Goal: Task Accomplishment & Management: Manage account settings

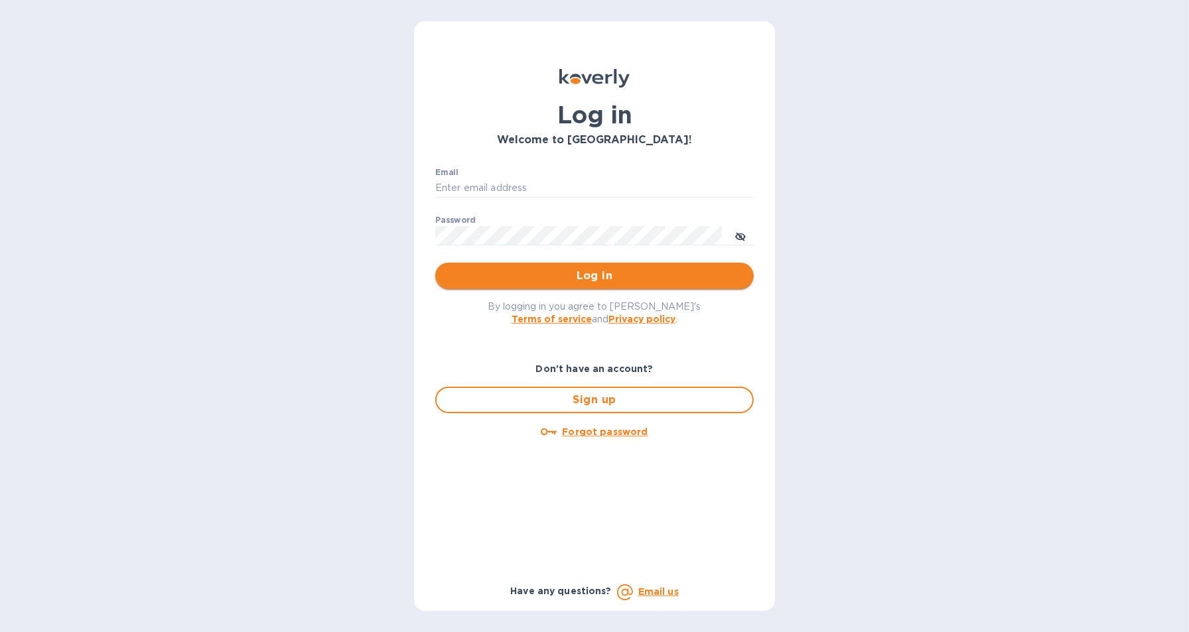
type input "[EMAIL_ADDRESS][DOMAIN_NAME]"
click at [544, 279] on span "Log in" at bounding box center [594, 276] width 297 height 16
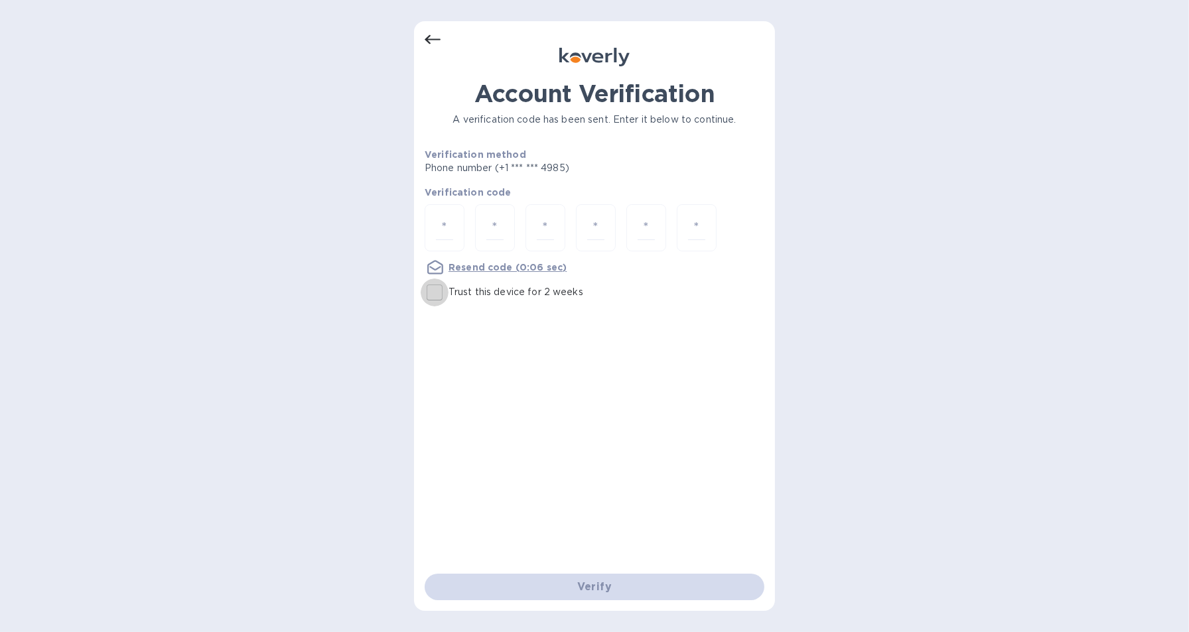
click at [437, 289] on input "Trust this device for 2 weeks" at bounding box center [435, 293] width 28 height 28
checkbox input "true"
click at [447, 218] on input "number" at bounding box center [444, 228] width 17 height 25
type input "9"
type input "5"
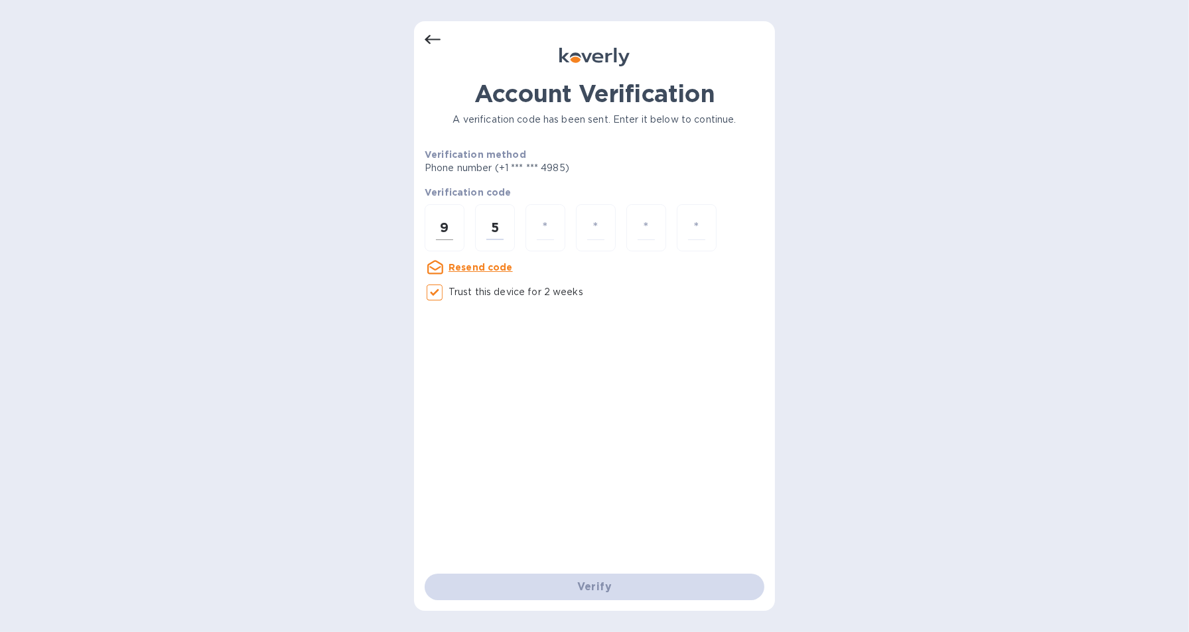
type input "5"
type input "7"
type input "3"
type input "8"
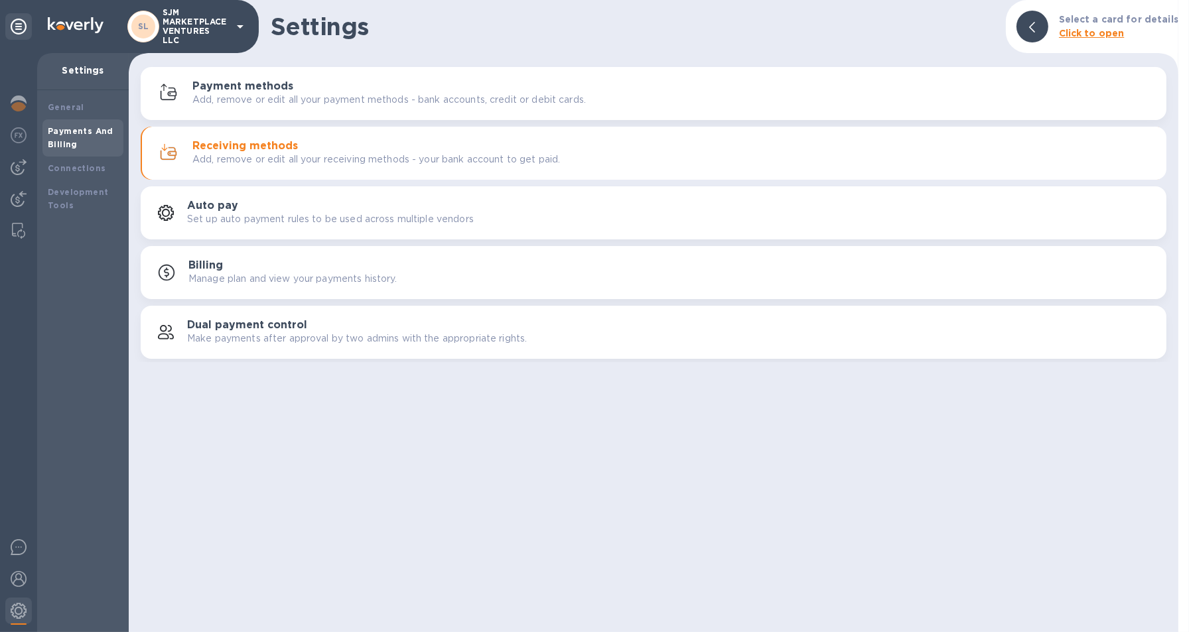
click at [228, 85] on h3 "Payment methods" at bounding box center [242, 86] width 101 height 13
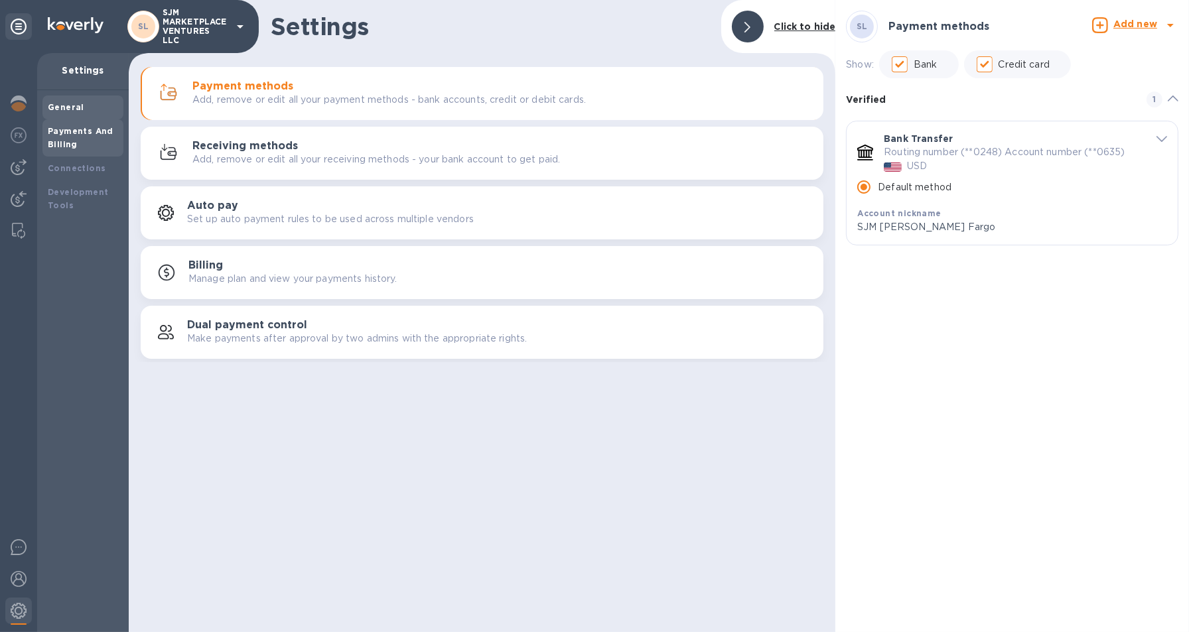
click at [61, 105] on b "General" at bounding box center [66, 107] width 36 height 10
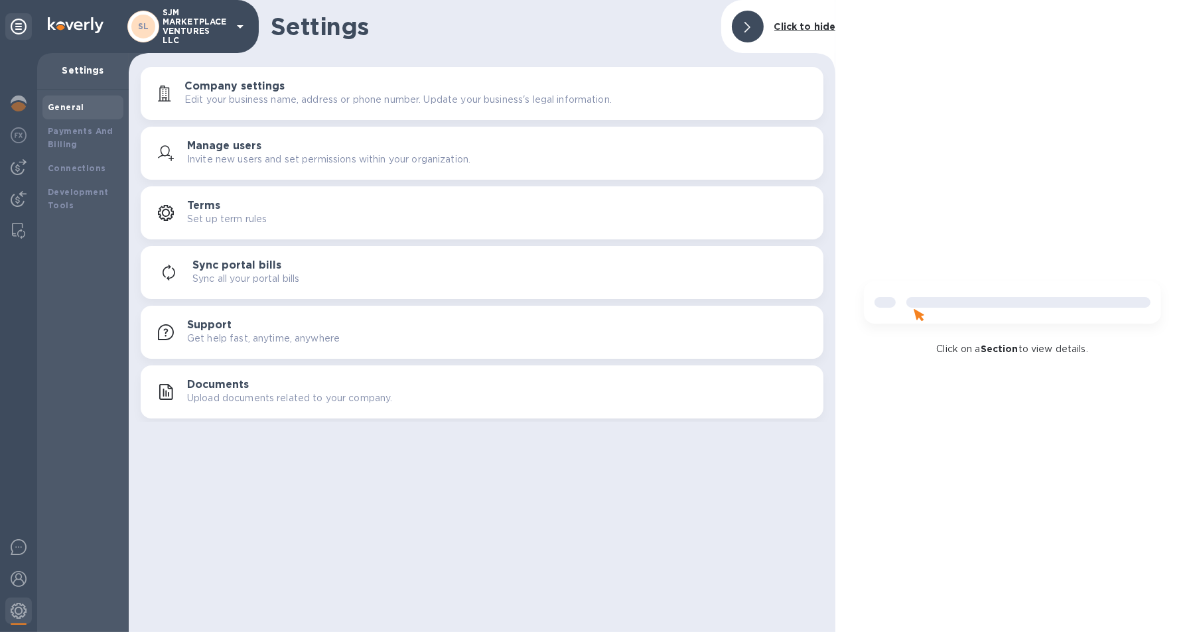
click at [265, 268] on h3 "Sync portal bills" at bounding box center [236, 265] width 89 height 13
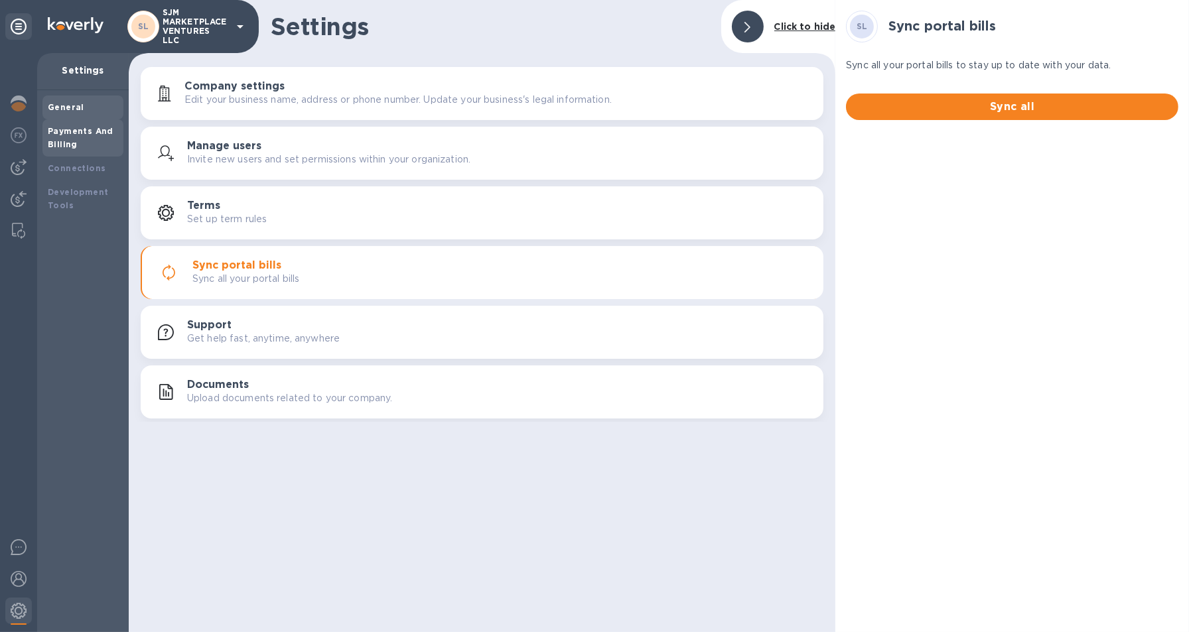
click at [62, 140] on b "Payments And Billing" at bounding box center [81, 137] width 66 height 23
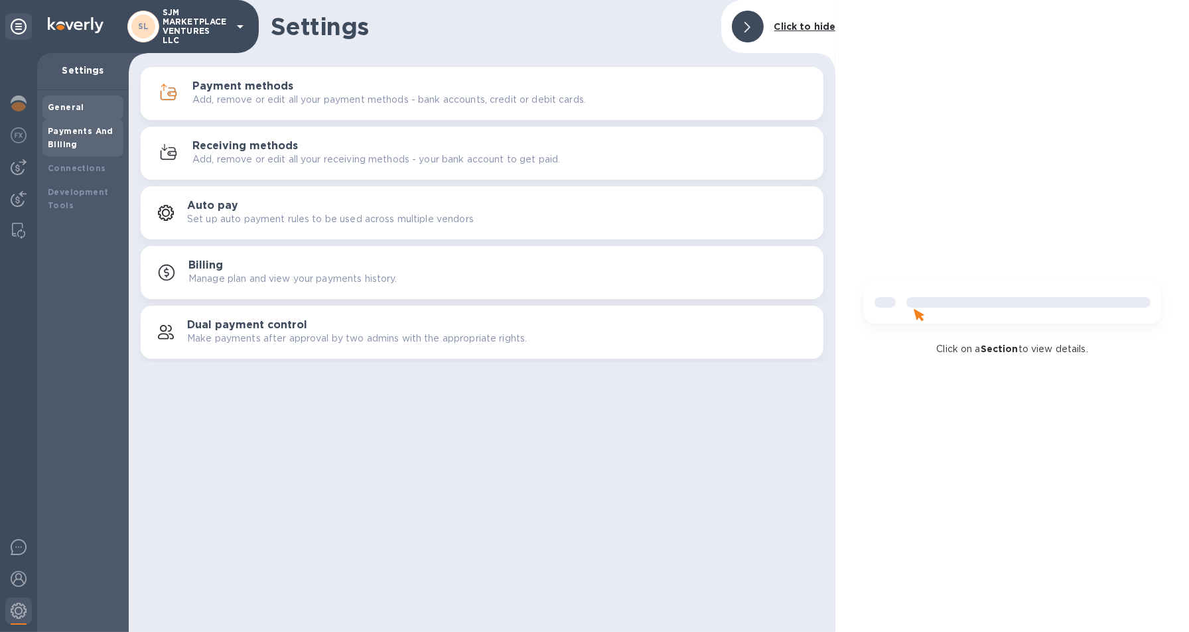
click at [60, 109] on b "General" at bounding box center [66, 107] width 36 height 10
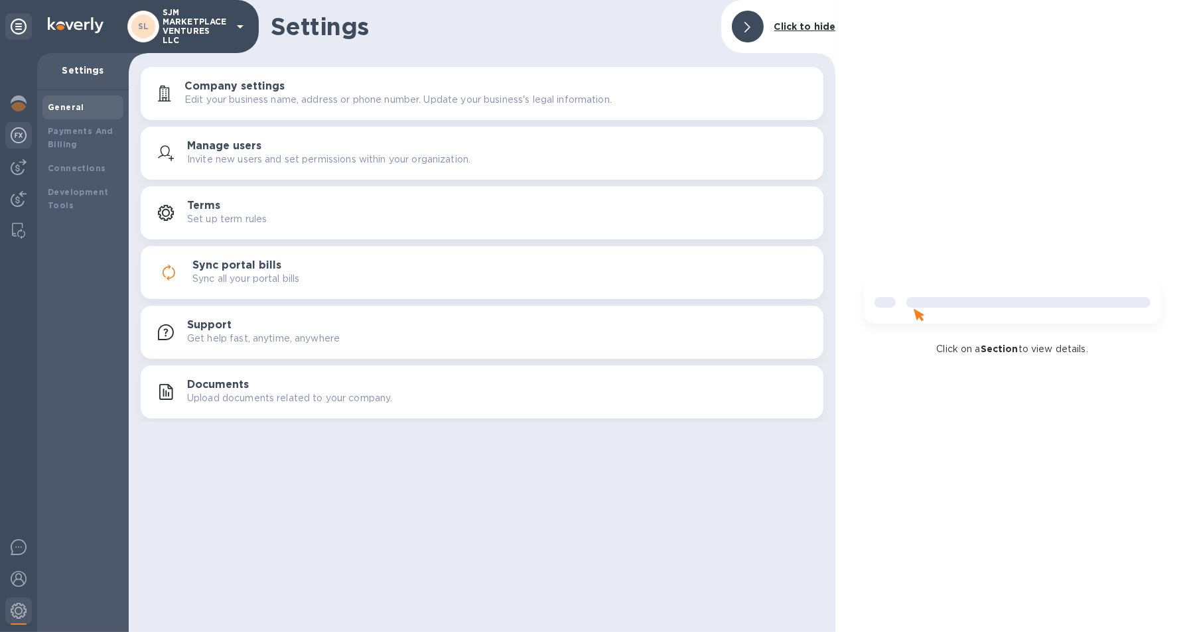
click at [17, 136] on img at bounding box center [19, 135] width 16 height 16
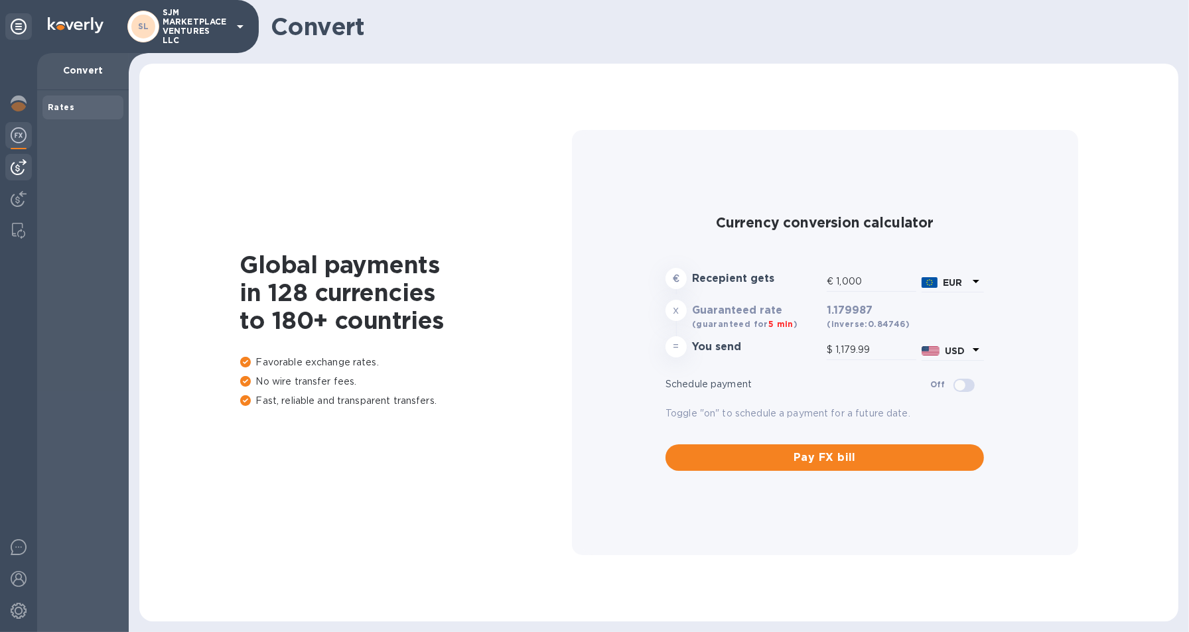
type input "1,179.99"
click at [20, 159] on img at bounding box center [19, 167] width 16 height 16
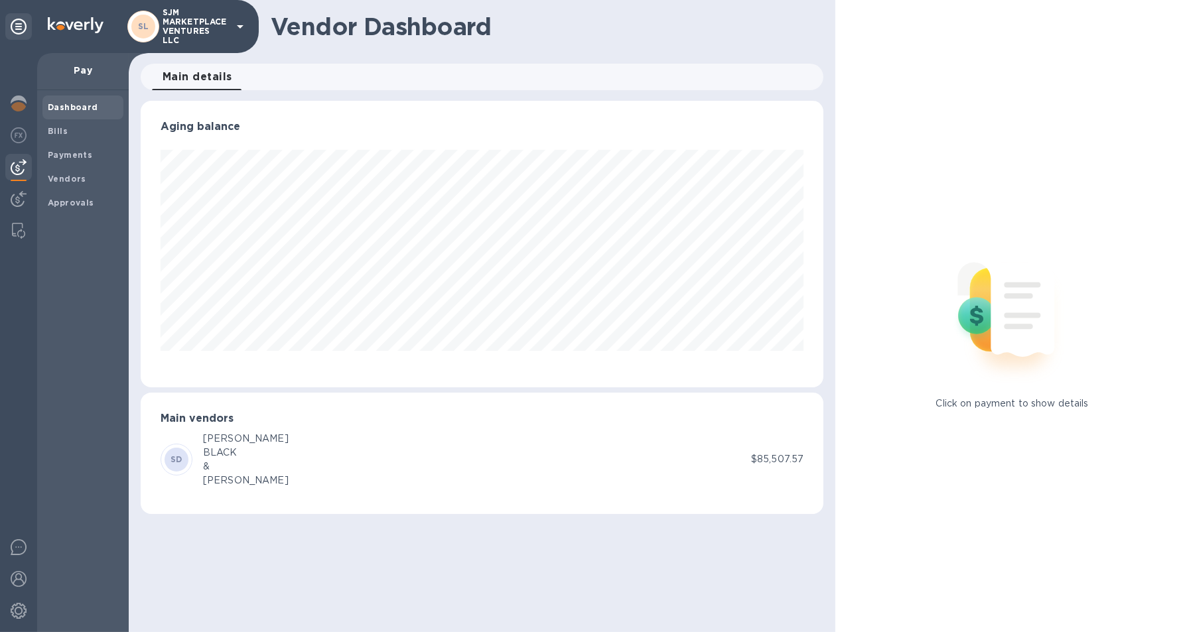
scroll to position [286, 683]
click at [19, 206] on img at bounding box center [19, 199] width 16 height 16
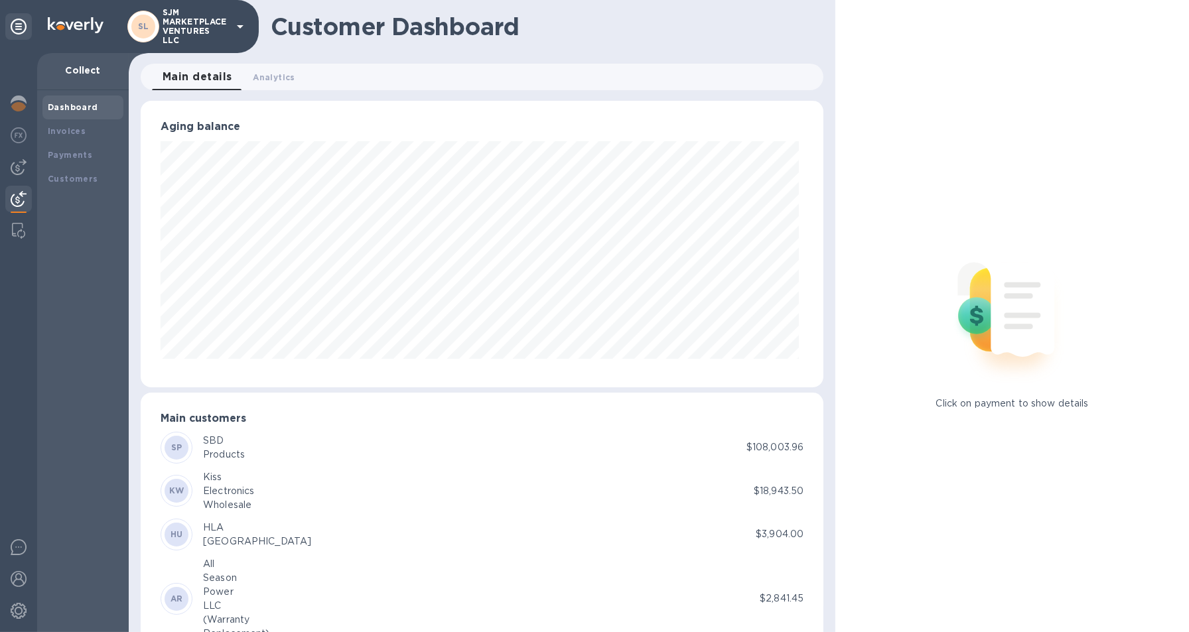
scroll to position [663168, 662777]
click at [20, 166] on img at bounding box center [19, 167] width 16 height 16
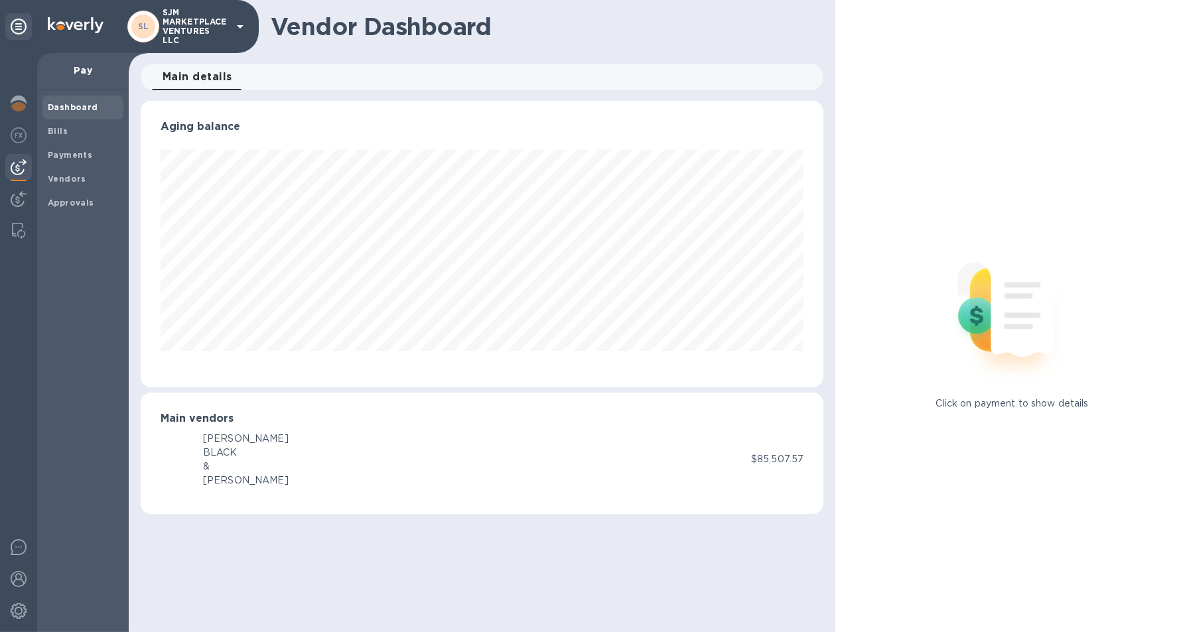
scroll to position [286, 683]
click at [168, 458] on div "SD" at bounding box center [177, 460] width 24 height 24
click at [69, 145] on div "Payments" at bounding box center [82, 155] width 81 height 24
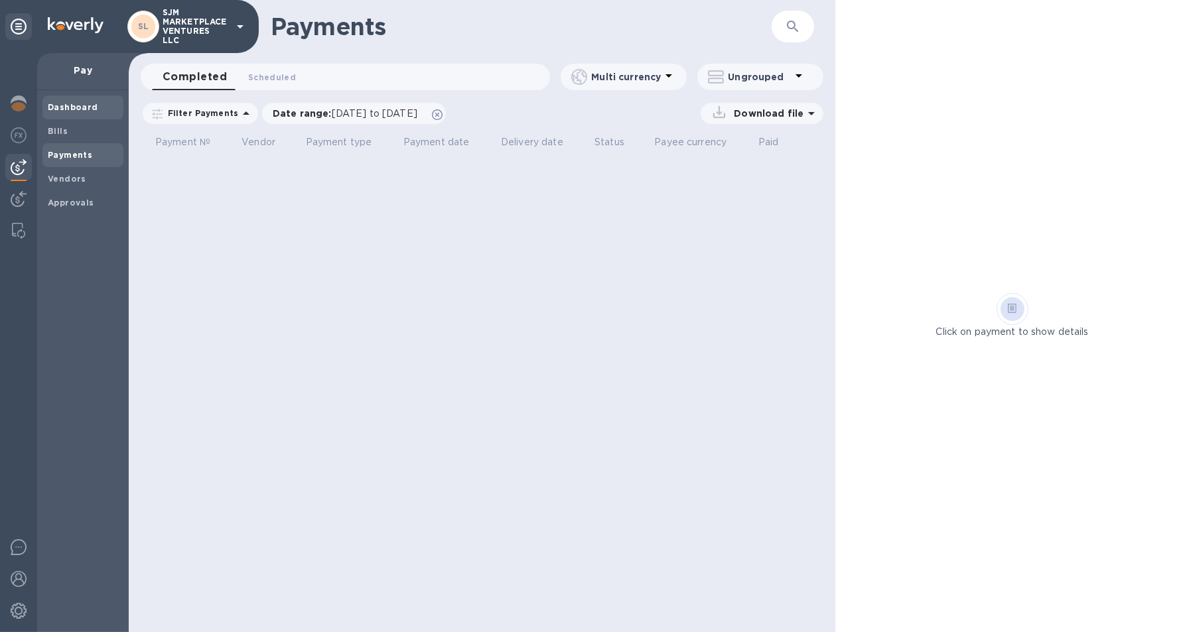
click at [74, 101] on span "Dashboard" at bounding box center [73, 107] width 50 height 13
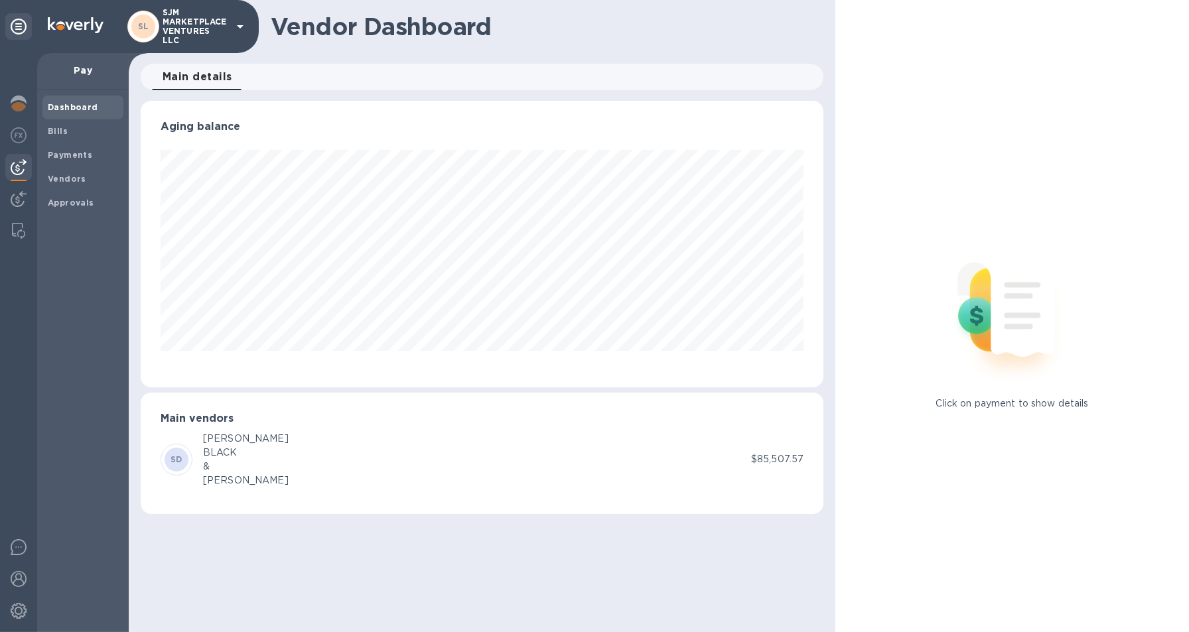
scroll to position [286, 683]
click at [76, 76] on p "Pay" at bounding box center [83, 70] width 70 height 13
click at [18, 25] on icon at bounding box center [19, 27] width 16 height 16
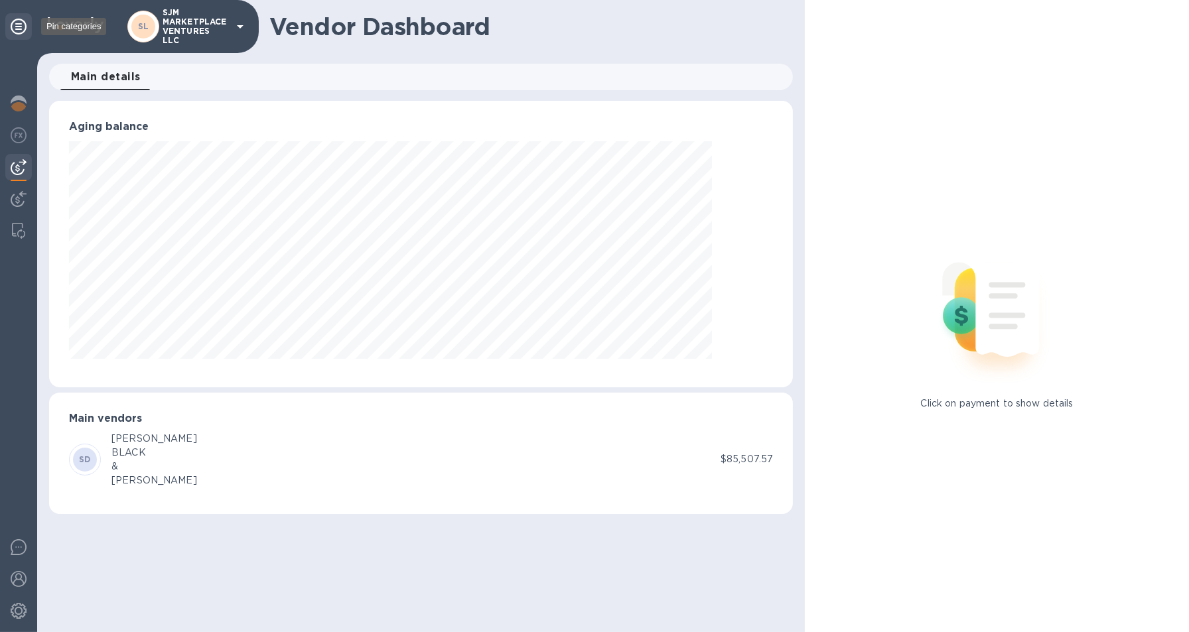
scroll to position [663168, 662710]
click at [18, 25] on icon at bounding box center [19, 27] width 16 height 16
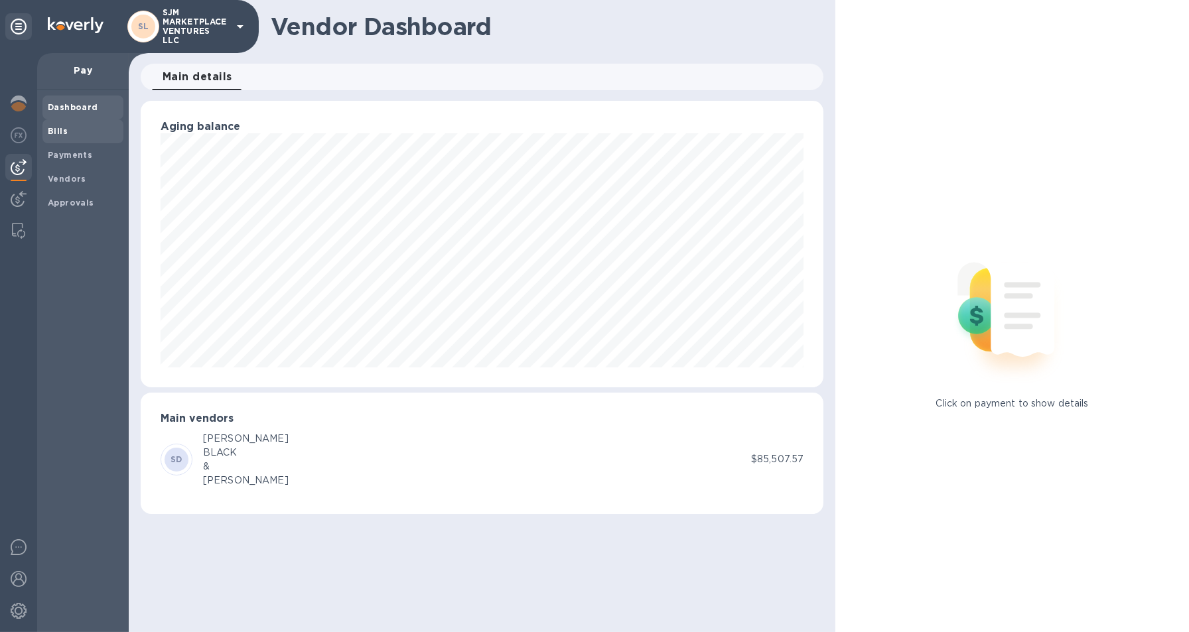
scroll to position [286, 683]
click at [81, 68] on p "Pay" at bounding box center [83, 70] width 70 height 13
click at [13, 107] on img at bounding box center [19, 104] width 16 height 16
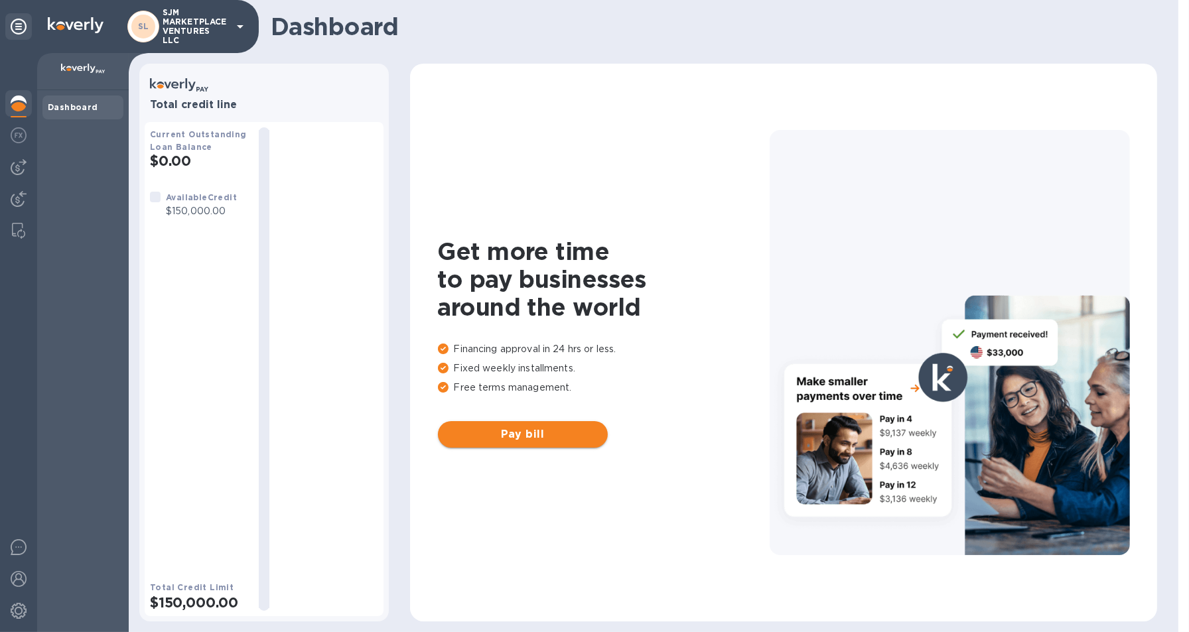
click at [522, 428] on span "Pay bill" at bounding box center [522, 435] width 149 height 16
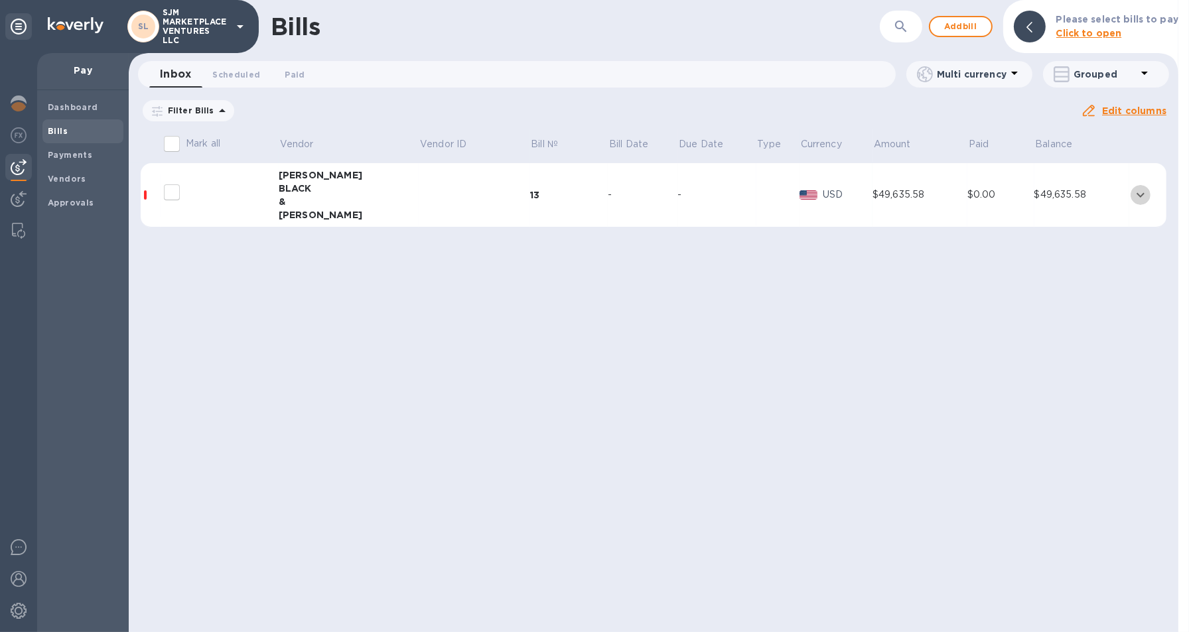
click at [1135, 196] on icon "expand row" at bounding box center [1141, 195] width 16 height 16
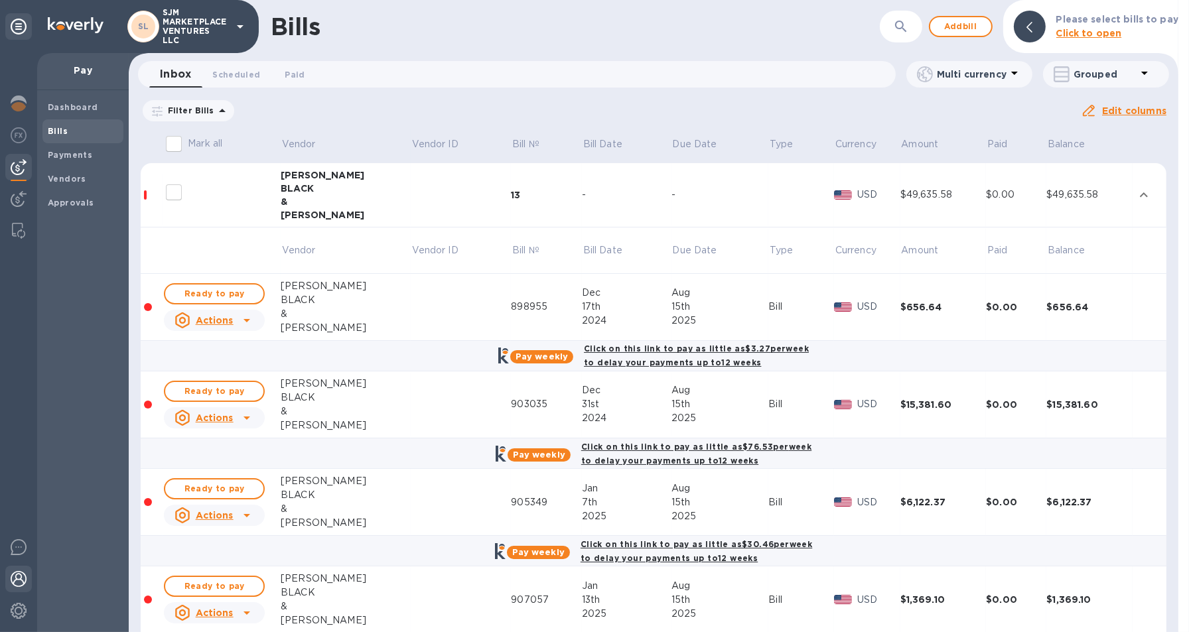
click at [17, 581] on img at bounding box center [19, 579] width 16 height 16
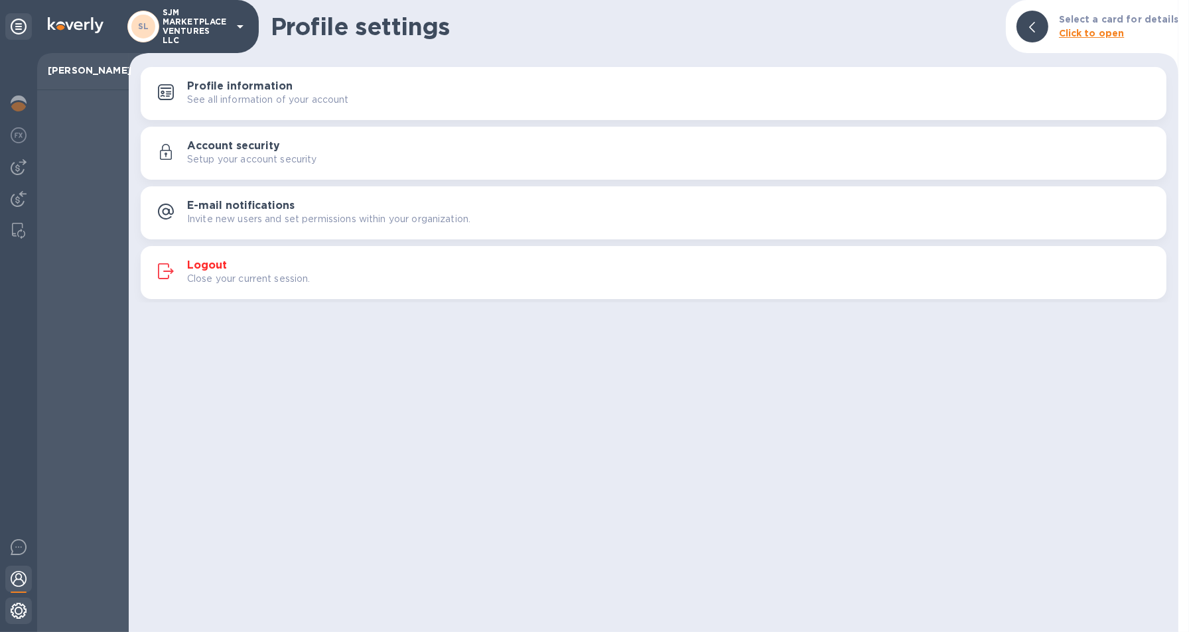
click at [18, 607] on img at bounding box center [19, 611] width 16 height 16
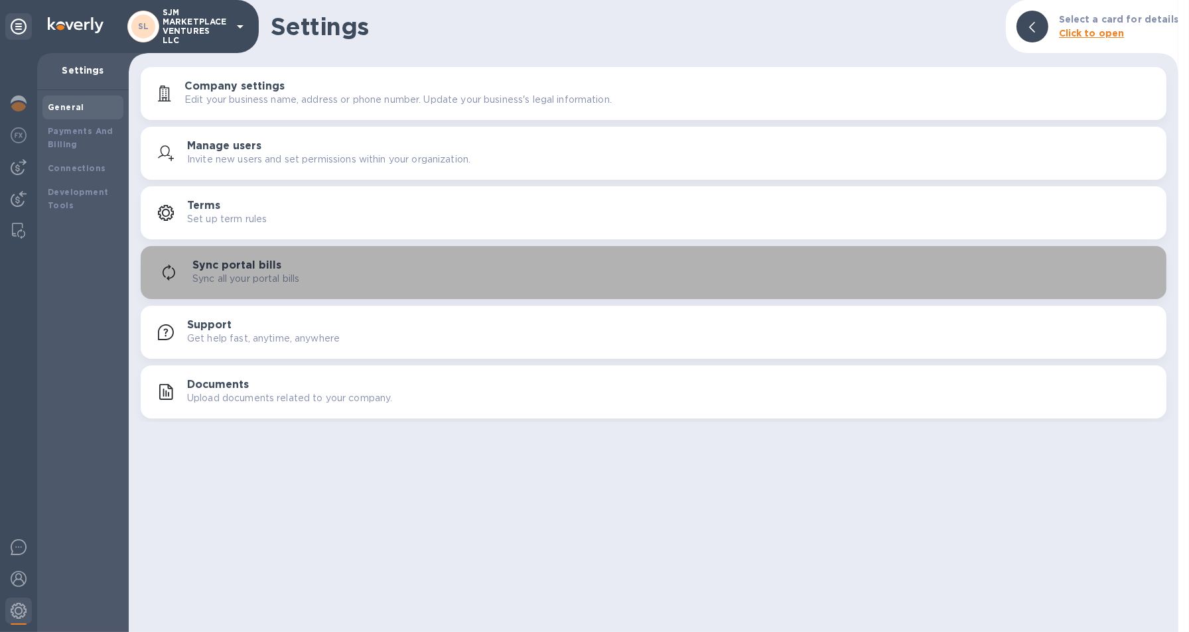
click at [238, 267] on h3 "Sync portal bills" at bounding box center [236, 265] width 89 height 13
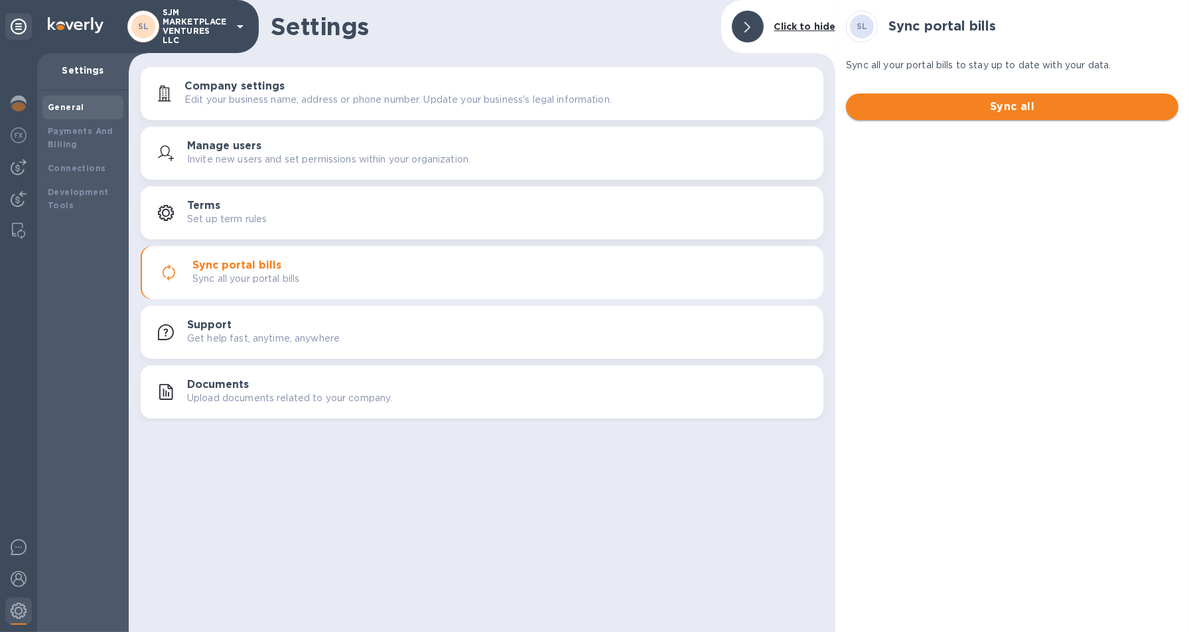
click at [902, 104] on span "Sync all" at bounding box center [1012, 107] width 311 height 16
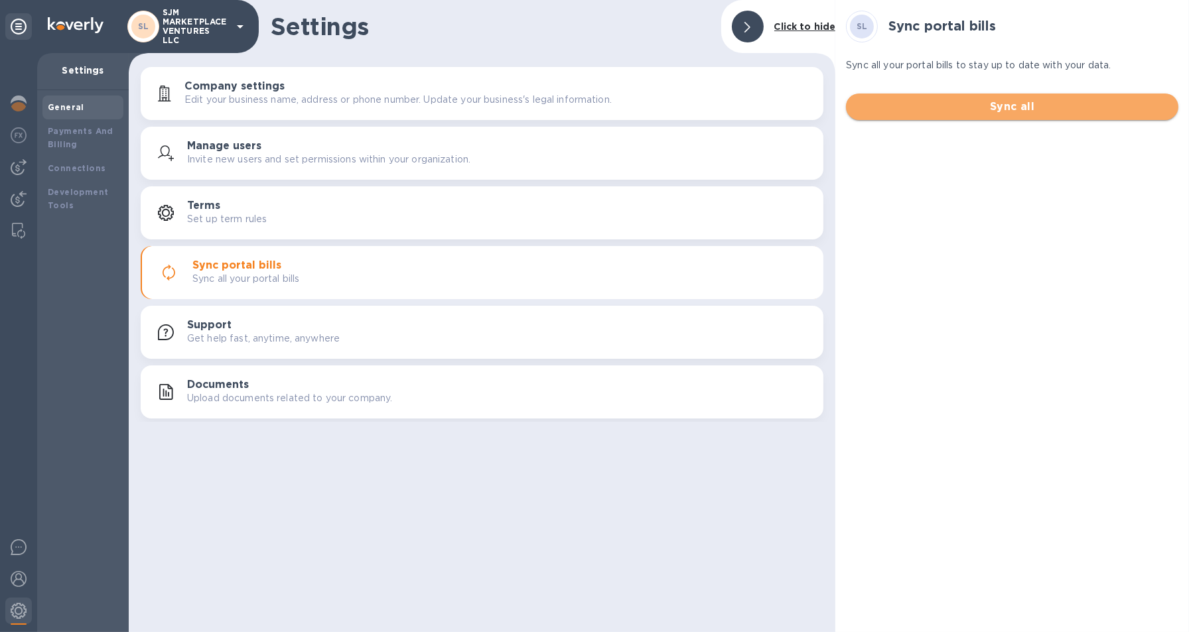
click at [919, 102] on span "Sync all" at bounding box center [1012, 107] width 311 height 16
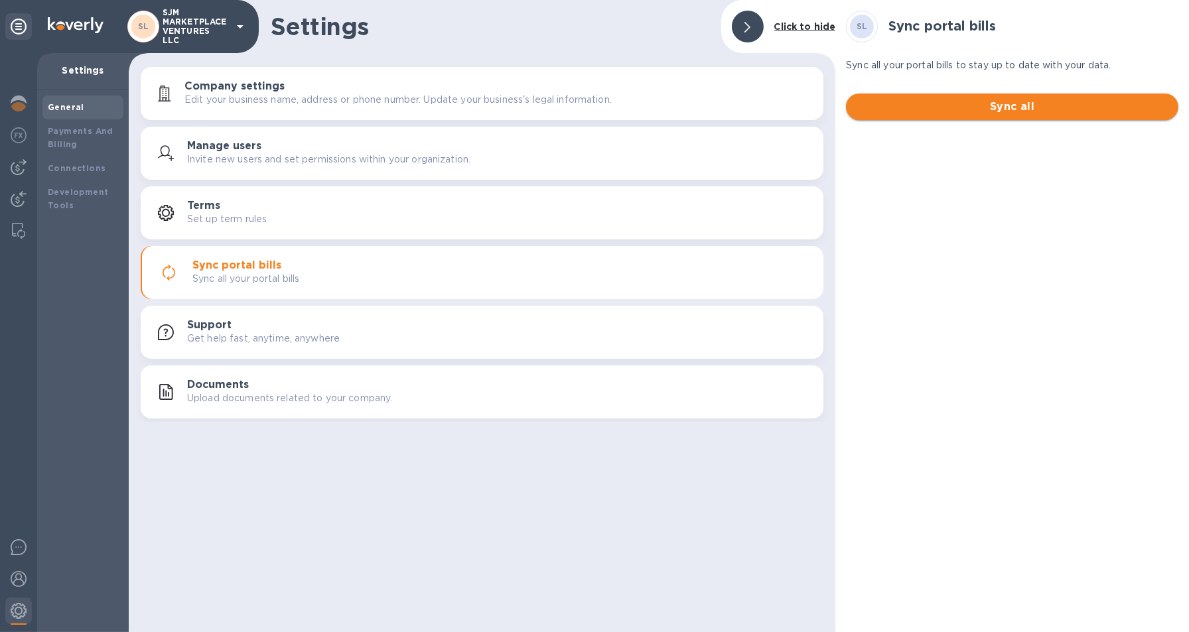
click at [919, 102] on span "Sync all" at bounding box center [1012, 107] width 311 height 16
click at [966, 103] on span "Sync all" at bounding box center [1012, 107] width 311 height 16
click at [247, 102] on p "Edit your business name, address or phone number. Update your business's legal …" at bounding box center [397, 100] width 427 height 14
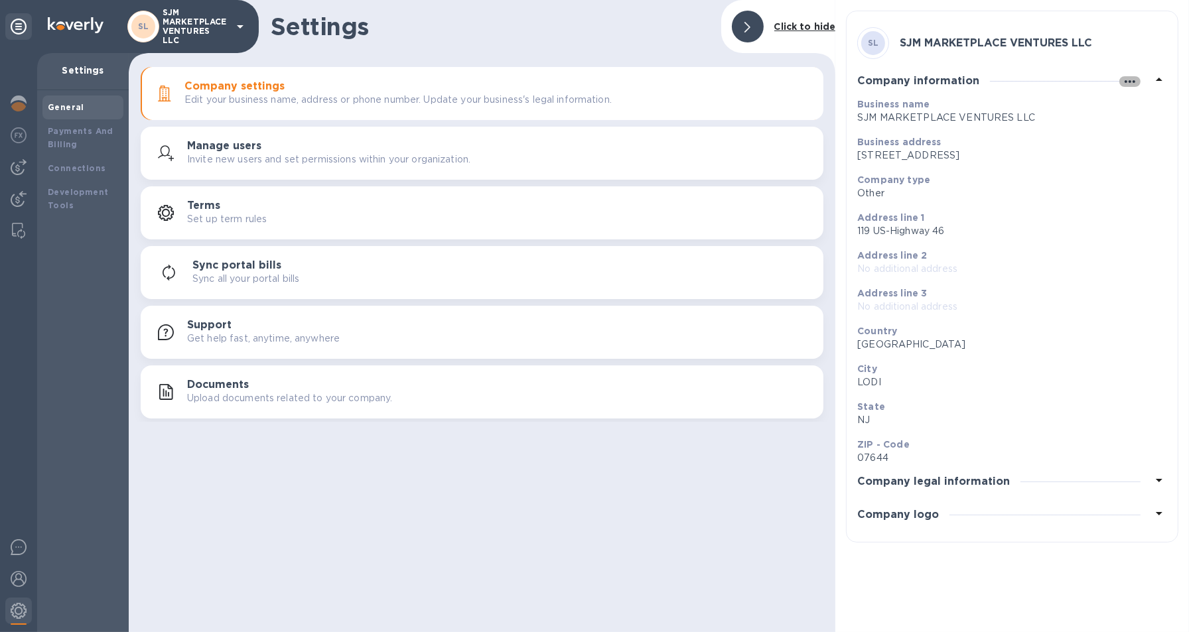
click at [1131, 82] on icon "button" at bounding box center [1130, 82] width 16 height 16
click at [217, 215] on div at bounding box center [594, 316] width 1189 height 632
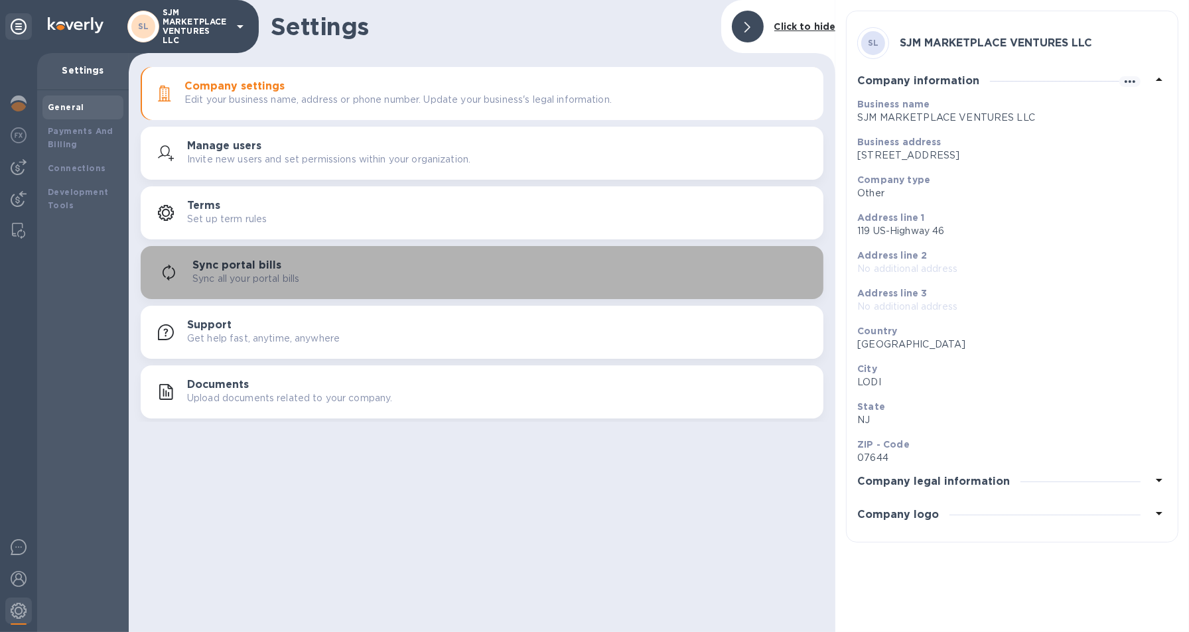
click at [236, 264] on h3 "Sync portal bills" at bounding box center [236, 265] width 89 height 13
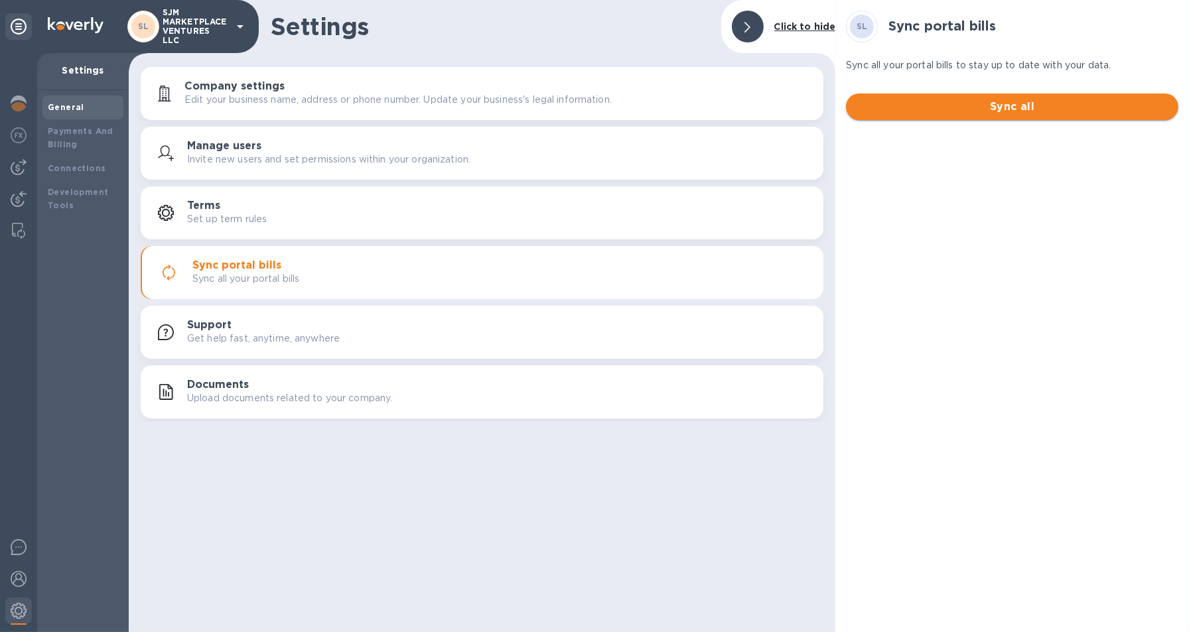
click at [918, 104] on span "Sync all" at bounding box center [1012, 107] width 311 height 16
click at [83, 132] on b "Payments And Billing" at bounding box center [81, 137] width 66 height 23
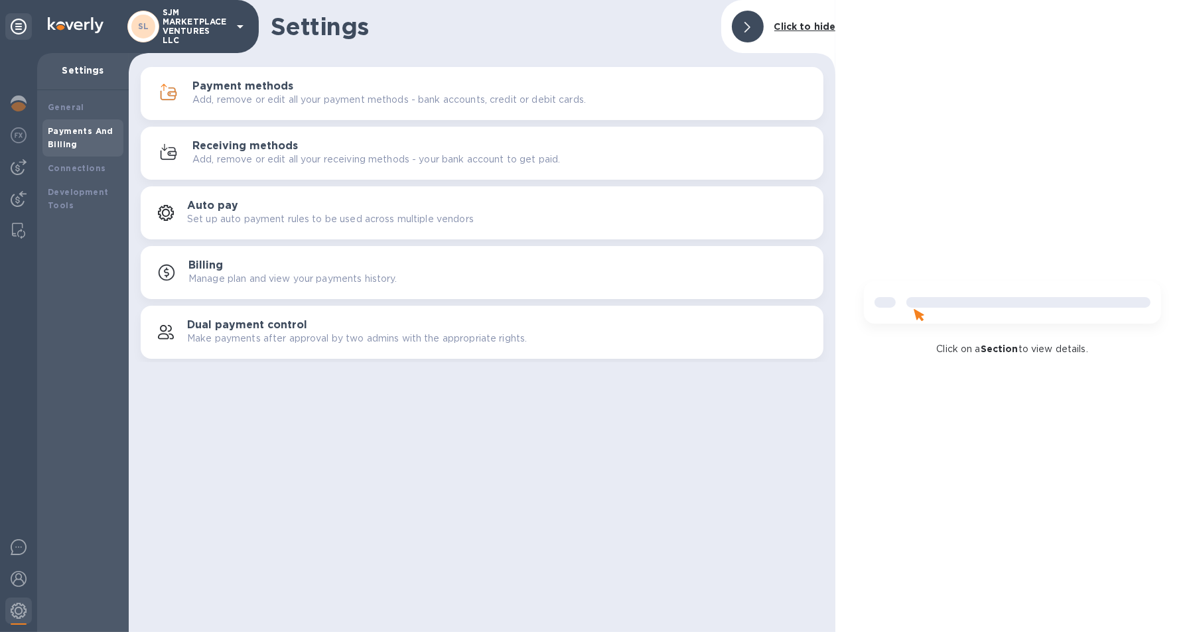
click at [242, 104] on p "Add, remove or edit all your payment methods - bank accounts, credit or debit c…" at bounding box center [388, 100] width 393 height 14
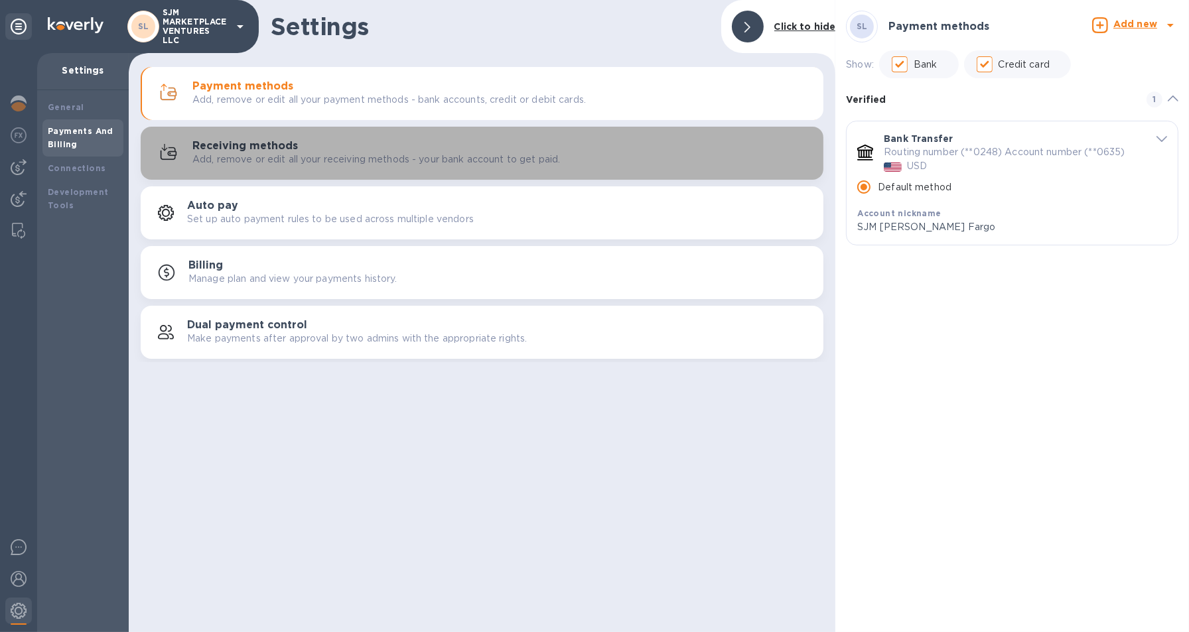
drag, startPoint x: 263, startPoint y: 152, endPoint x: 239, endPoint y: 147, distance: 25.1
click at [239, 147] on h3 "Receiving methods" at bounding box center [244, 146] width 105 height 13
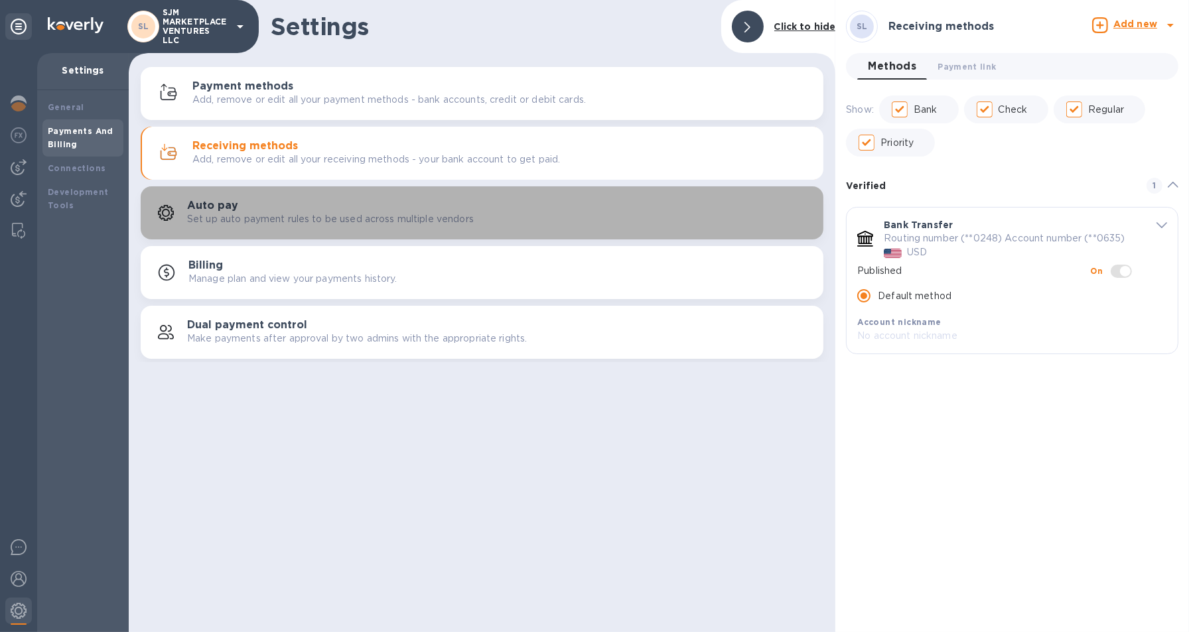
click at [246, 218] on p "Set up auto payment rules to be used across multiple vendors" at bounding box center [330, 219] width 287 height 14
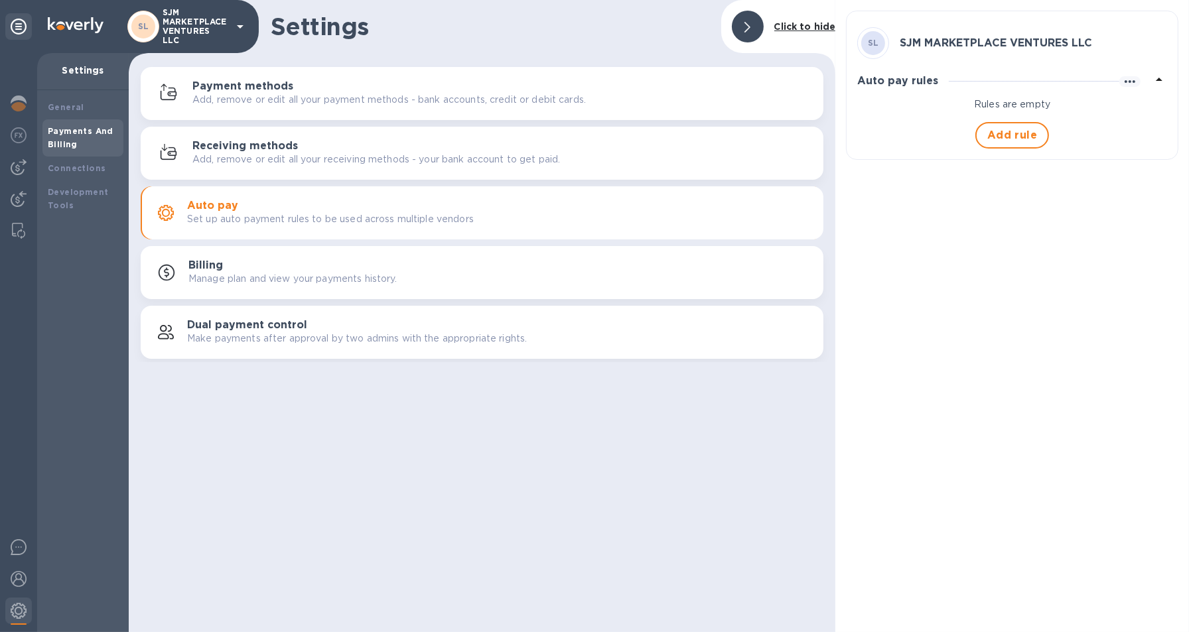
click at [230, 264] on div "Billing Manage plan and view your payments history." at bounding box center [500, 272] width 624 height 27
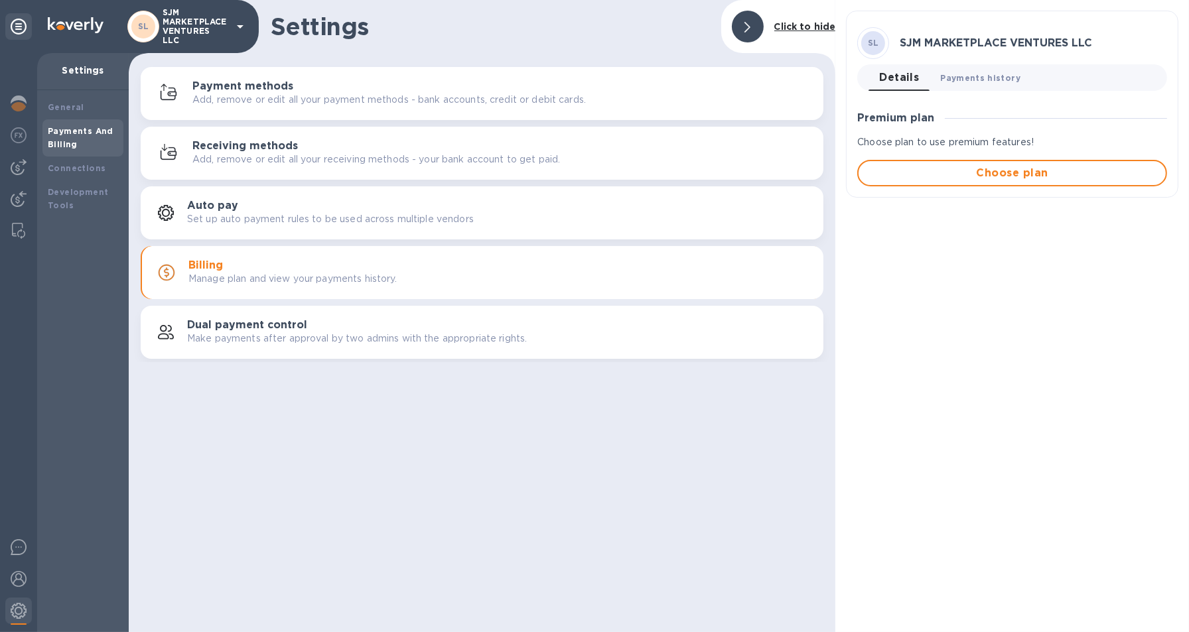
click at [979, 76] on span "Payments history 0" at bounding box center [981, 78] width 80 height 14
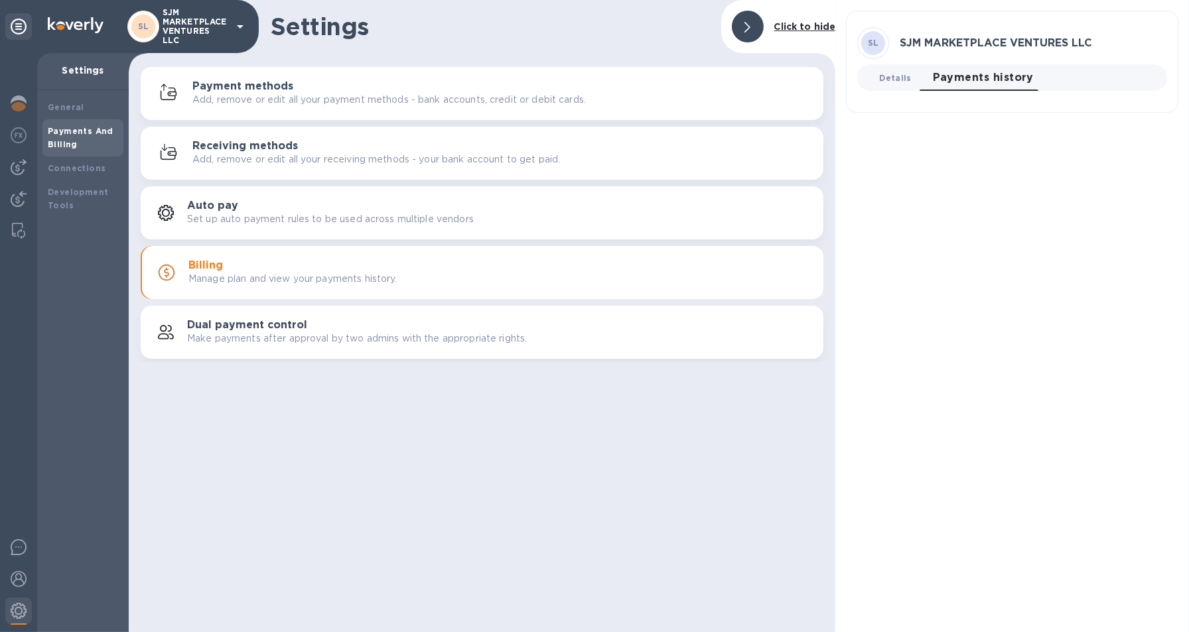
click at [900, 74] on span "Details 0" at bounding box center [895, 78] width 32 height 14
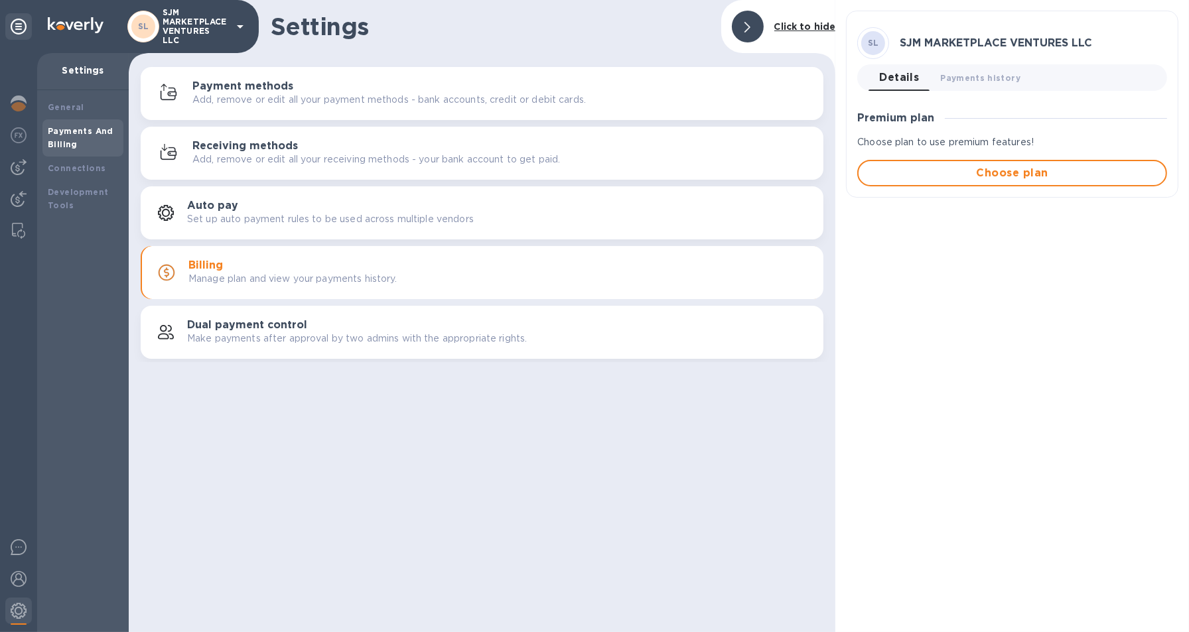
click at [322, 327] on div "Dual payment control Make payments after approval by two admins with the approp…" at bounding box center [500, 332] width 626 height 27
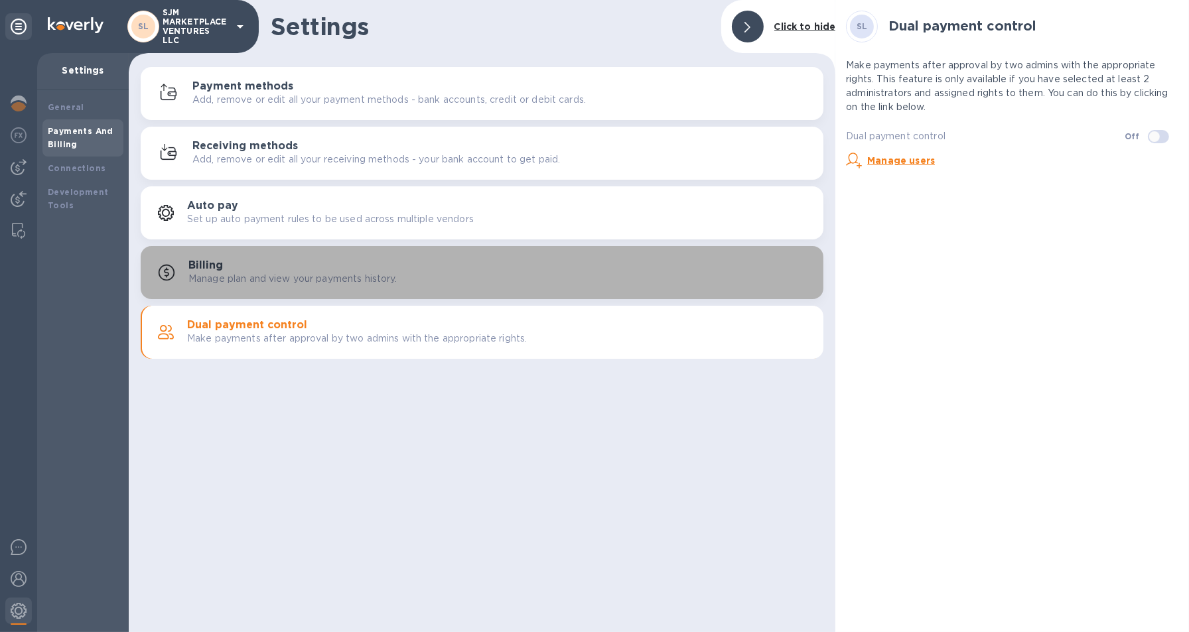
click at [265, 269] on div "Billing Manage plan and view your payments history." at bounding box center [500, 272] width 624 height 27
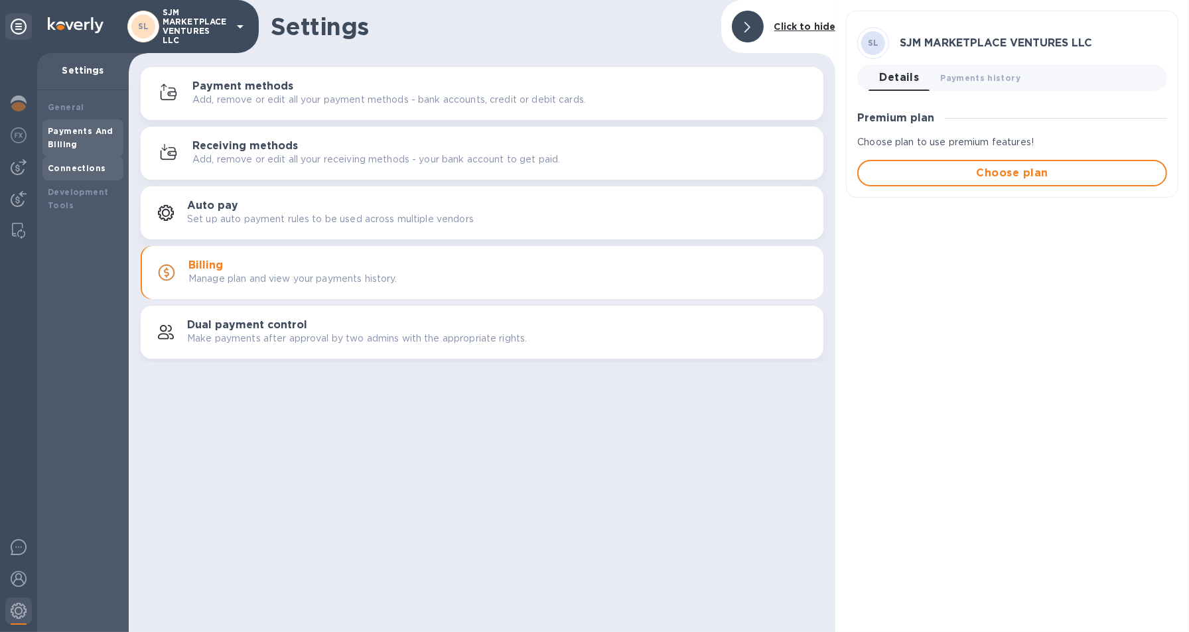
click at [92, 170] on b "Connections" at bounding box center [77, 168] width 58 height 10
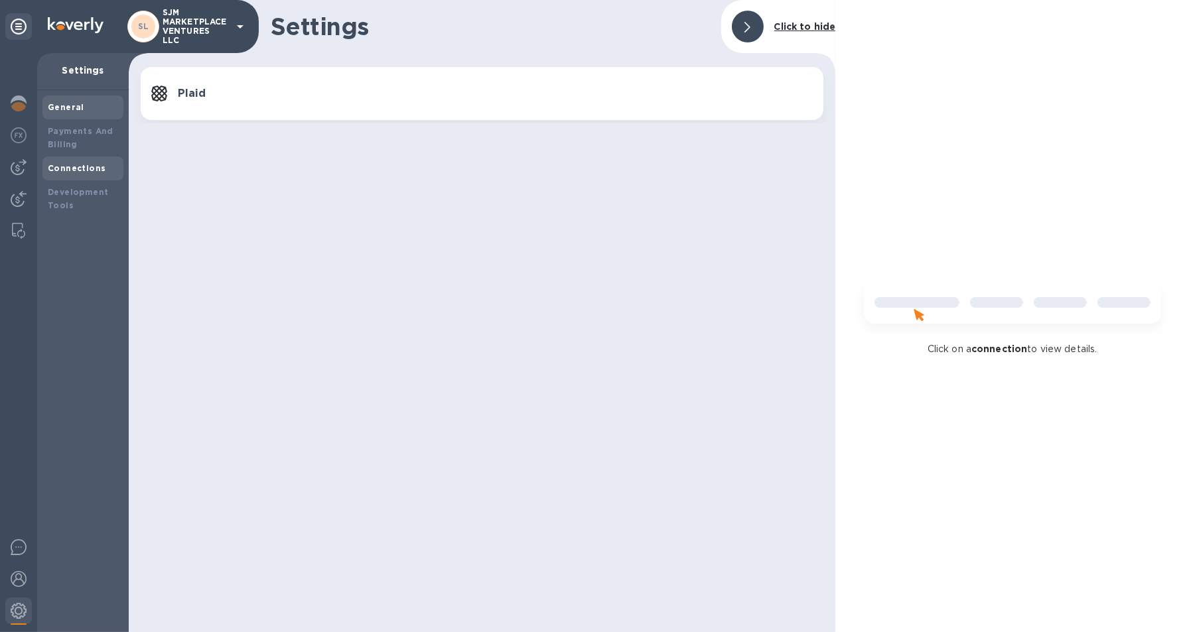
click at [69, 105] on b "General" at bounding box center [66, 107] width 36 height 10
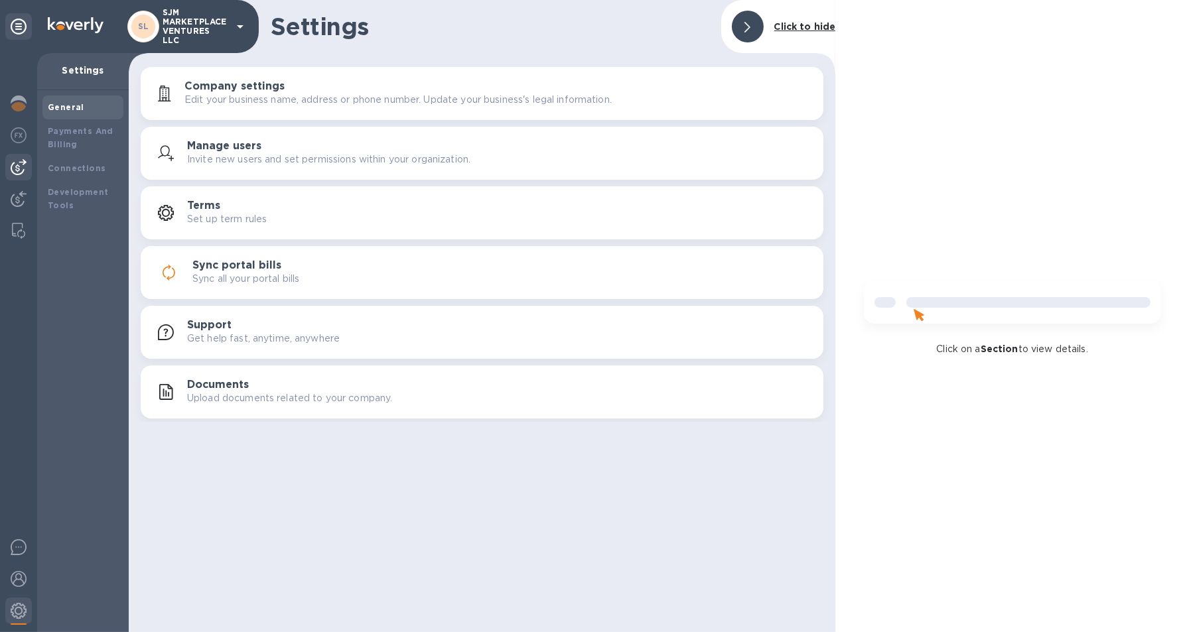
click at [18, 163] on img at bounding box center [19, 167] width 16 height 16
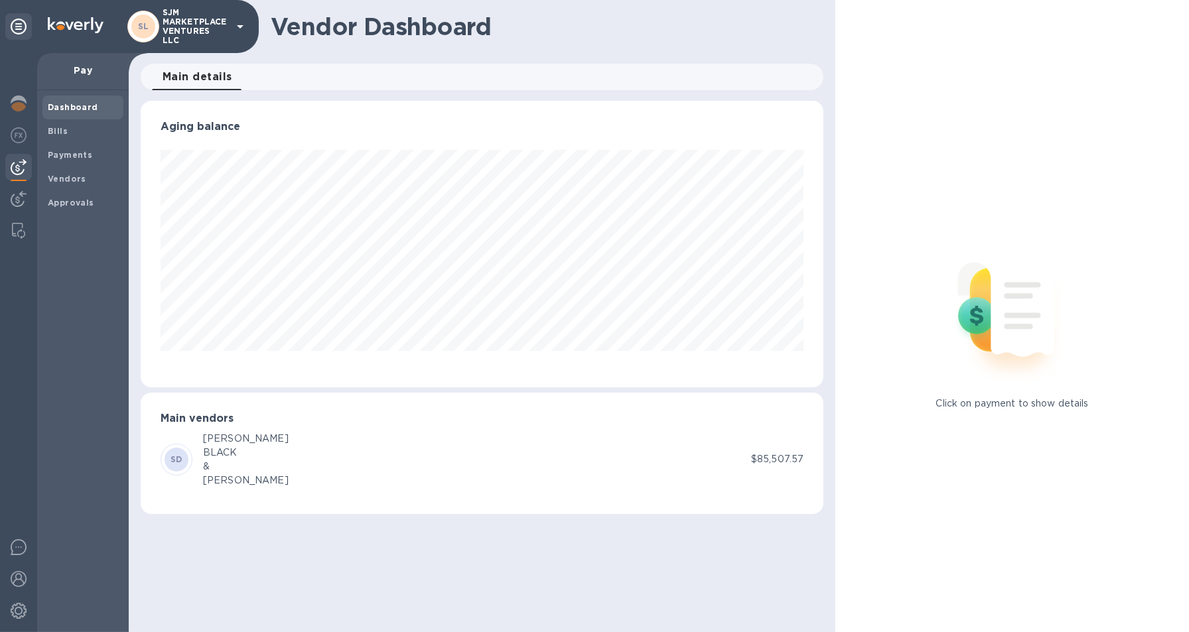
scroll to position [286, 683]
click at [186, 458] on div "SD" at bounding box center [177, 460] width 24 height 24
click at [78, 154] on b "Payments" at bounding box center [70, 155] width 44 height 10
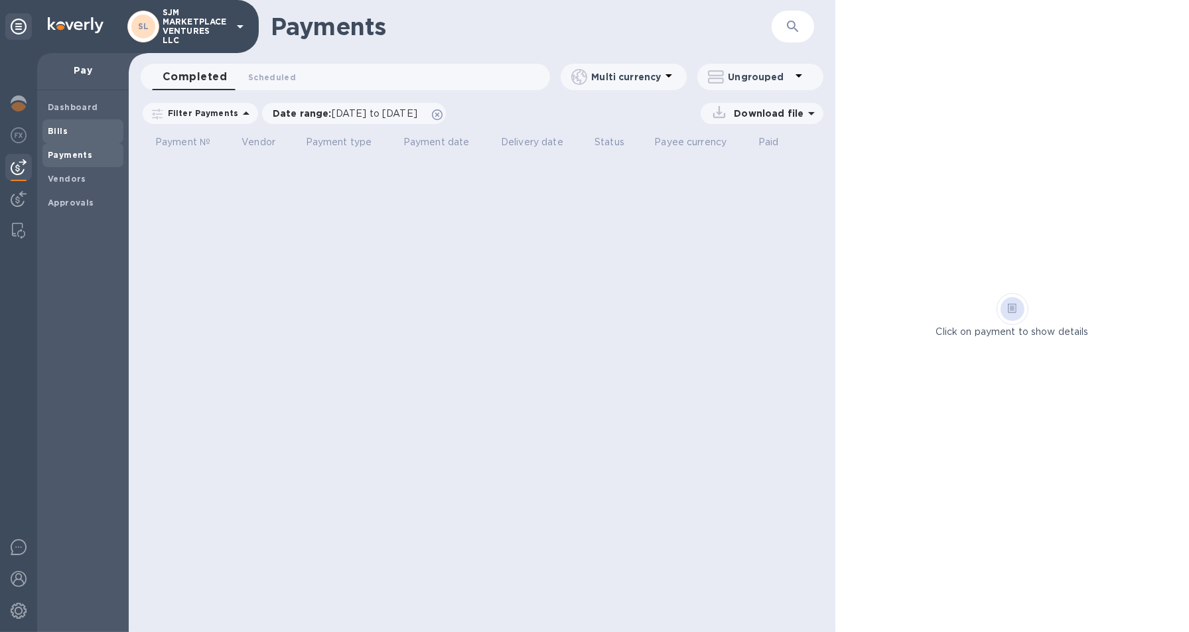
click at [56, 125] on span "Bills" at bounding box center [58, 131] width 20 height 13
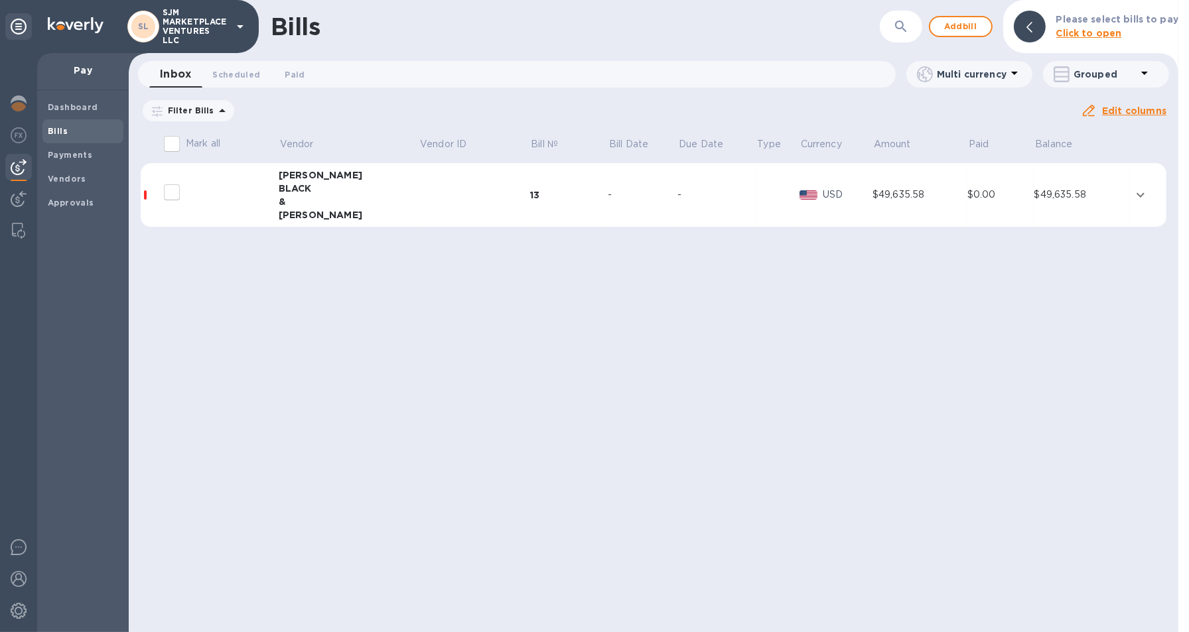
click at [1134, 192] on icon "expand row" at bounding box center [1141, 195] width 16 height 16
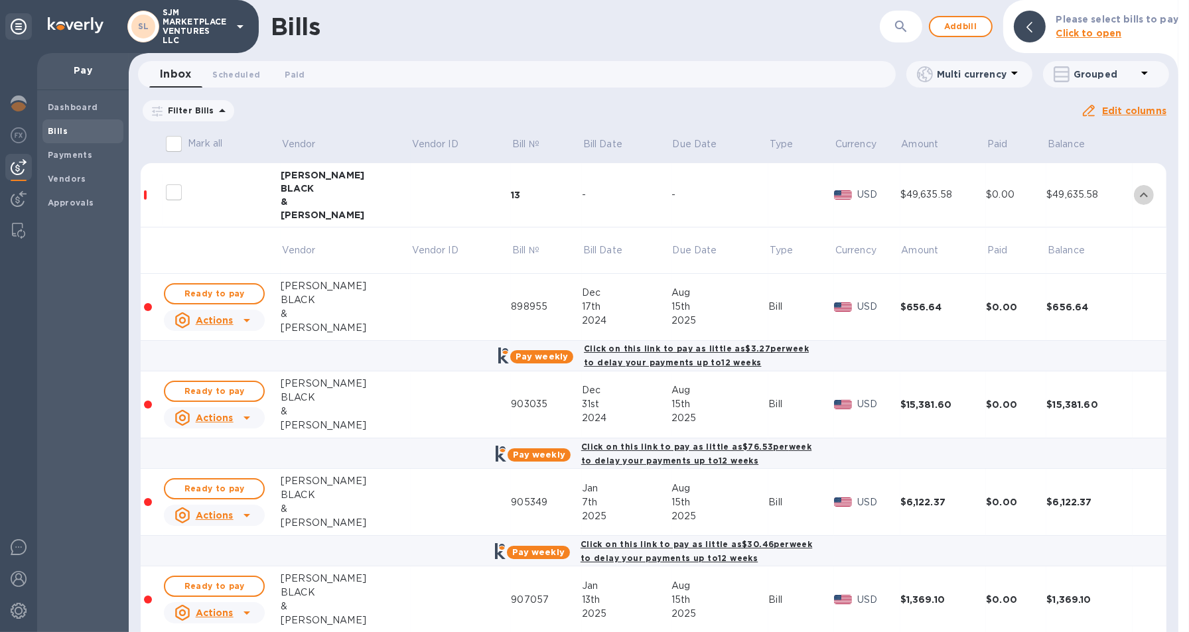
click at [1136, 192] on icon "expand row" at bounding box center [1144, 195] width 16 height 16
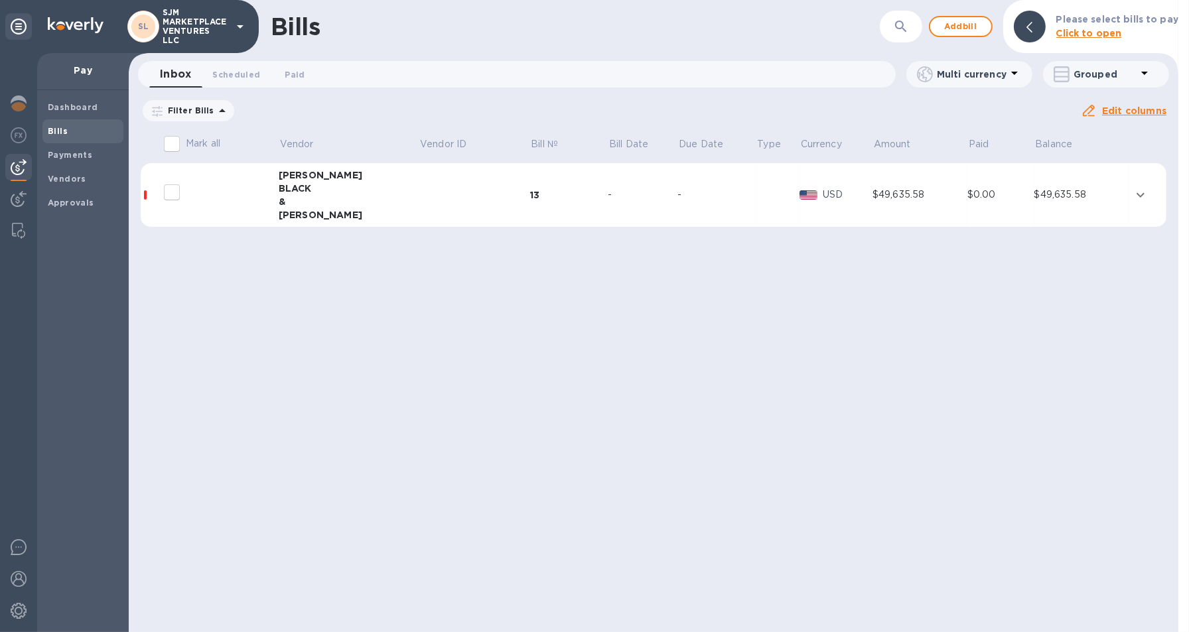
click at [172, 190] on input "decorative checkbox" at bounding box center [172, 192] width 28 height 28
checkbox input "false"
click at [311, 183] on div "BLACK" at bounding box center [349, 188] width 141 height 13
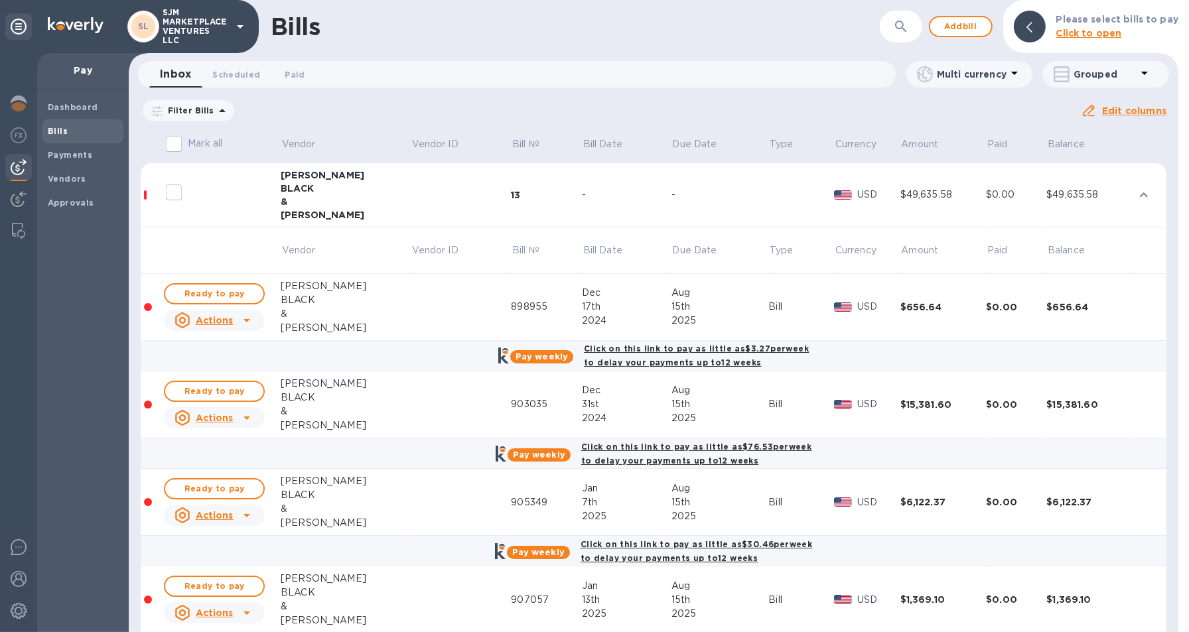
click at [1099, 33] on b "Click to open" at bounding box center [1089, 33] width 66 height 11
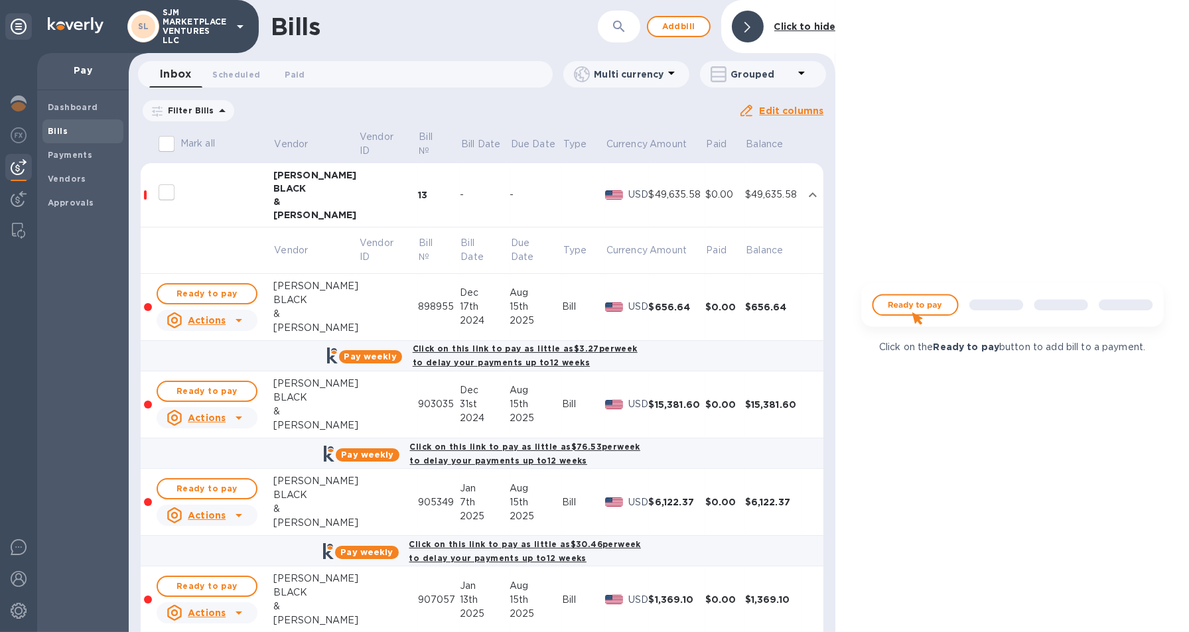
click at [750, 25] on icon at bounding box center [747, 27] width 6 height 11
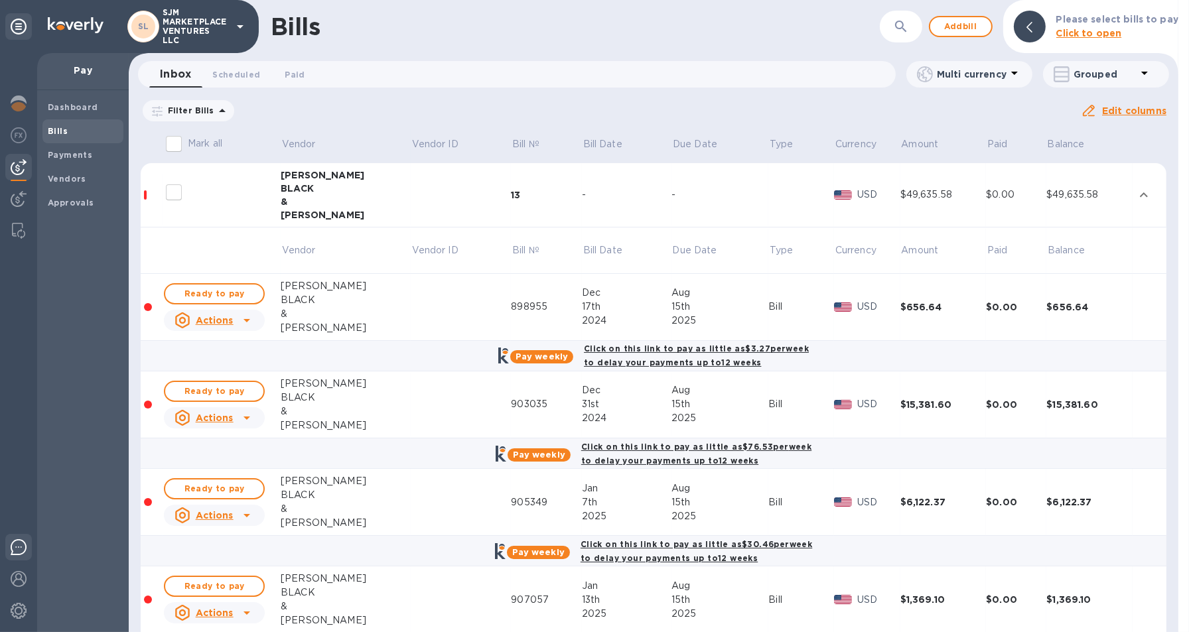
click at [21, 552] on img at bounding box center [19, 547] width 16 height 16
click at [18, 573] on img at bounding box center [19, 579] width 16 height 16
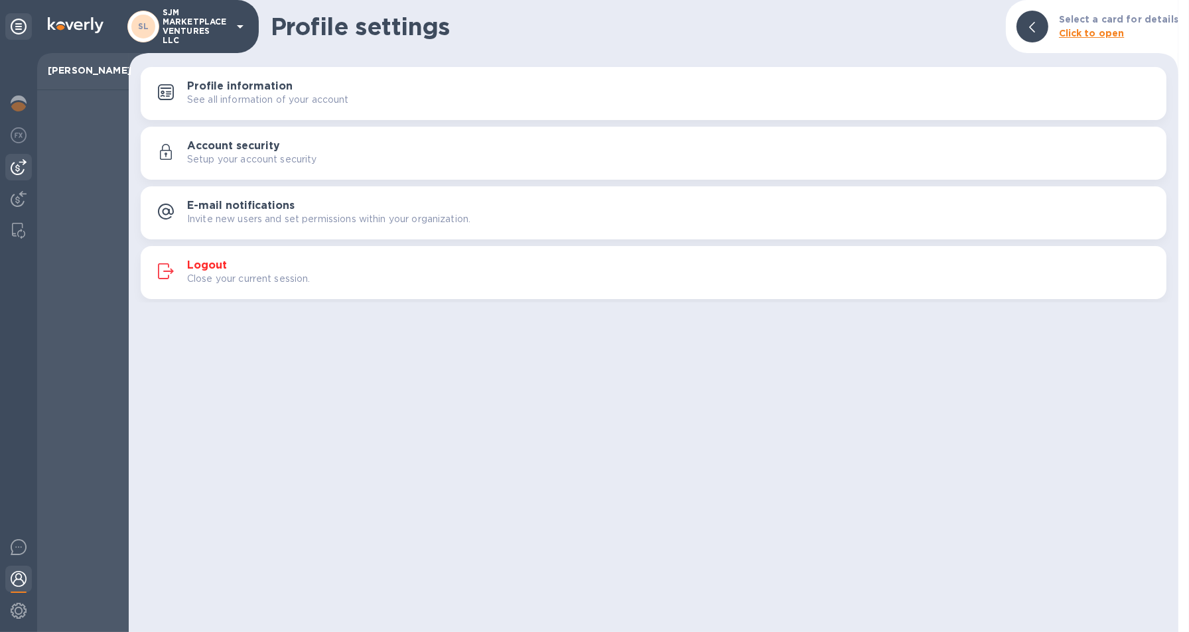
click at [17, 171] on img at bounding box center [19, 167] width 16 height 16
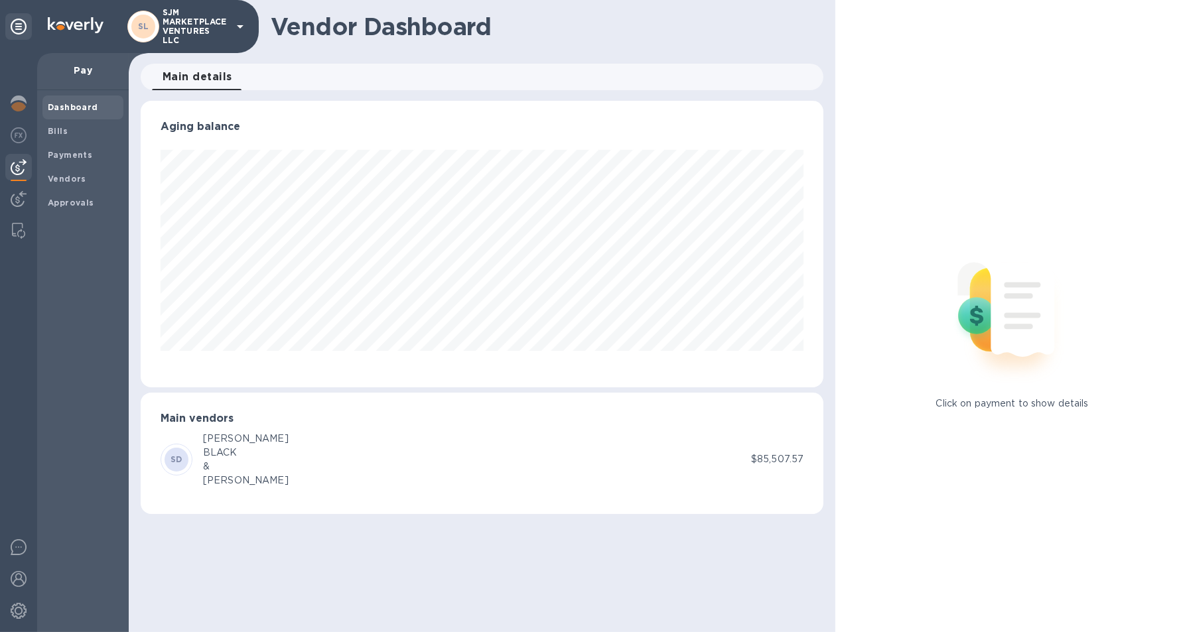
scroll to position [286, 683]
click at [19, 225] on img at bounding box center [18, 231] width 13 height 16
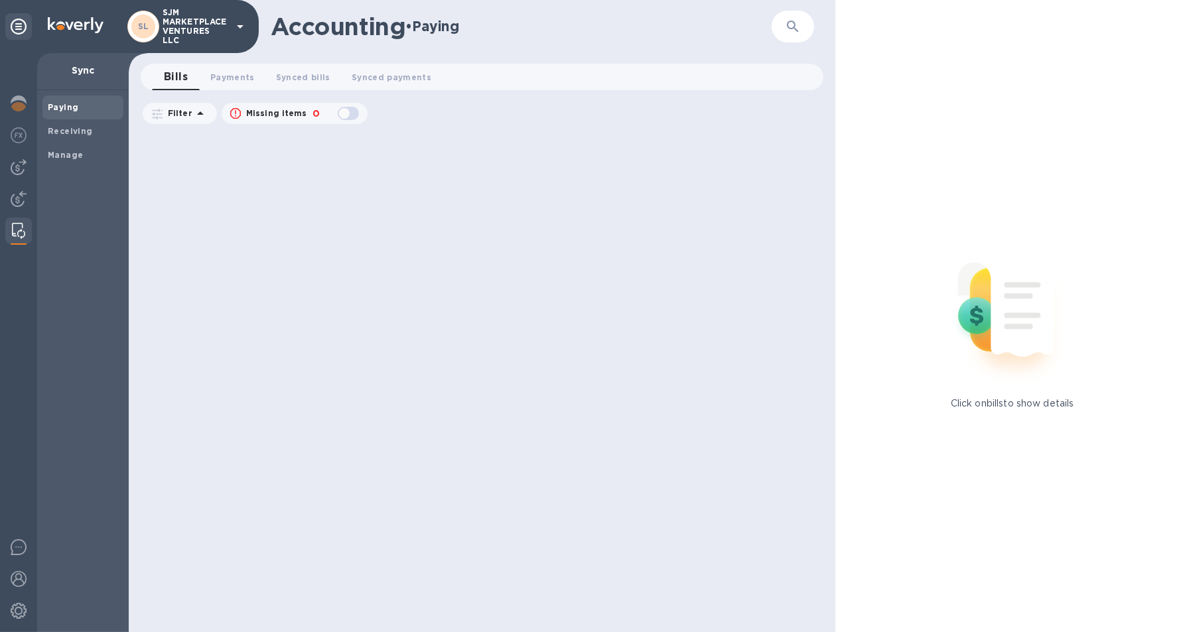
click at [687, 269] on div at bounding box center [483, 381] width 689 height 501
click at [228, 80] on span "Payments 0" at bounding box center [232, 77] width 44 height 14
click at [319, 72] on span "Synced bills 0" at bounding box center [316, 77] width 54 height 14
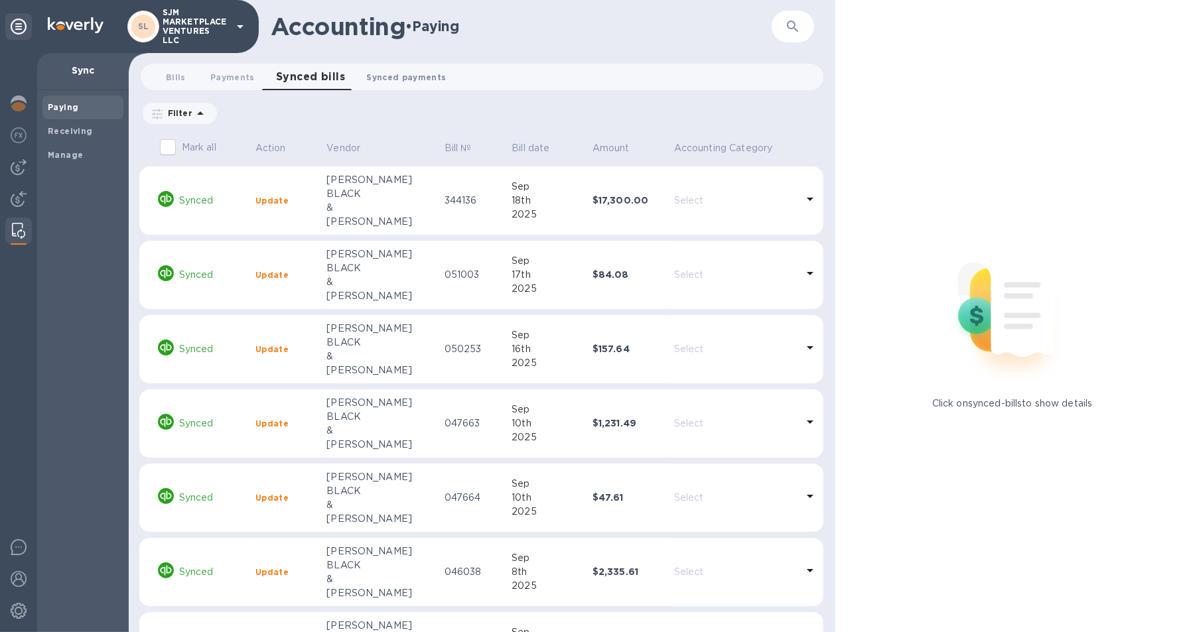
click at [409, 80] on span "Synced payments 0" at bounding box center [406, 77] width 80 height 14
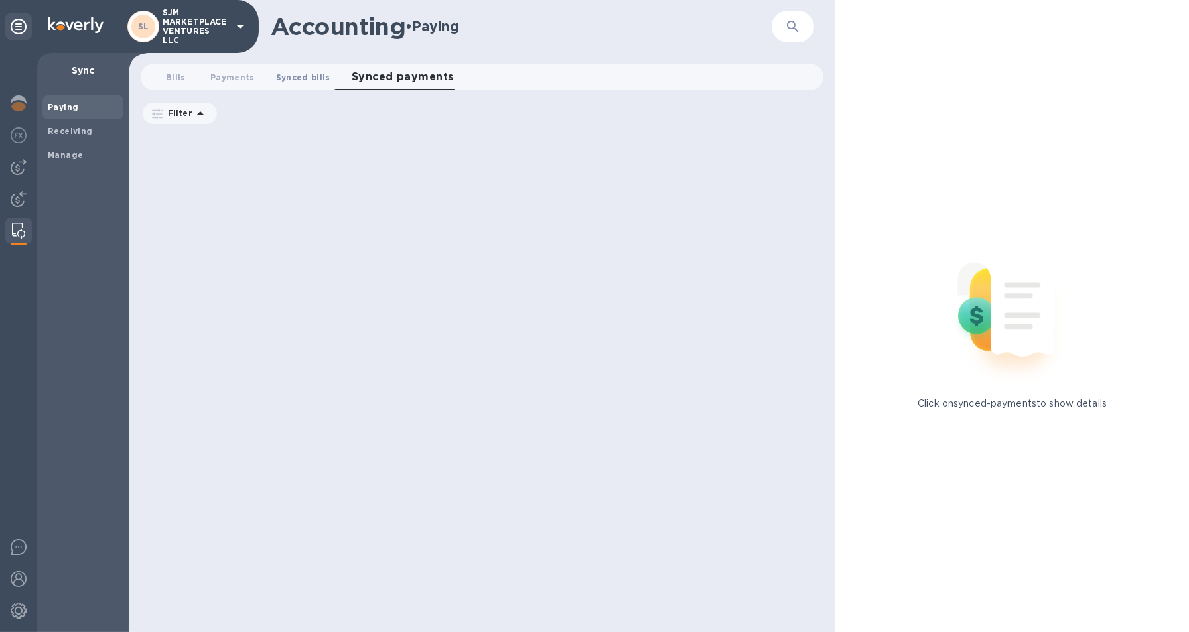
click at [306, 74] on span "Synced bills 0" at bounding box center [303, 77] width 54 height 14
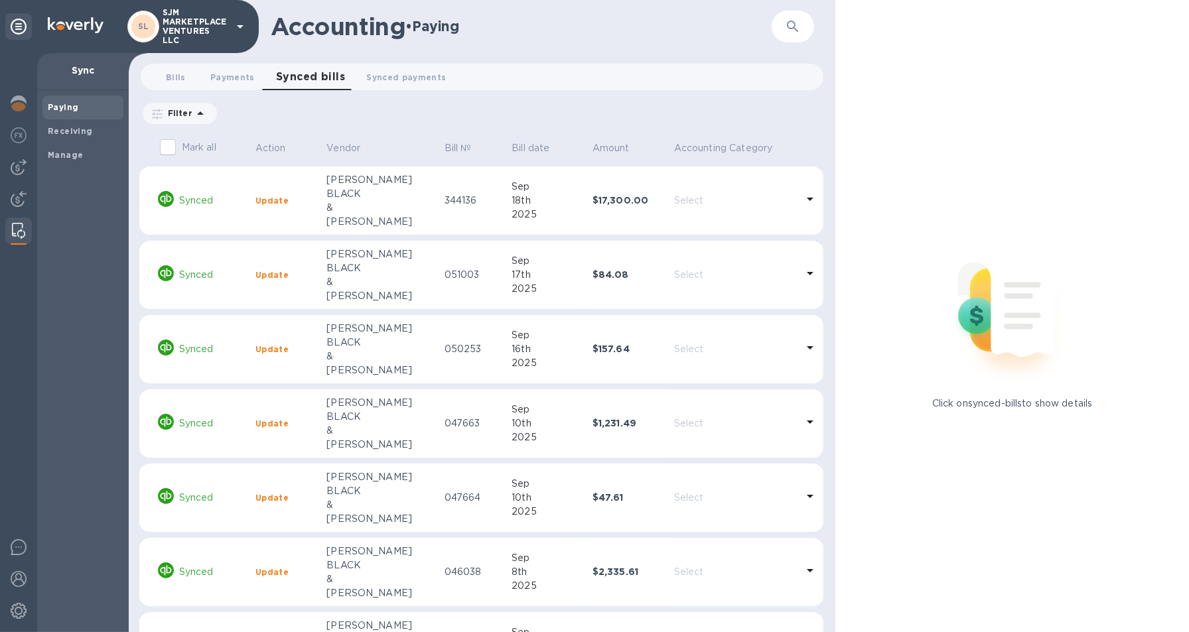
click at [165, 143] on input "Mark all" at bounding box center [168, 147] width 28 height 28
click at [274, 198] on b "Update" at bounding box center [271, 201] width 33 height 10
click at [281, 199] on b "Update" at bounding box center [271, 201] width 33 height 10
click at [273, 196] on b "Update" at bounding box center [271, 201] width 33 height 10
click at [168, 141] on input "Mark all" at bounding box center [168, 147] width 28 height 28
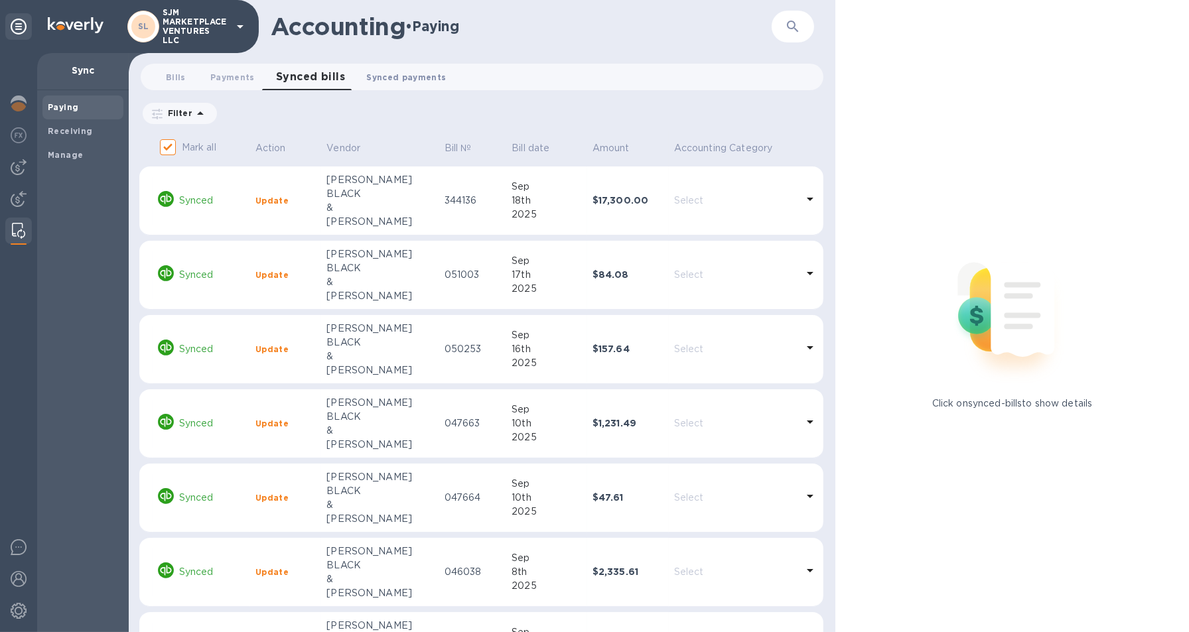
checkbox input "false"
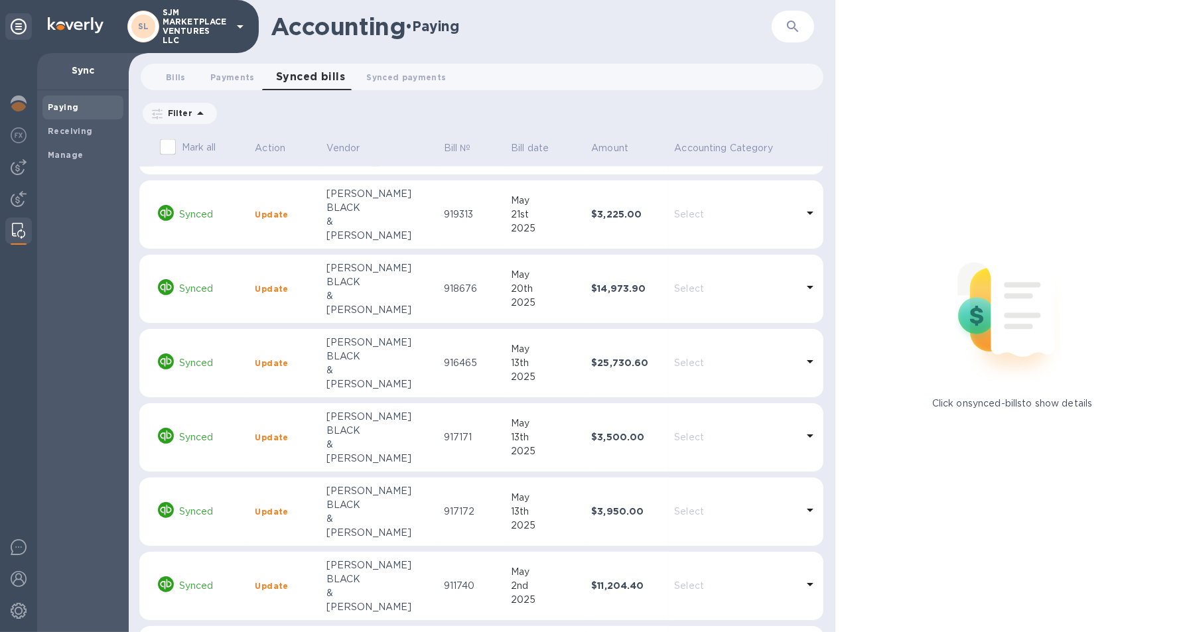
scroll to position [2905, 0]
click at [591, 360] on b "$1,369.10" at bounding box center [613, 363] width 44 height 11
click at [395, 78] on span "Synced payments 0" at bounding box center [406, 77] width 80 height 14
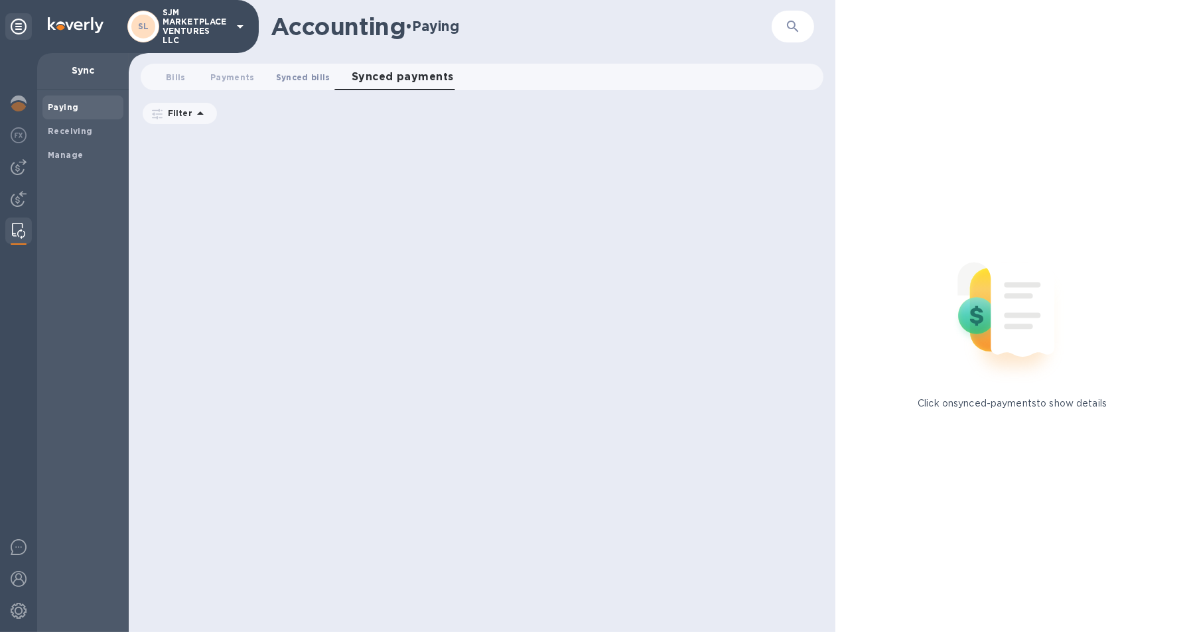
click at [287, 76] on span "Synced bills 0" at bounding box center [303, 77] width 54 height 14
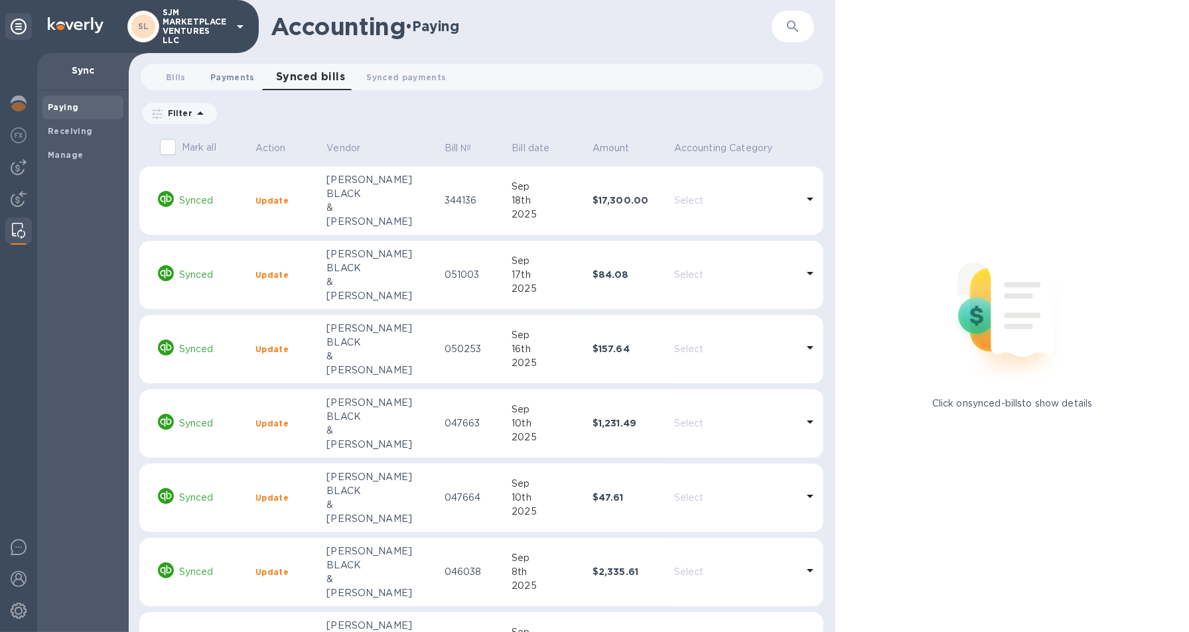
click at [233, 79] on span "Payments 0" at bounding box center [232, 77] width 44 height 14
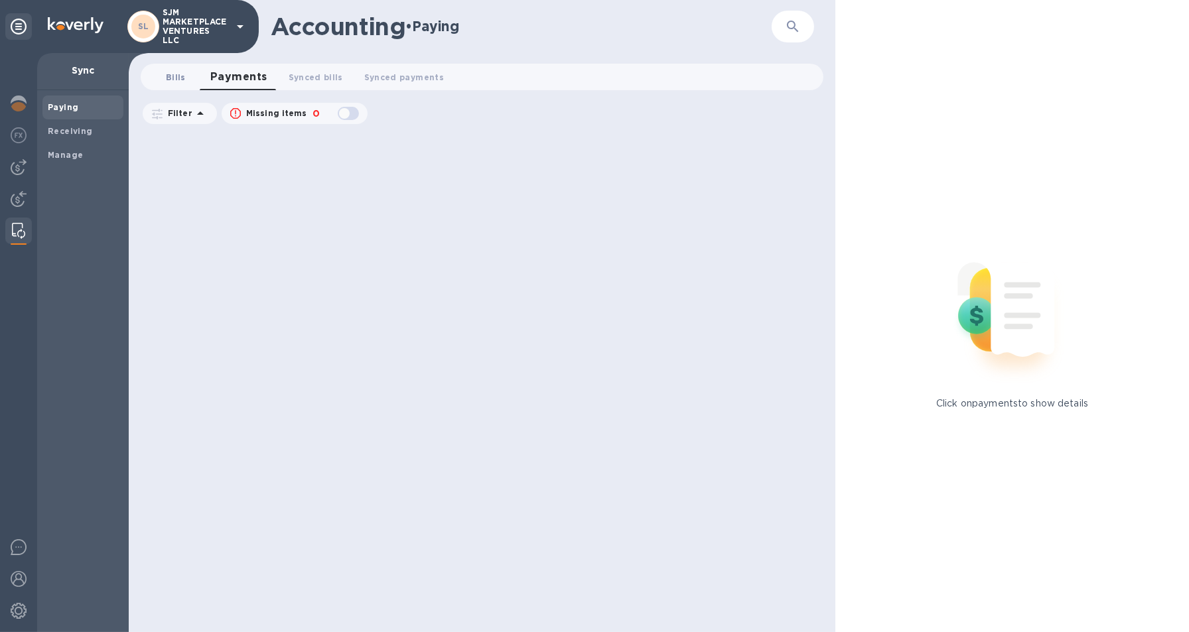
click at [172, 71] on span "Bills 0" at bounding box center [176, 77] width 20 height 14
click at [74, 129] on b "Receiving" at bounding box center [70, 131] width 45 height 10
click at [68, 155] on b "Manage" at bounding box center [65, 155] width 35 height 10
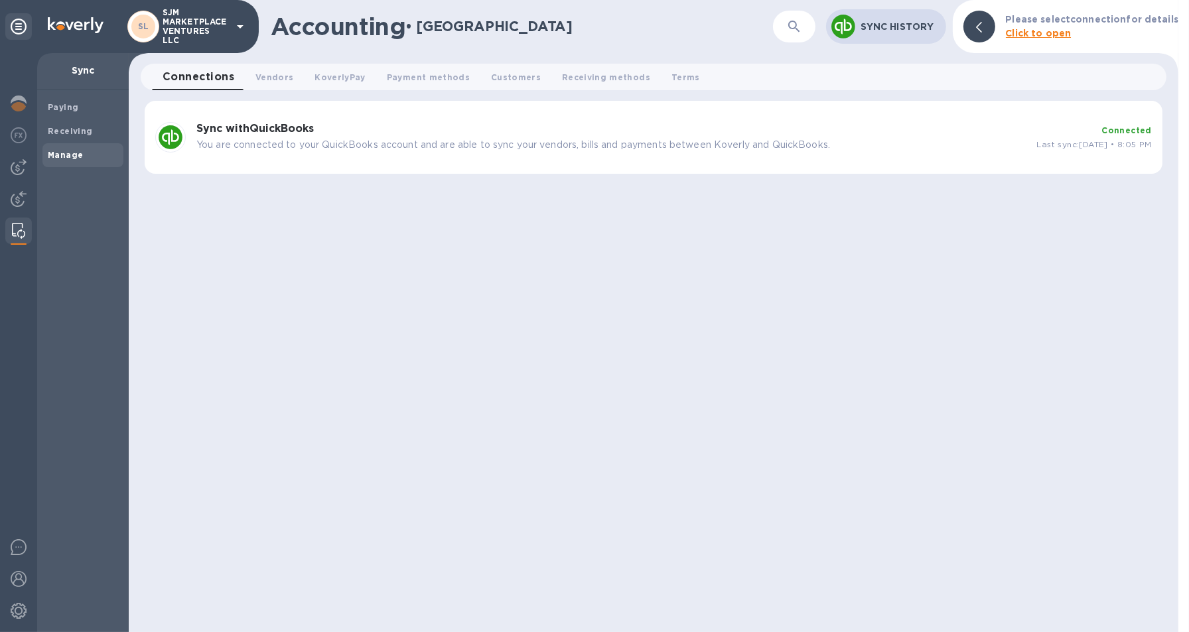
click at [463, 150] on p "You are connected to your QuickBooks account and are able to sync your vendors,…" at bounding box center [611, 145] width 830 height 14
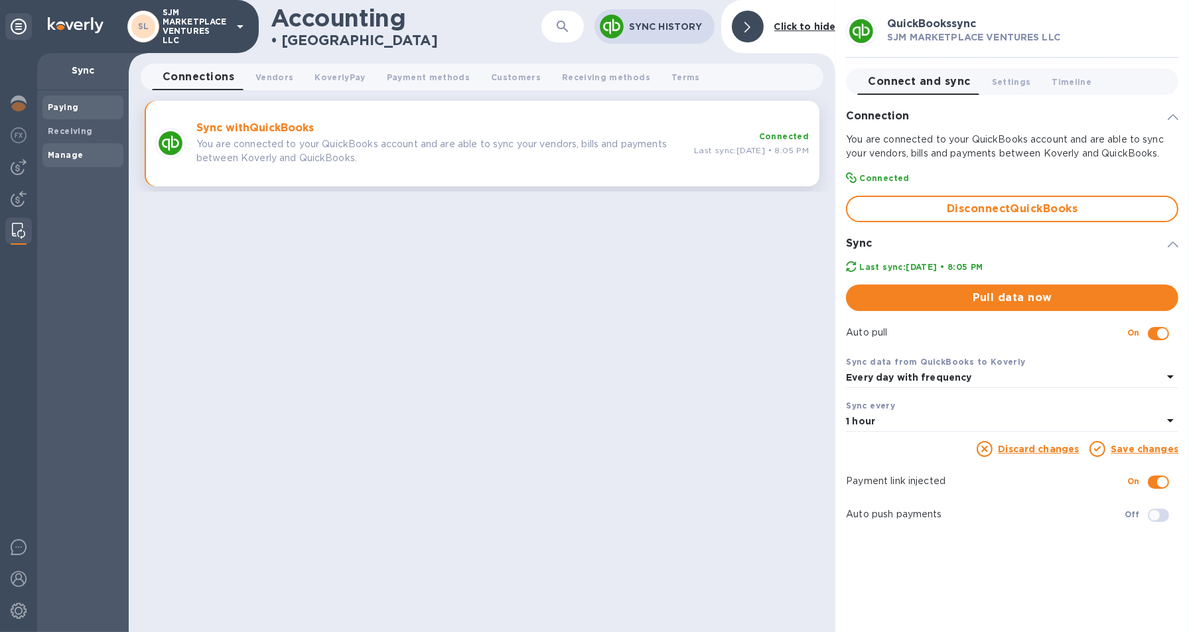
click at [68, 109] on b "Paying" at bounding box center [63, 107] width 31 height 10
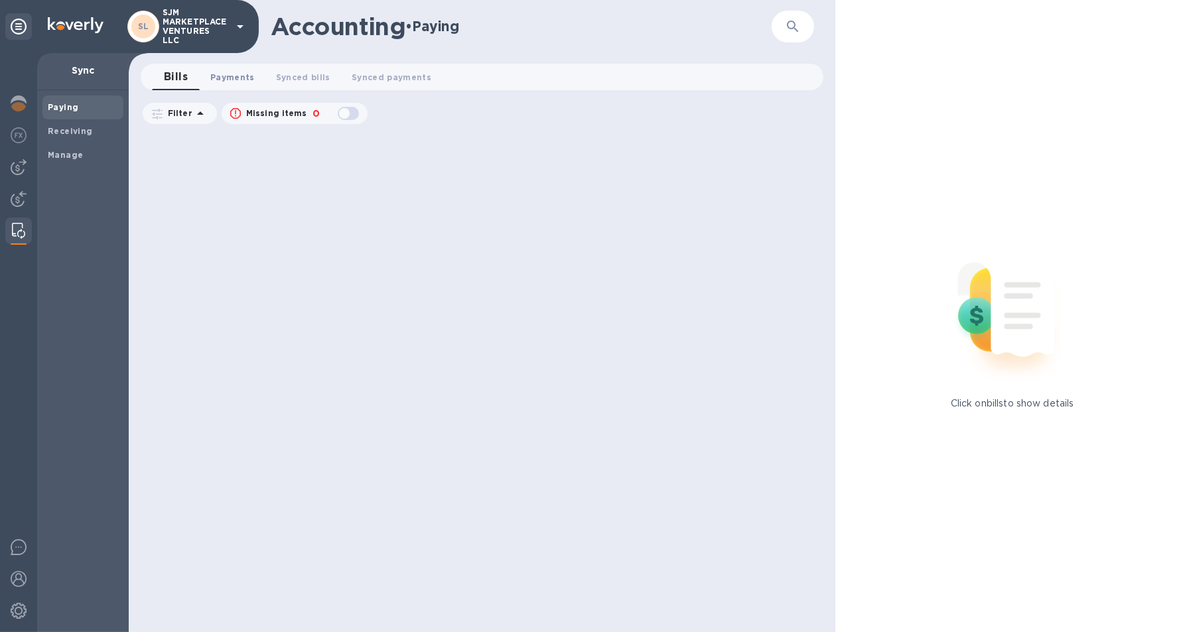
click at [238, 77] on span "Payments 0" at bounding box center [232, 77] width 44 height 14
click at [317, 67] on button "Synced bills 0" at bounding box center [316, 77] width 76 height 27
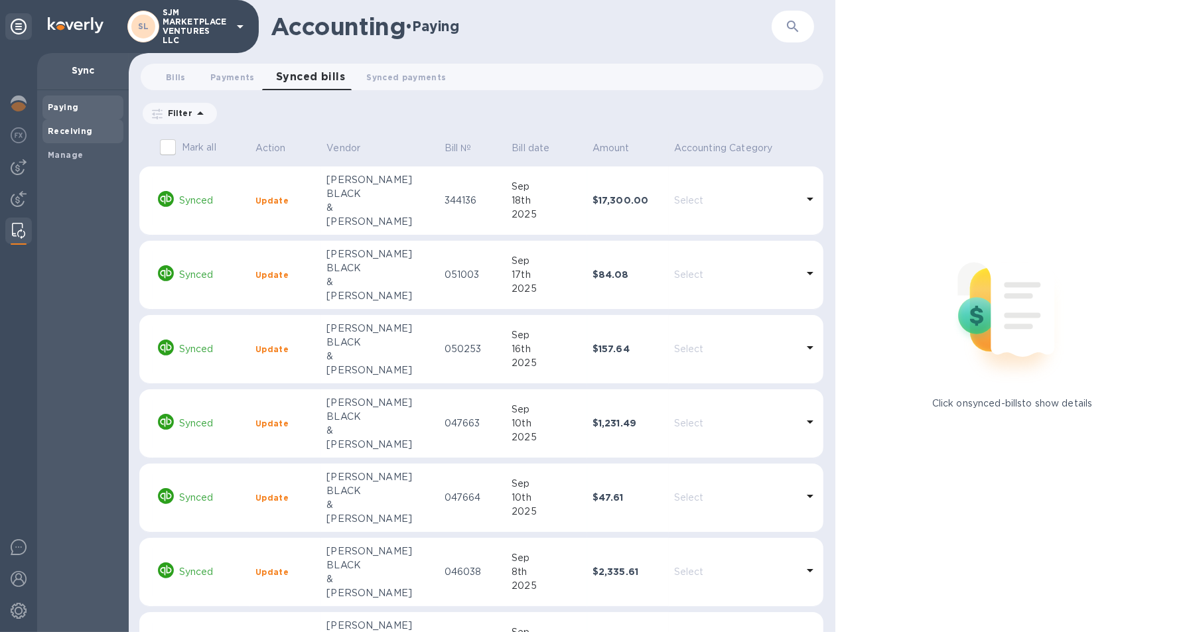
click at [59, 129] on b "Receiving" at bounding box center [70, 131] width 45 height 10
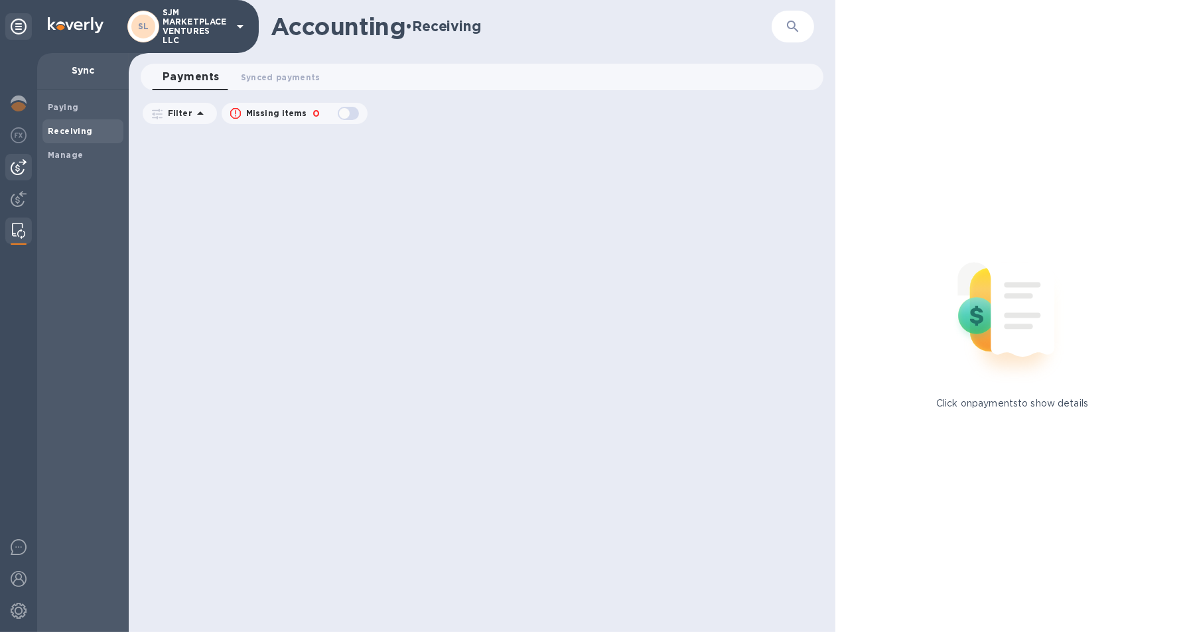
click at [27, 167] on div at bounding box center [18, 167] width 27 height 27
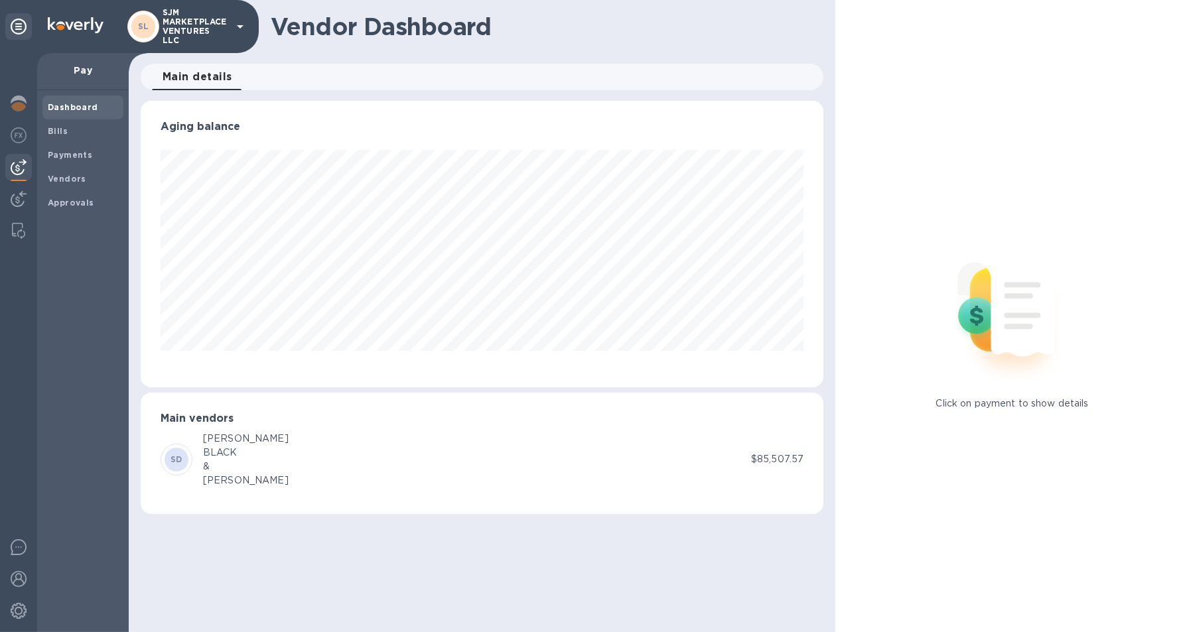
scroll to position [286, 683]
click at [74, 177] on b "Vendors" at bounding box center [67, 179] width 38 height 10
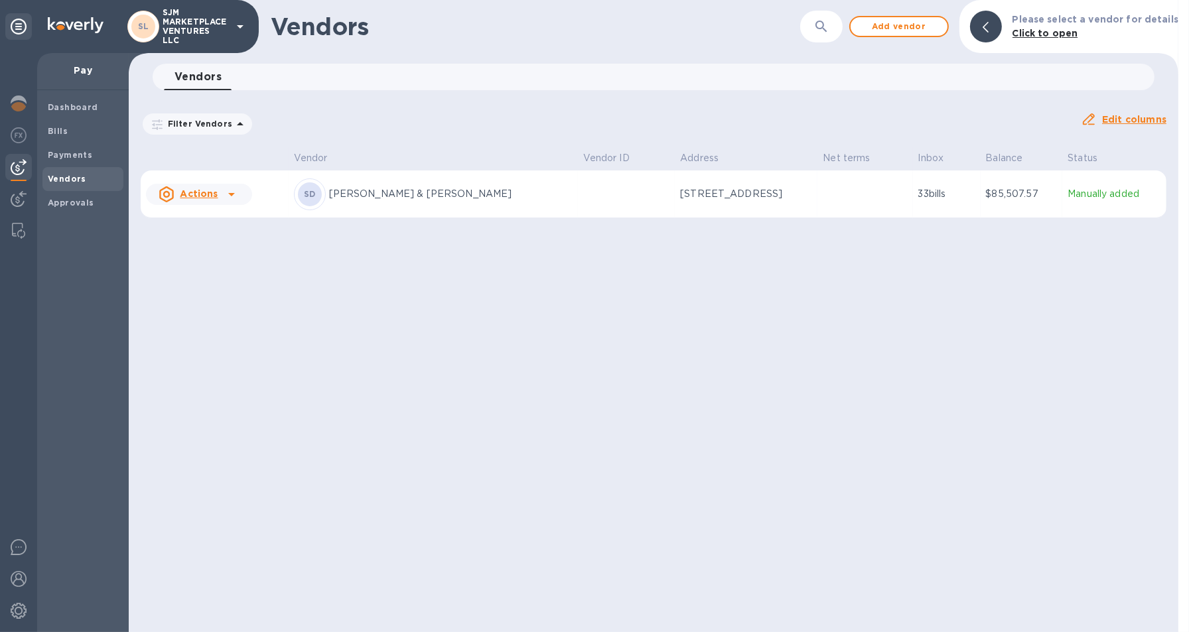
click at [350, 194] on p "[PERSON_NAME] & [PERSON_NAME]" at bounding box center [450, 194] width 243 height 14
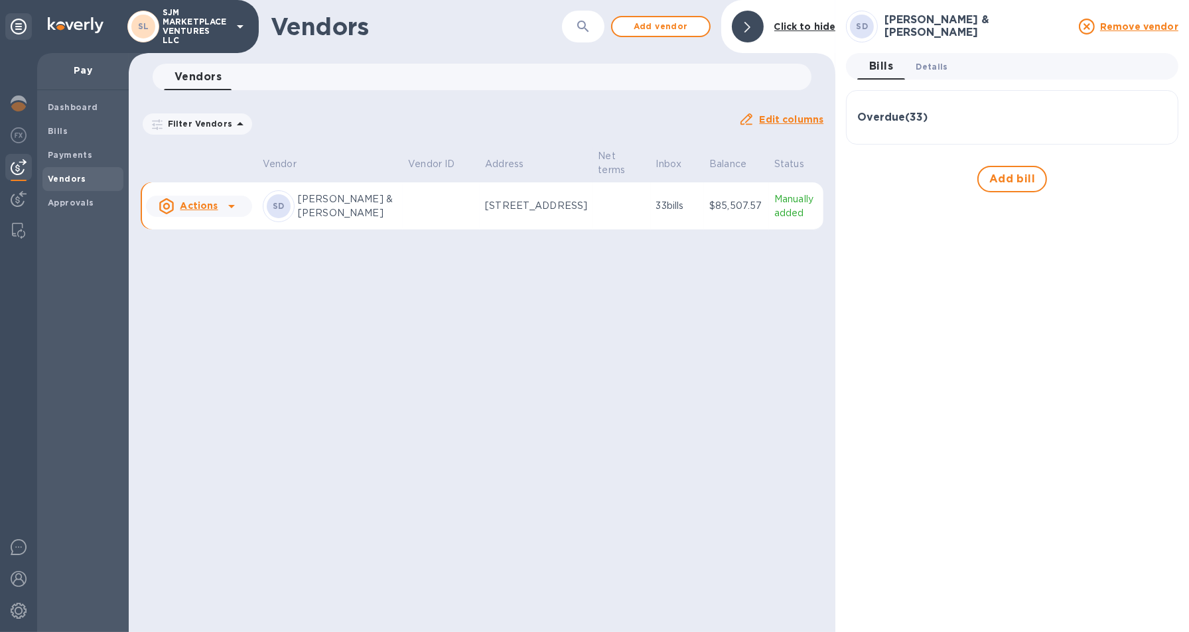
click at [933, 68] on span "Details 0" at bounding box center [932, 67] width 32 height 14
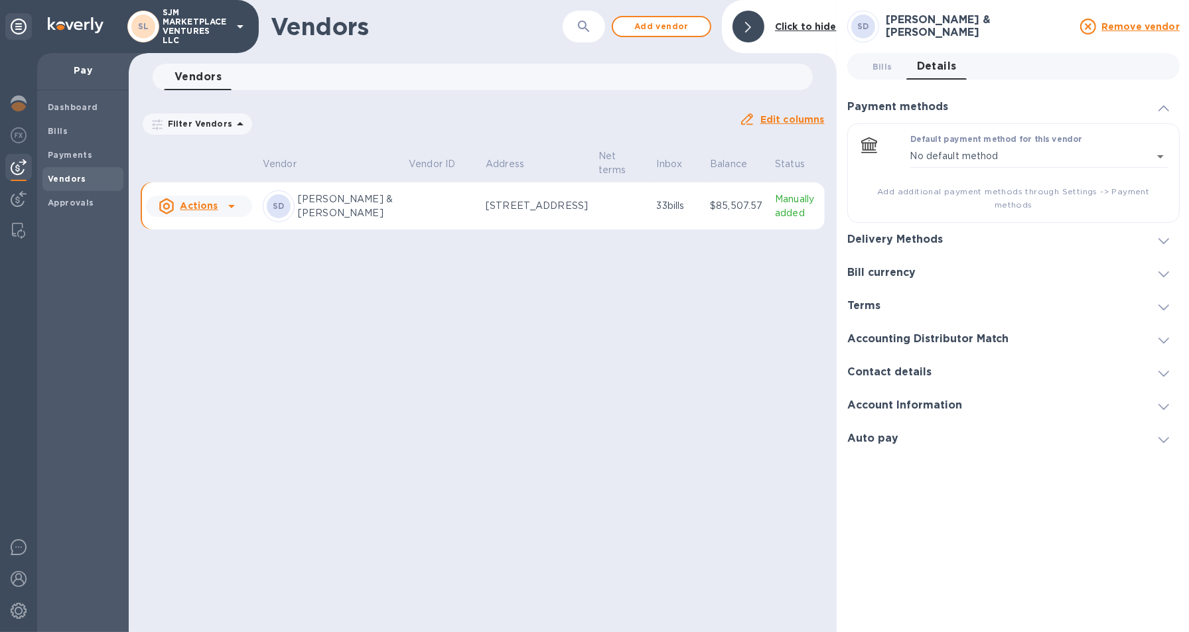
click at [205, 206] on u "Actions" at bounding box center [199, 205] width 38 height 11
click at [360, 334] on div at bounding box center [594, 316] width 1189 height 632
click at [64, 129] on b "Bills" at bounding box center [58, 131] width 20 height 10
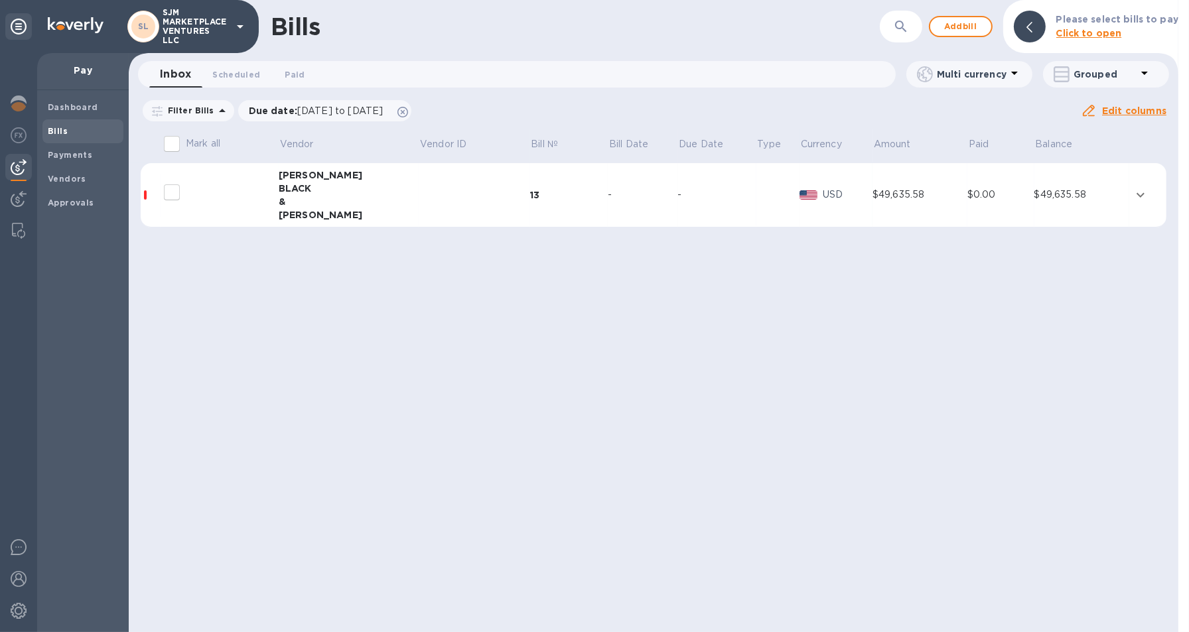
click at [177, 188] on input "decorative checkbox" at bounding box center [172, 192] width 28 height 28
checkbox input "false"
click at [169, 137] on input "Mark all" at bounding box center [172, 144] width 28 height 28
checkbox input "true"
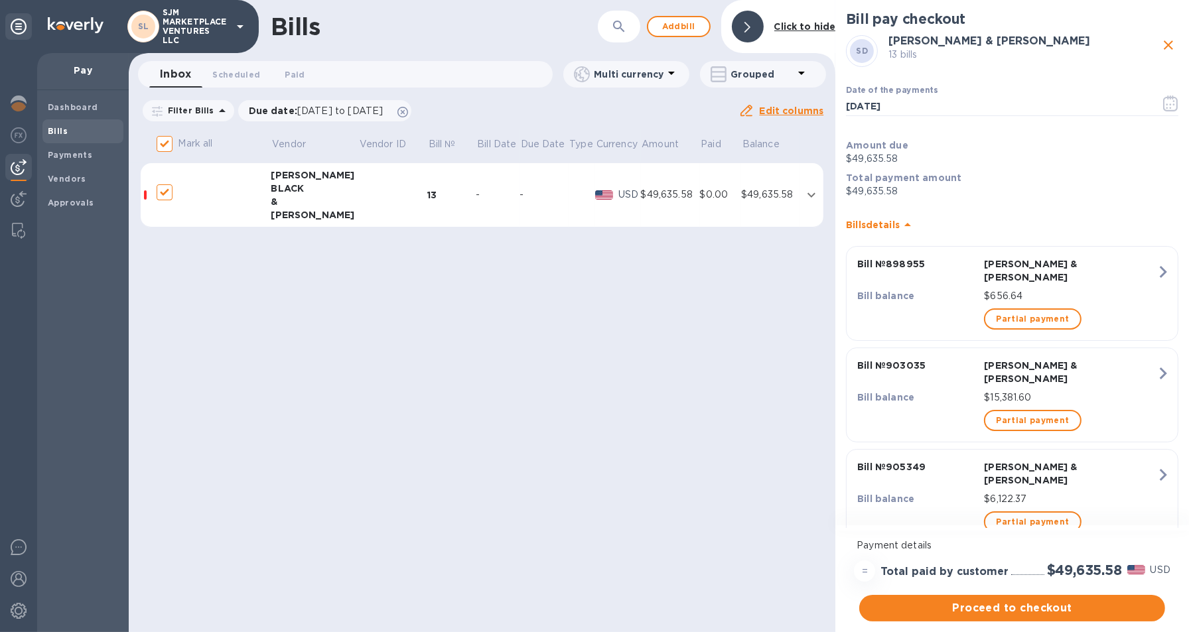
click at [813, 193] on icon "expand row" at bounding box center [811, 194] width 8 height 5
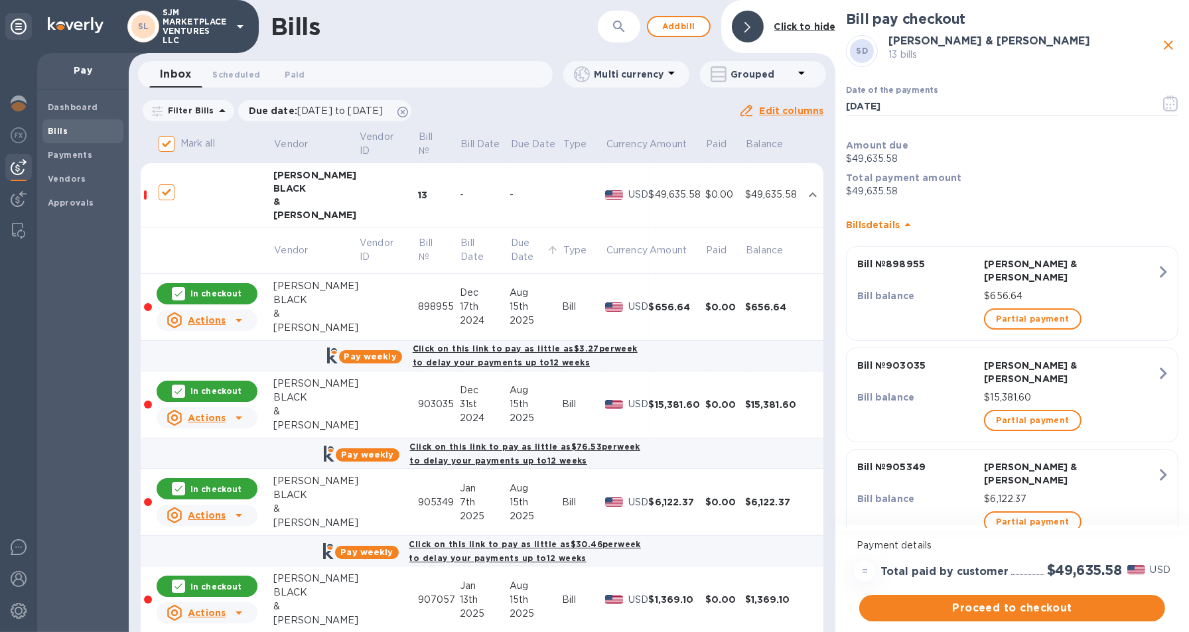
click at [553, 249] on span "Due Date" at bounding box center [536, 250] width 50 height 28
click at [538, 251] on span "Due Date" at bounding box center [536, 250] width 50 height 28
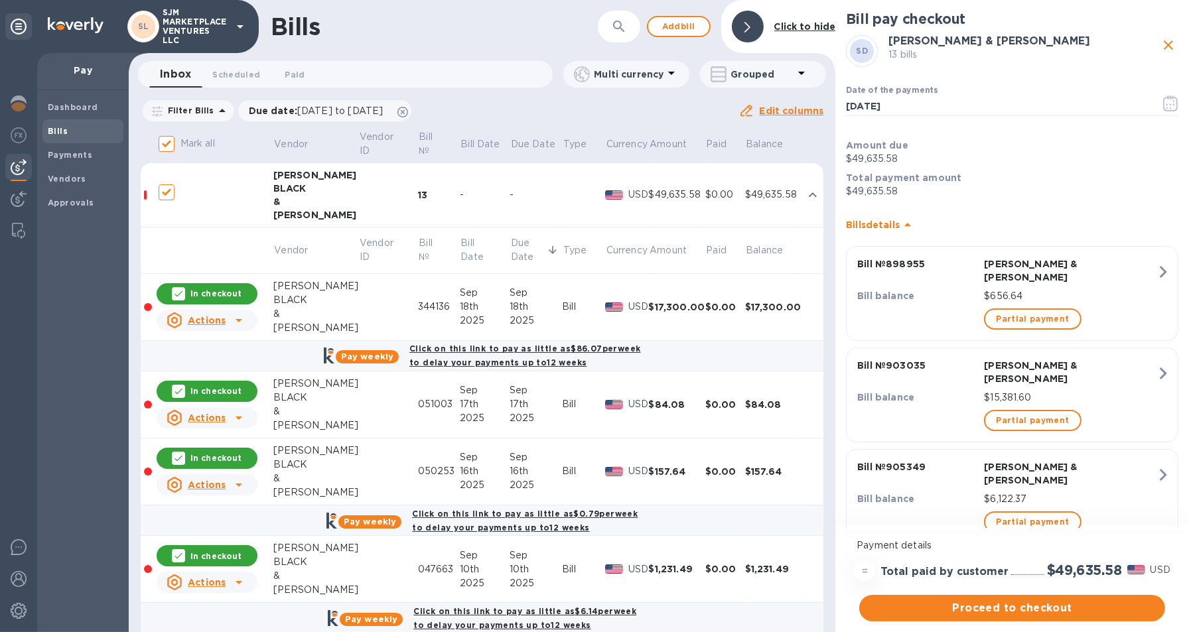
click at [538, 251] on span "Due Date" at bounding box center [536, 250] width 50 height 28
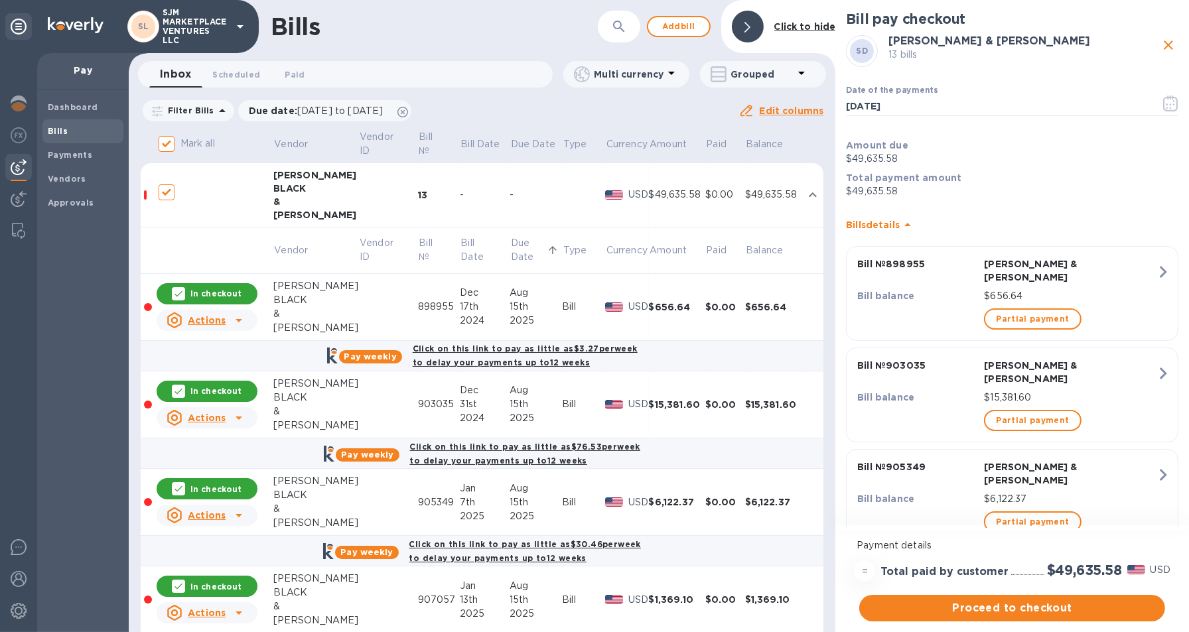
click at [775, 72] on p "Grouped" at bounding box center [761, 74] width 63 height 13
click at [540, 195] on div at bounding box center [594, 316] width 1189 height 632
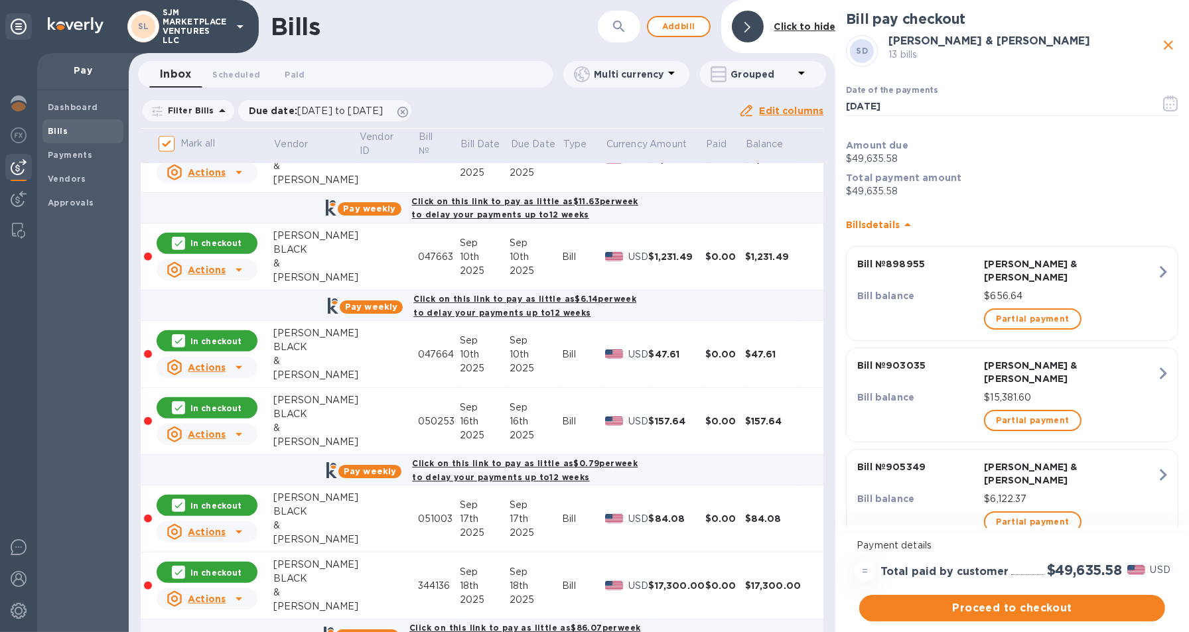
scroll to position [833, 0]
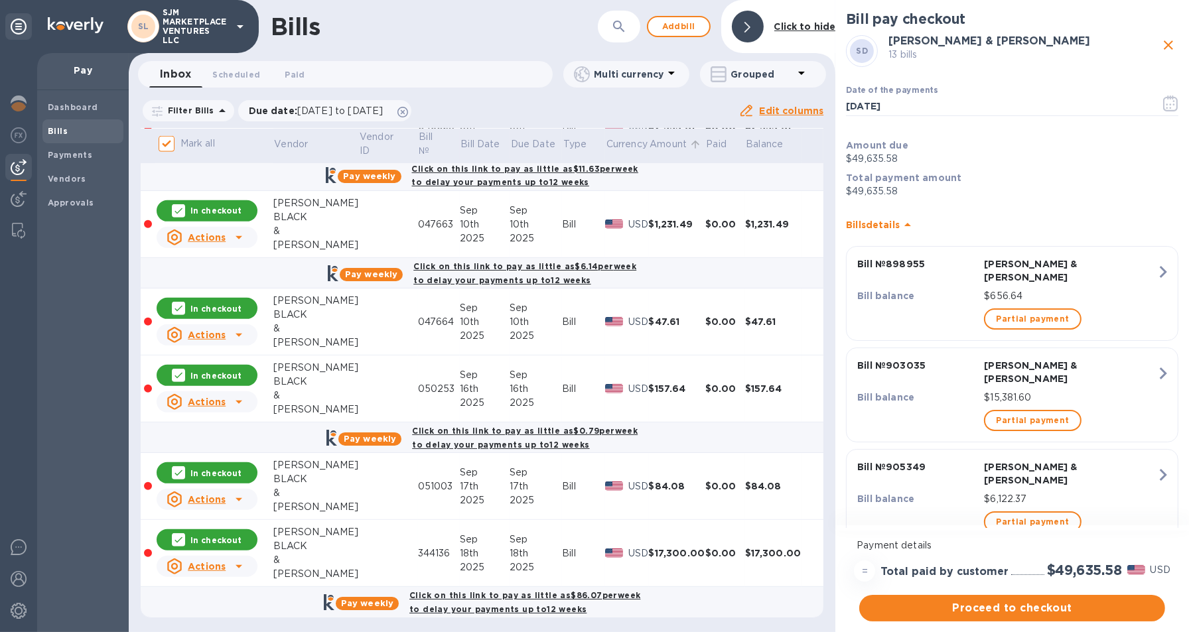
click at [656, 143] on p "Amount" at bounding box center [668, 144] width 37 height 14
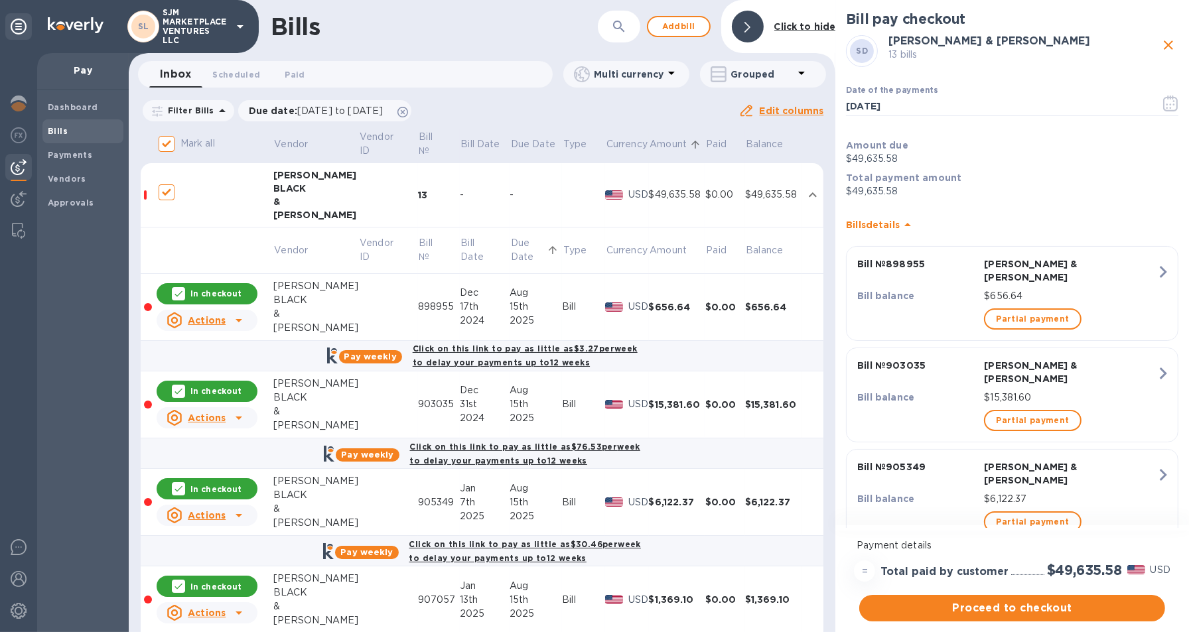
click at [683, 142] on span "Amount" at bounding box center [677, 144] width 54 height 14
click at [1166, 40] on icon "close" at bounding box center [1168, 45] width 16 height 16
checkbox input "false"
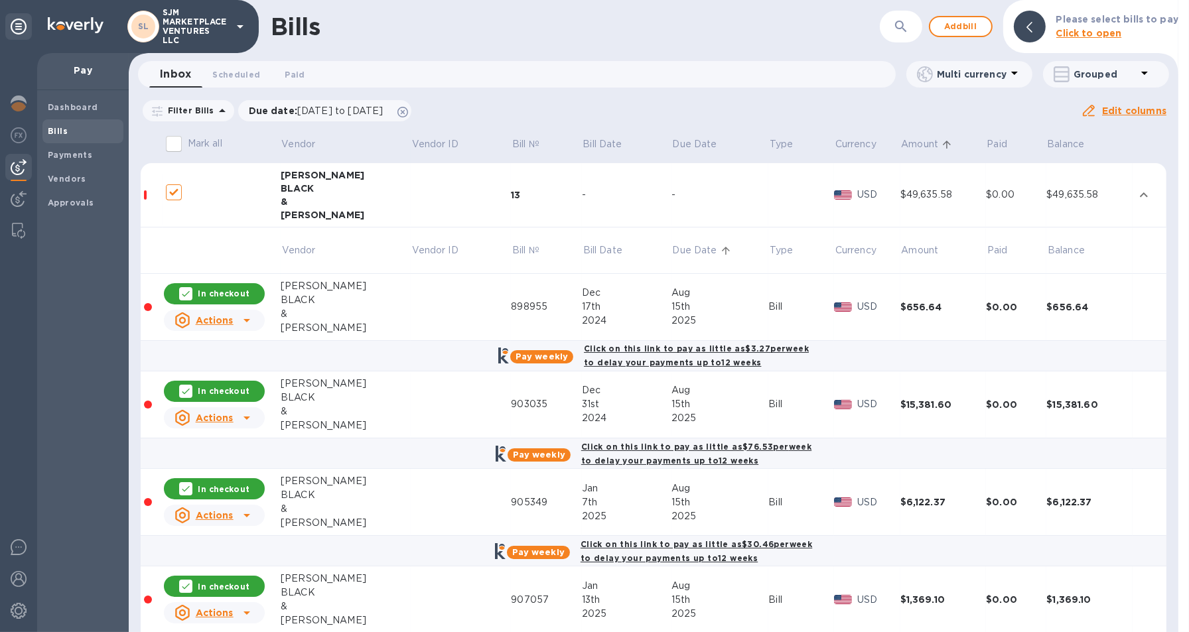
checkbox input "false"
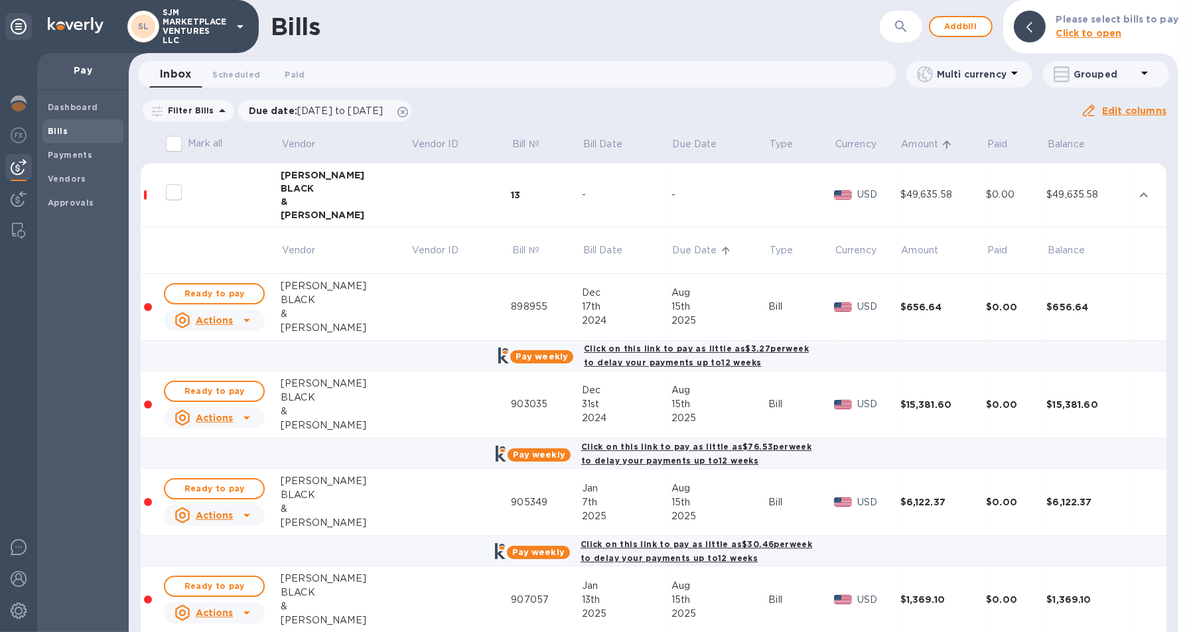
click at [941, 140] on icon at bounding box center [947, 145] width 12 height 12
click at [352, 115] on p "Due date : [DATE] to [DATE]" at bounding box center [319, 110] width 141 height 13
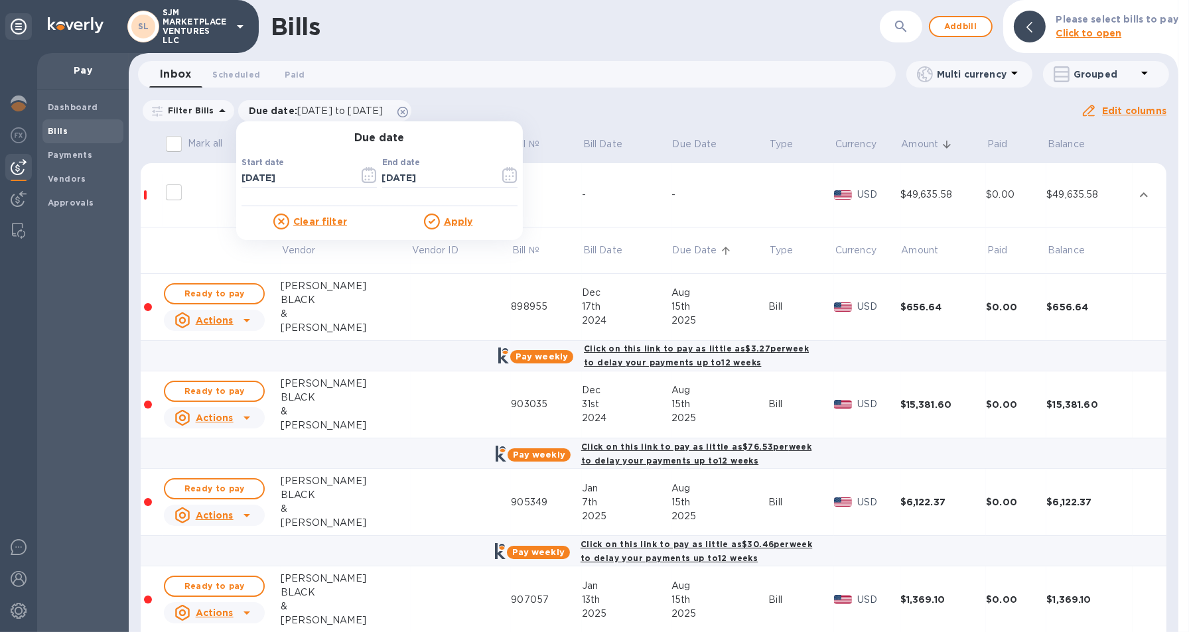
click at [414, 106] on div "Due date : [DATE] to [DATE] Due date Start date [DATE] ​ End date [DATE] ​ Clea…" at bounding box center [325, 110] width 178 height 25
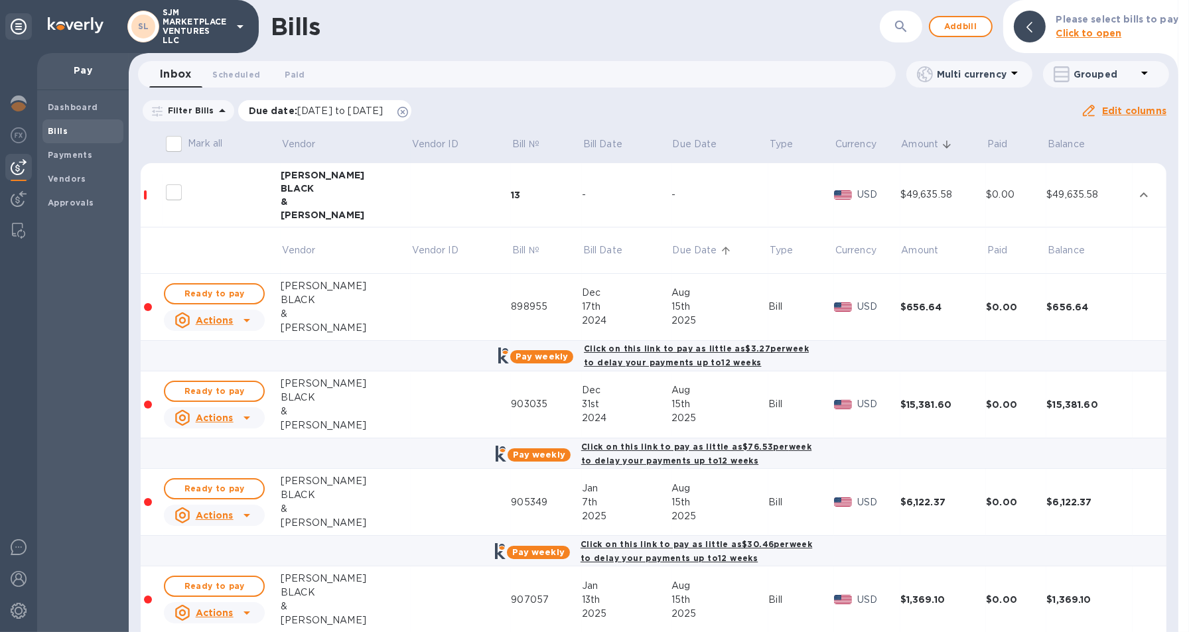
click at [408, 111] on icon at bounding box center [402, 112] width 11 height 11
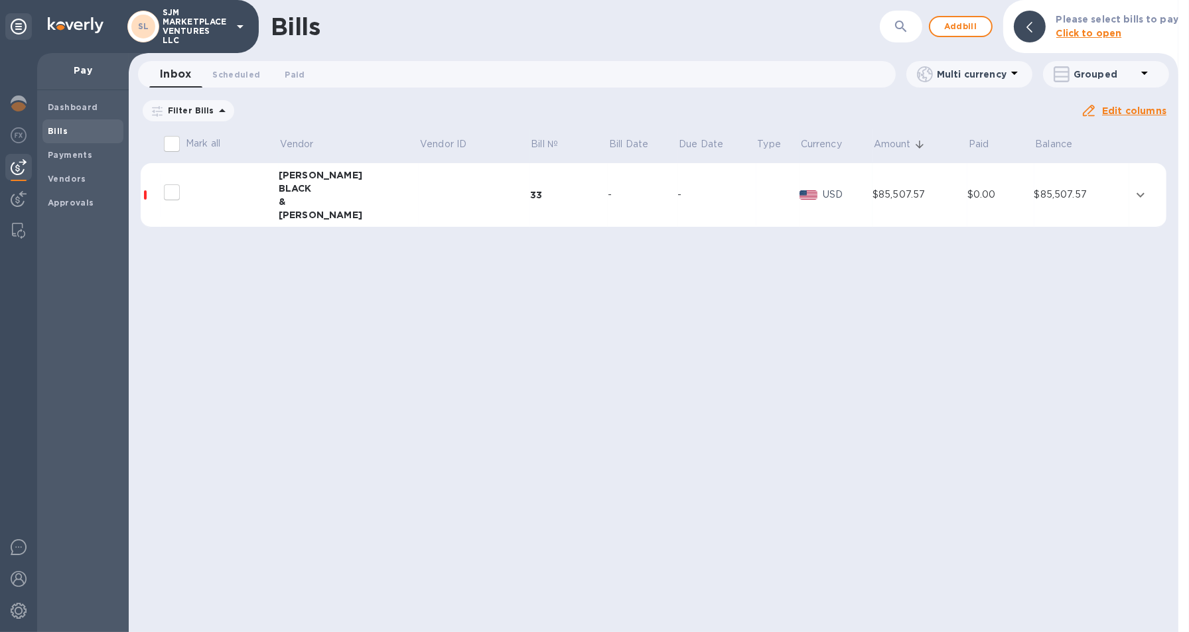
click at [172, 190] on input "decorative checkbox" at bounding box center [172, 192] width 28 height 28
checkbox input "false"
click at [174, 140] on input "Mark all" at bounding box center [172, 144] width 28 height 28
checkbox input "true"
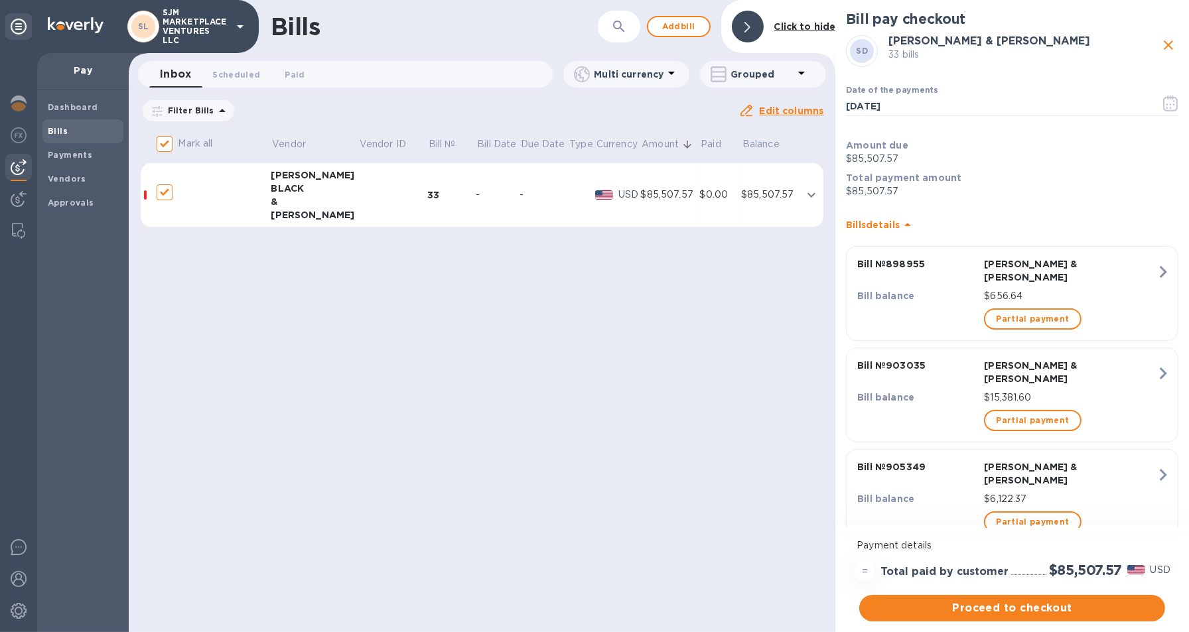
click at [811, 198] on icon "expand row" at bounding box center [811, 195] width 16 height 16
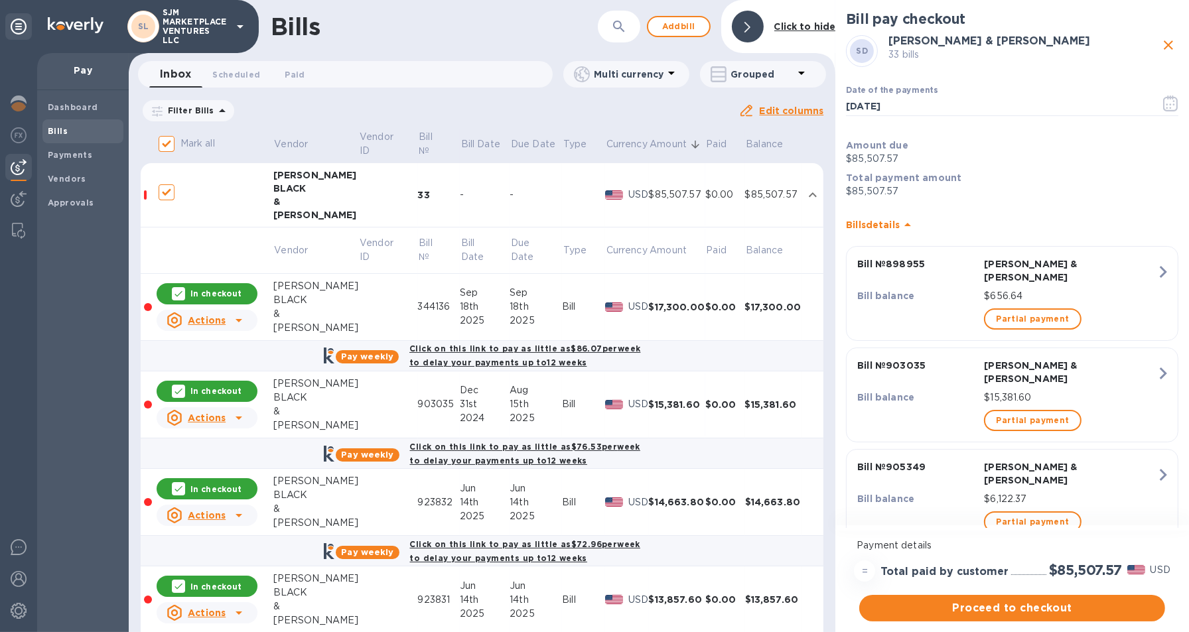
click at [166, 142] on input "Mark all" at bounding box center [167, 144] width 28 height 28
checkbox input "false"
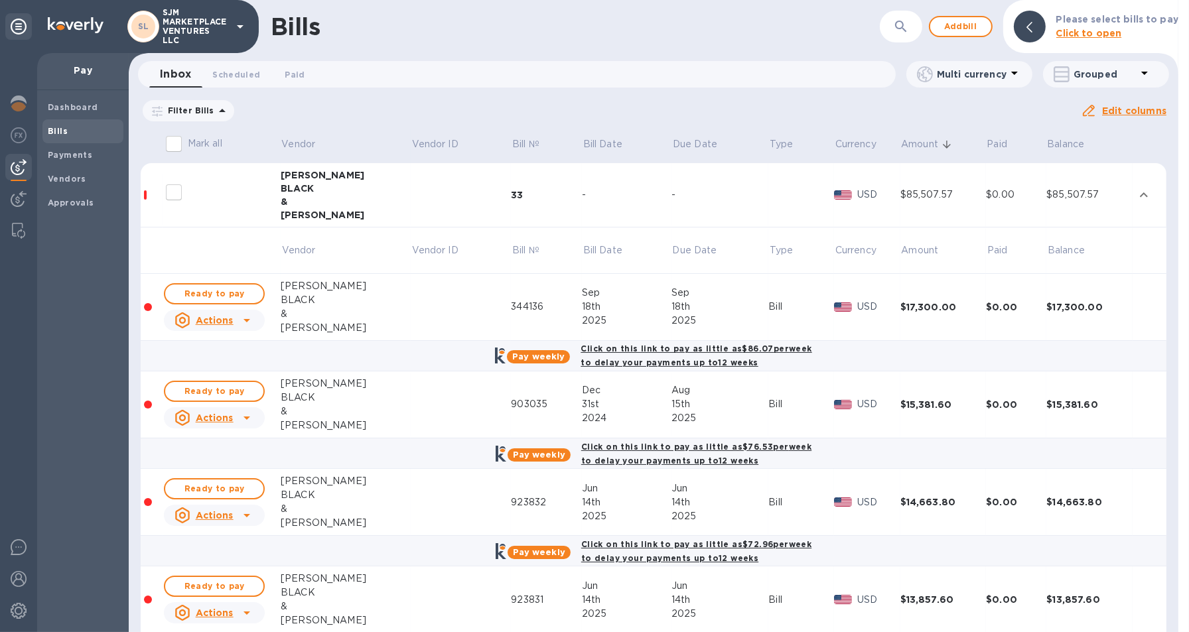
checkbox input "false"
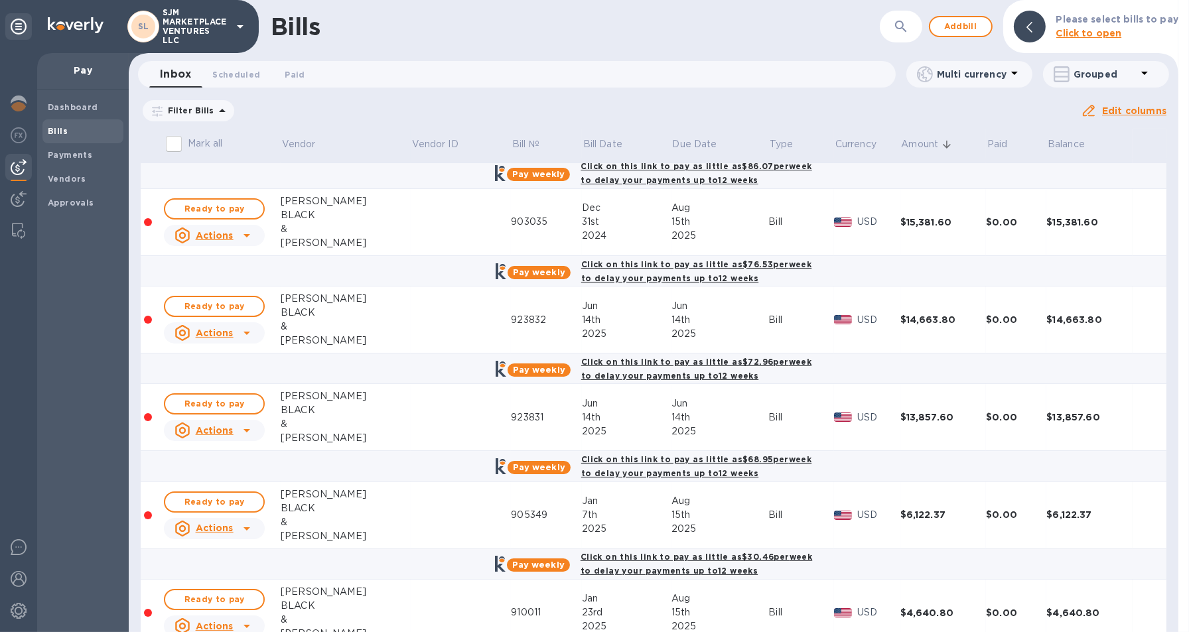
scroll to position [187, 0]
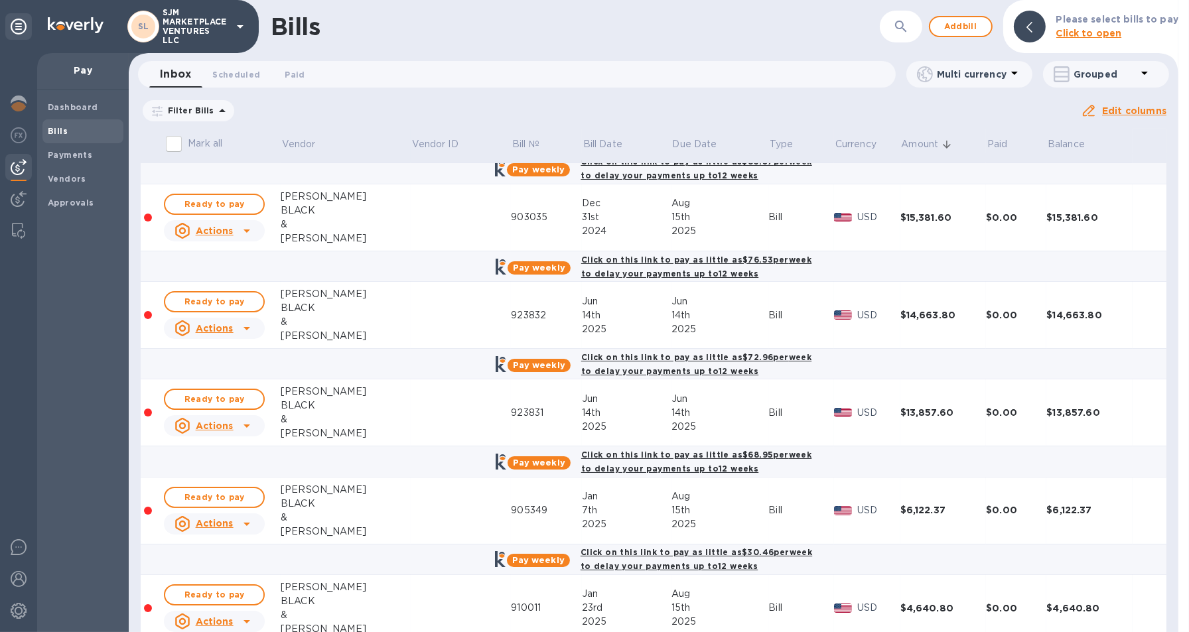
click at [150, 410] on div at bounding box center [148, 413] width 8 height 8
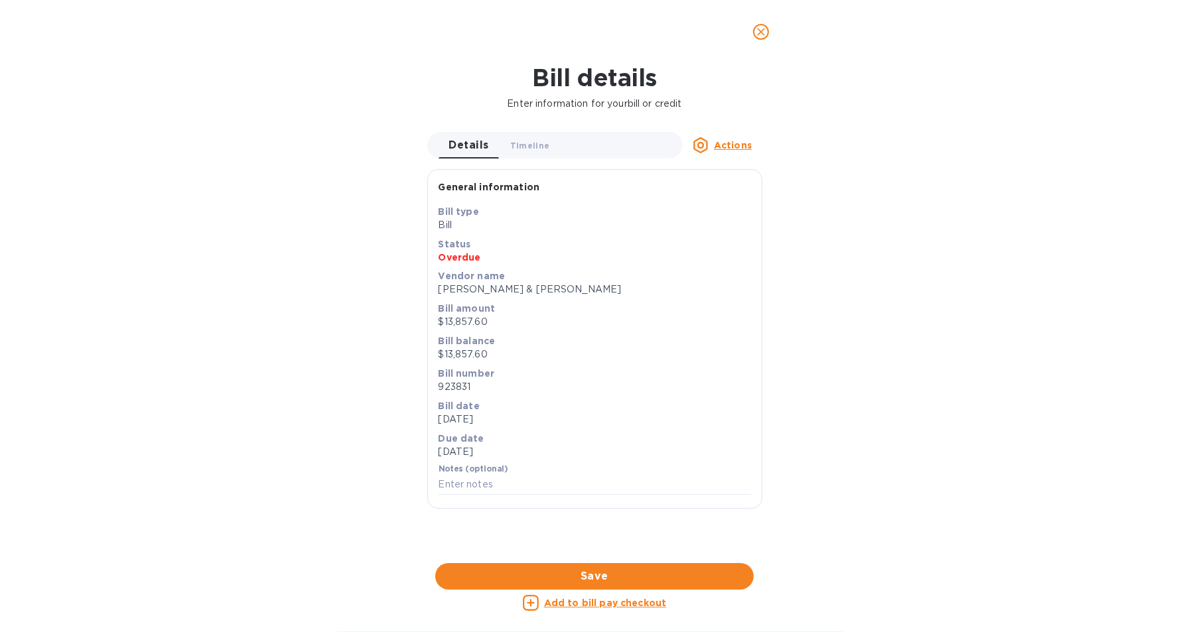
click at [760, 34] on icon "close" at bounding box center [760, 31] width 13 height 13
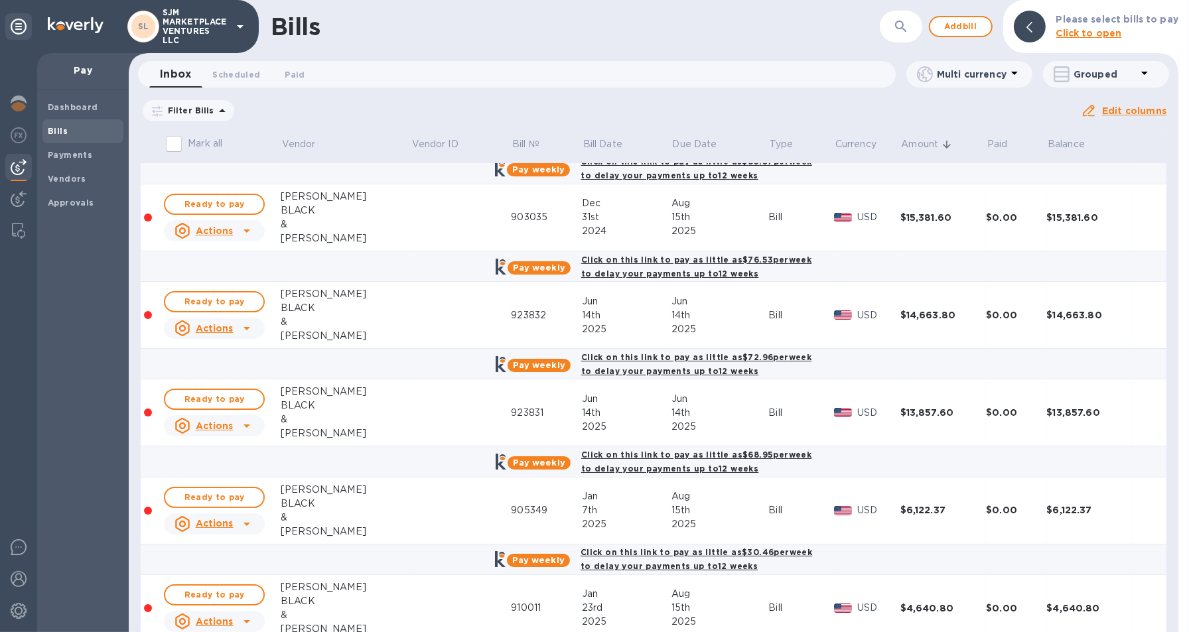
click at [179, 140] on input "Mark all" at bounding box center [174, 144] width 28 height 28
checkbox input "true"
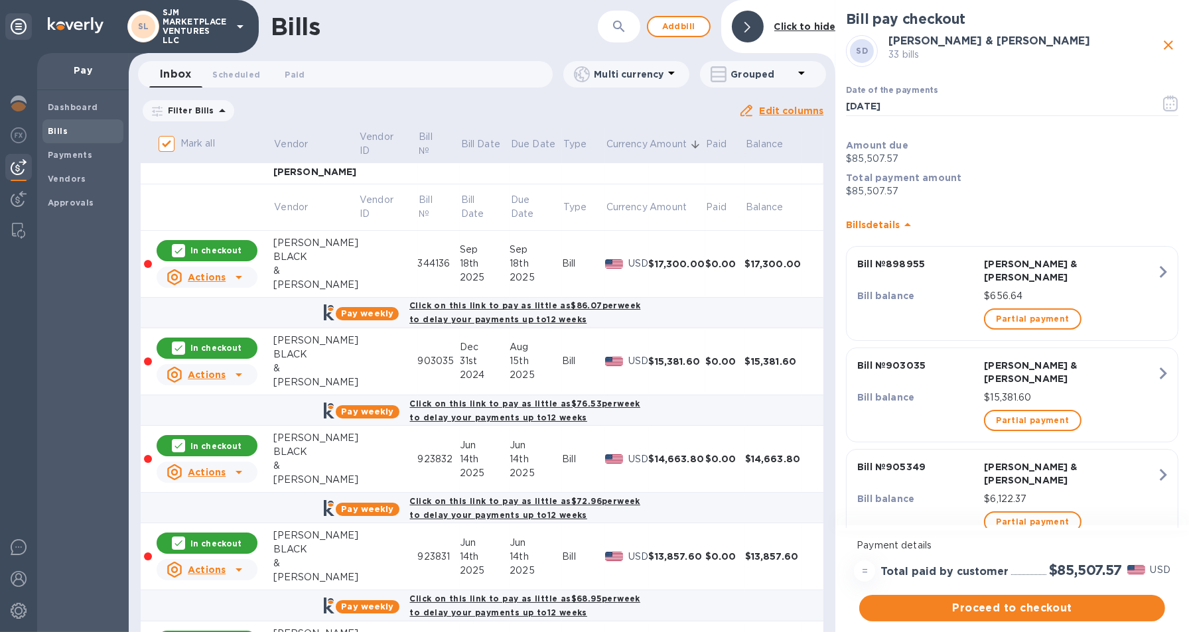
scroll to position [0, 0]
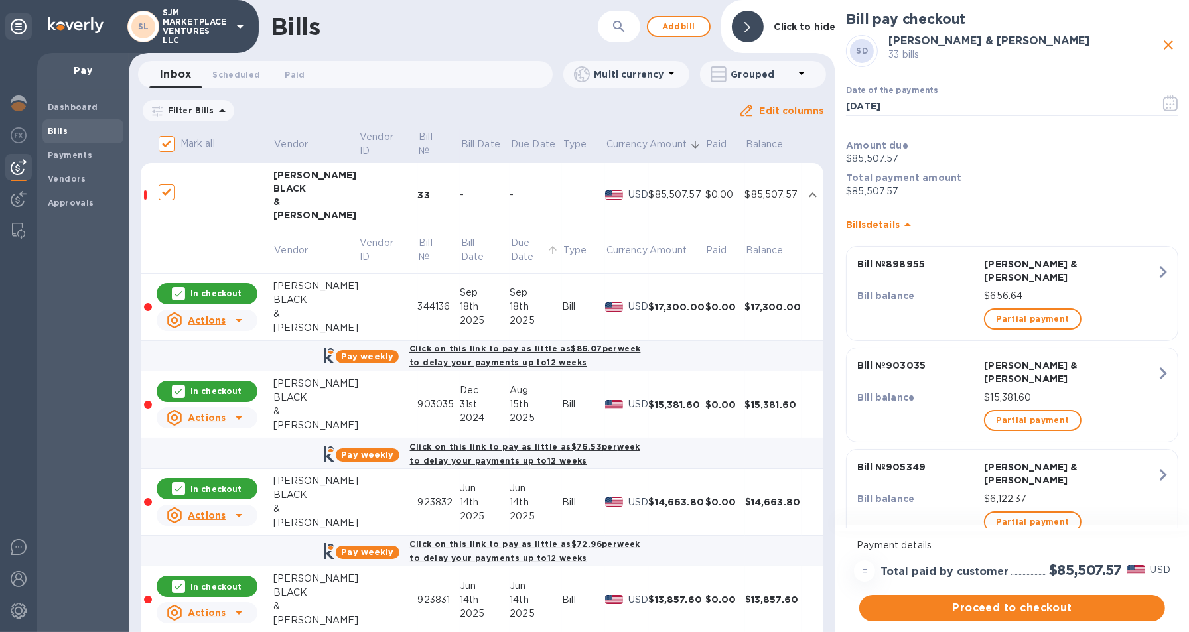
click at [515, 254] on p "Due Date" at bounding box center [527, 250] width 33 height 28
click at [167, 193] on input "decorative checkbox" at bounding box center [167, 192] width 28 height 28
checkbox input "true"
checkbox input "false"
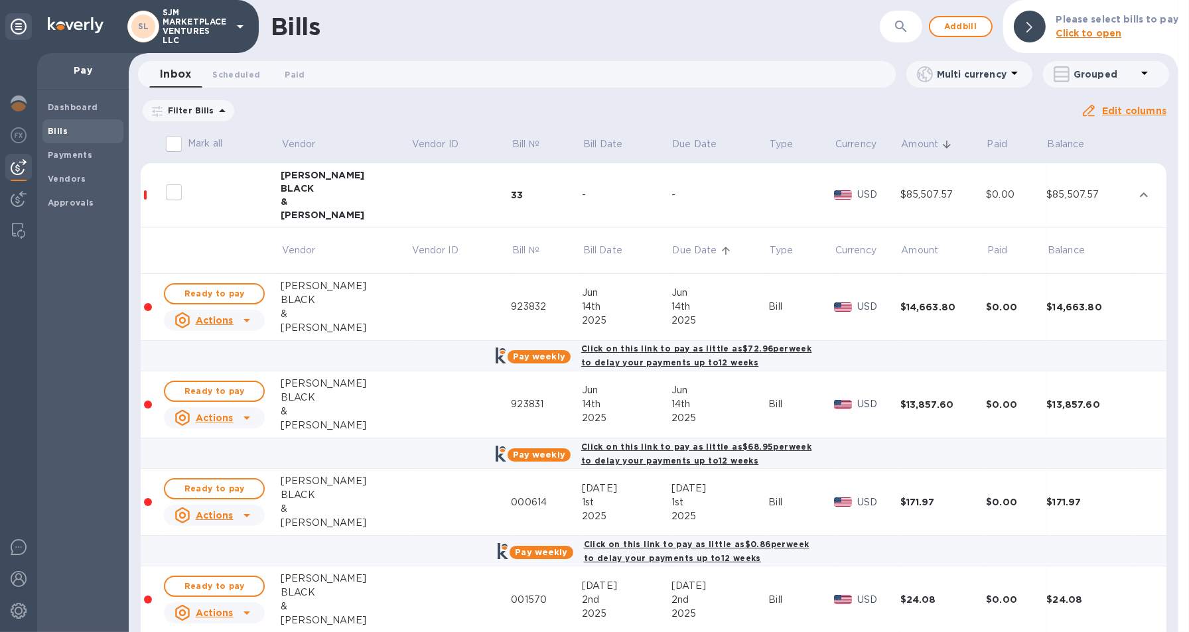
click at [153, 288] on td at bounding box center [152, 307] width 22 height 67
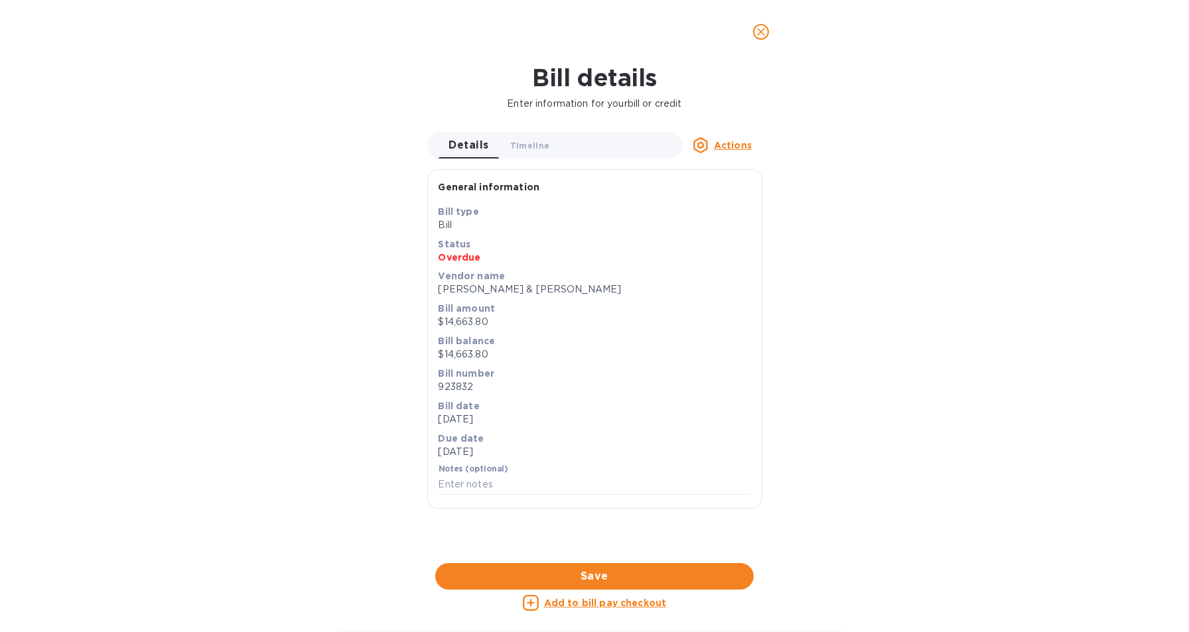
click at [764, 29] on icon "close" at bounding box center [761, 32] width 8 height 8
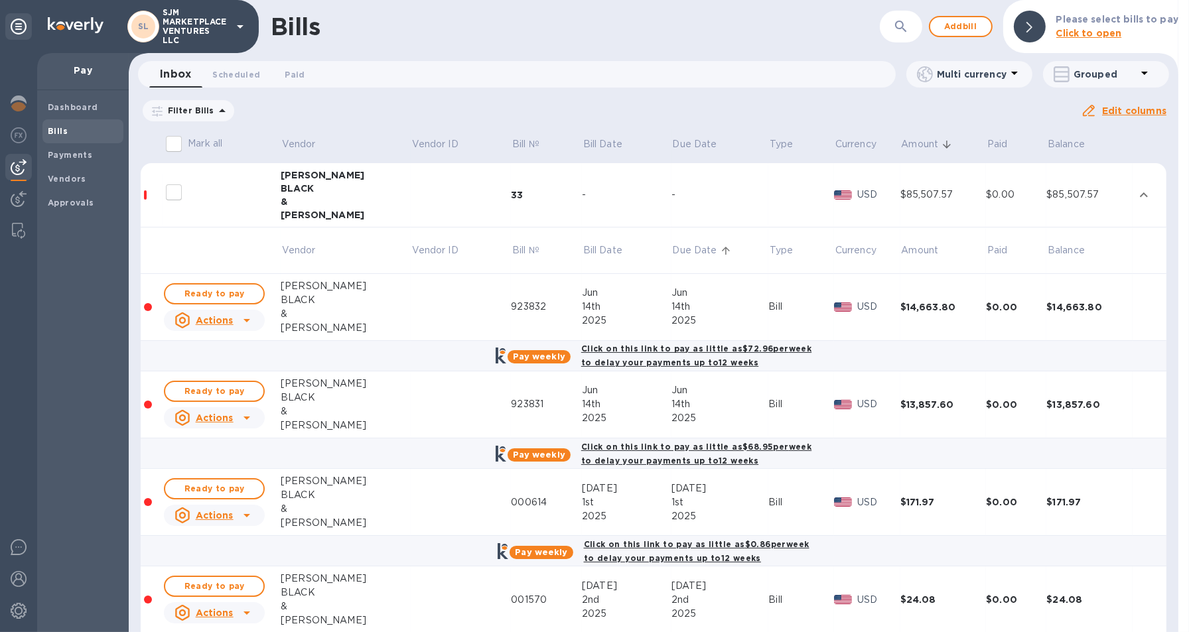
click at [173, 186] on input "decorative checkbox" at bounding box center [174, 192] width 28 height 28
click at [179, 192] on input "decorative checkbox" at bounding box center [174, 192] width 28 height 28
click at [160, 178] on input "decorative checkbox" at bounding box center [174, 192] width 28 height 28
checkbox input "false"
click at [178, 141] on input "Mark all" at bounding box center [174, 144] width 28 height 28
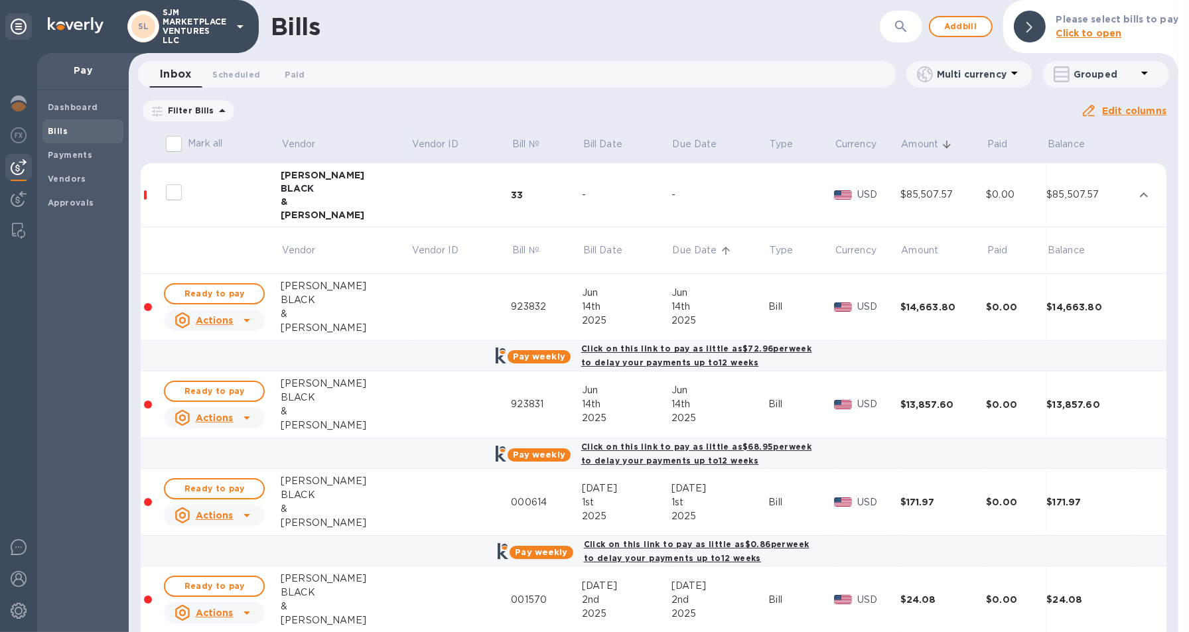
checkbox input "true"
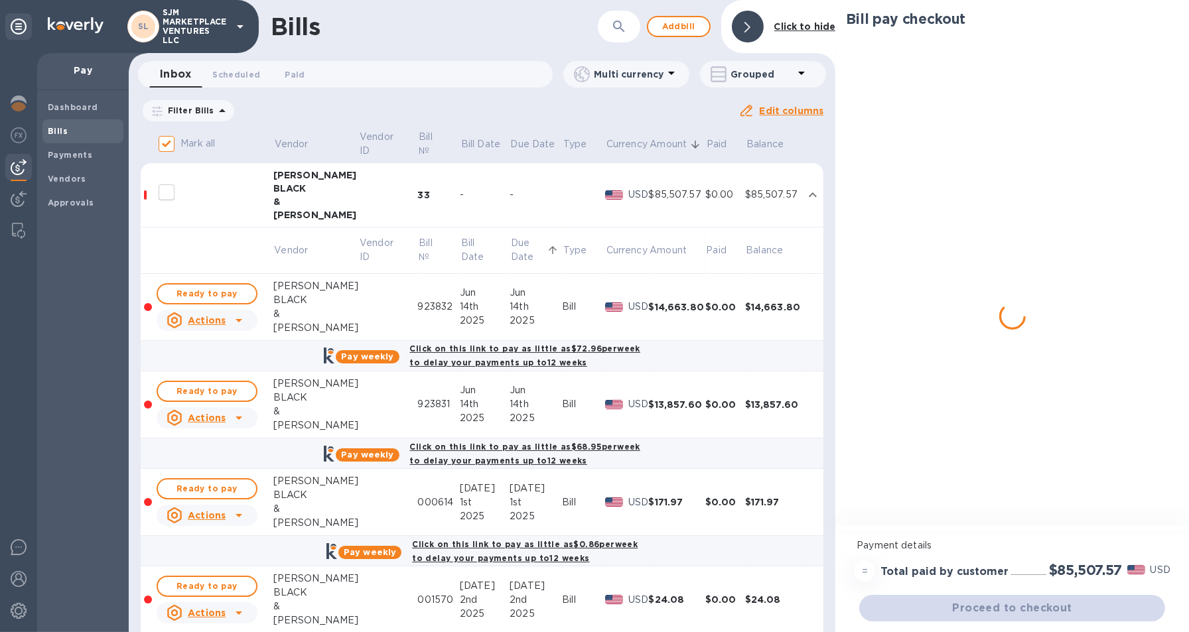
checkbox input "true"
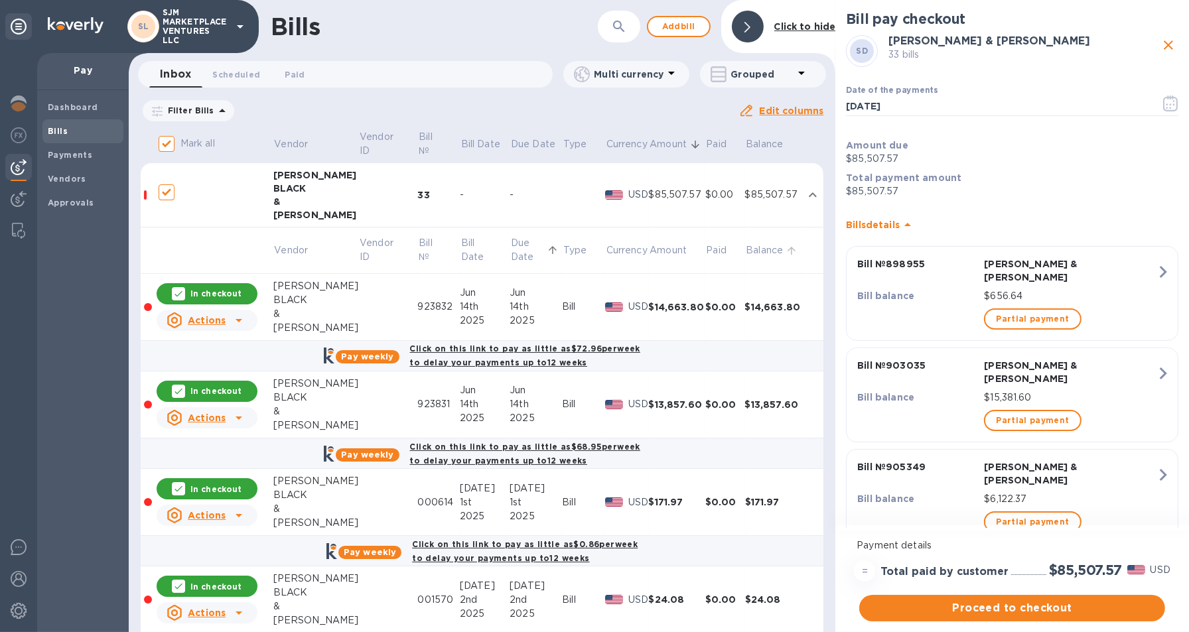
click at [758, 251] on p "Balance" at bounding box center [764, 250] width 37 height 14
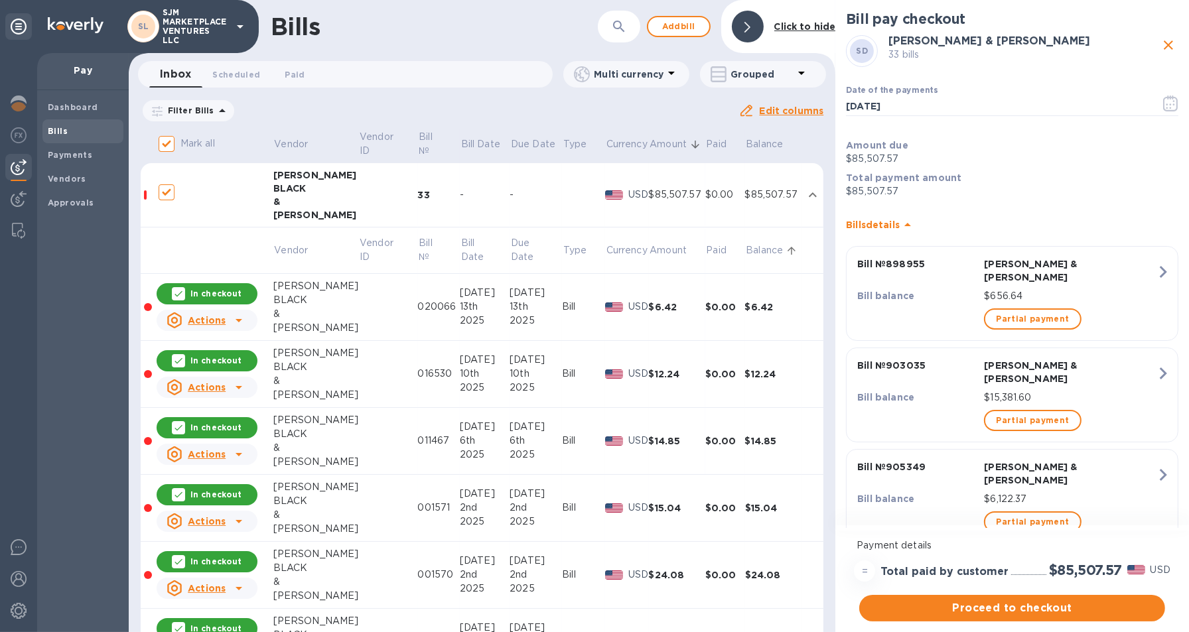
click at [758, 251] on p "Balance" at bounding box center [764, 250] width 37 height 14
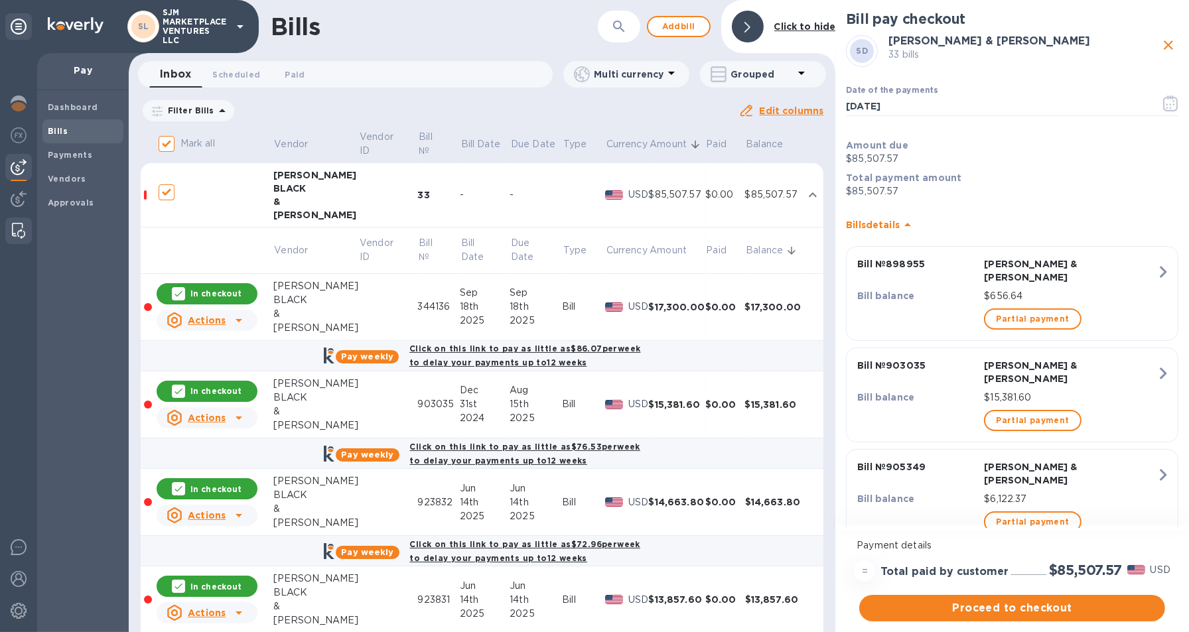
click at [17, 231] on img at bounding box center [18, 231] width 13 height 16
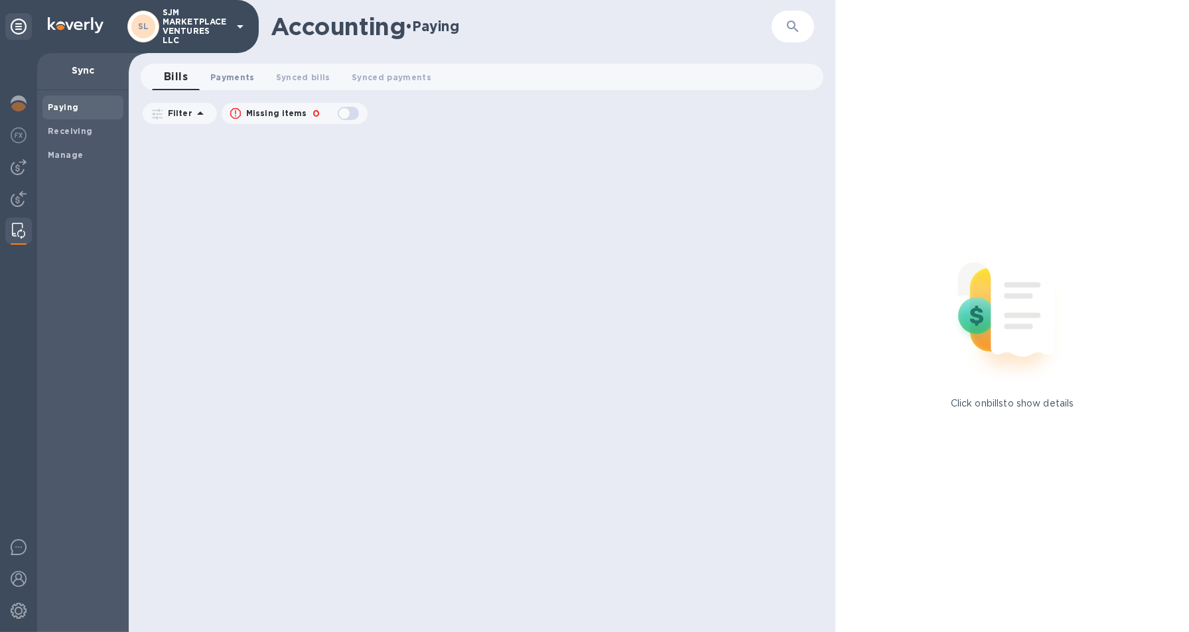
click at [227, 78] on span "Payments 0" at bounding box center [232, 77] width 44 height 14
click at [22, 103] on img at bounding box center [19, 104] width 16 height 16
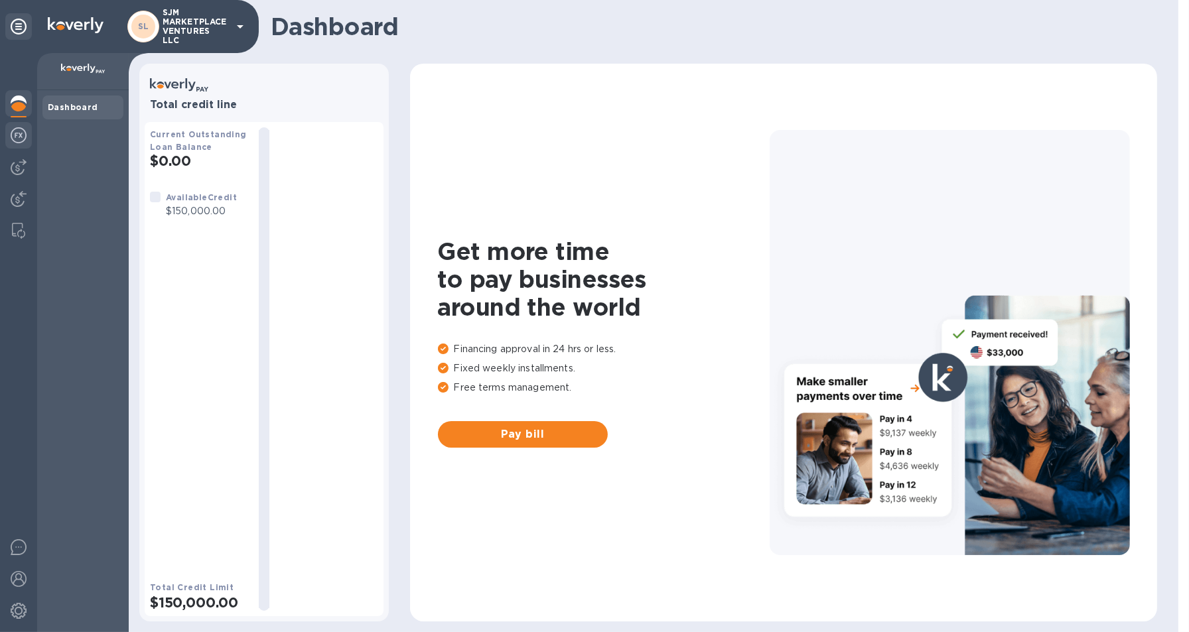
click at [16, 129] on img at bounding box center [19, 135] width 16 height 16
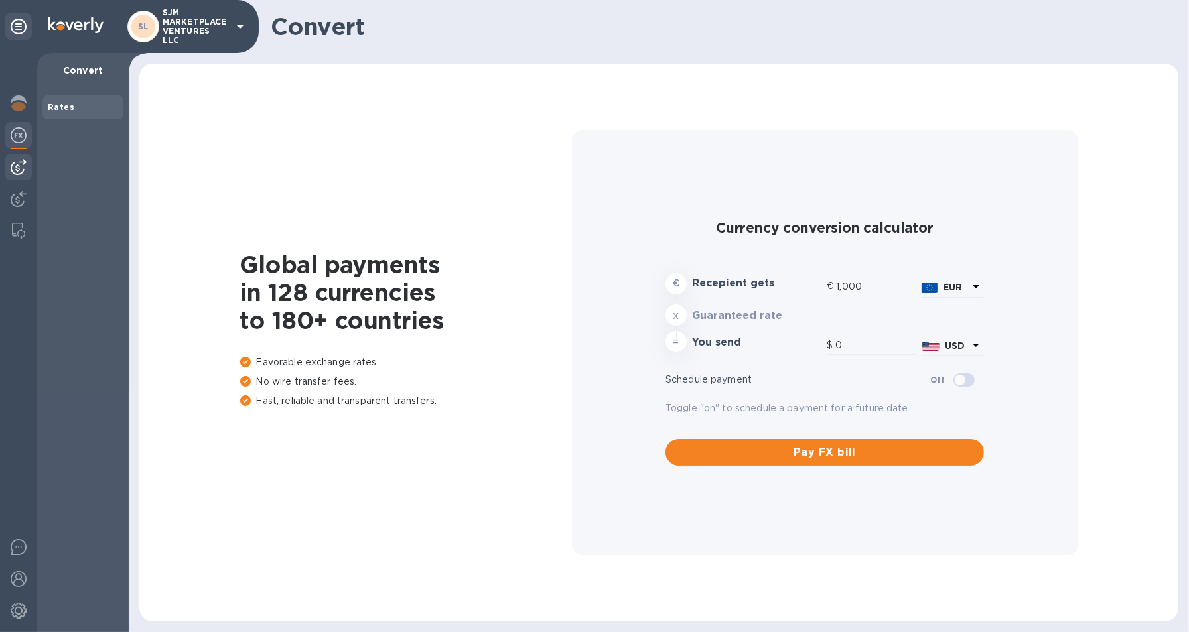
type input "1,180.19"
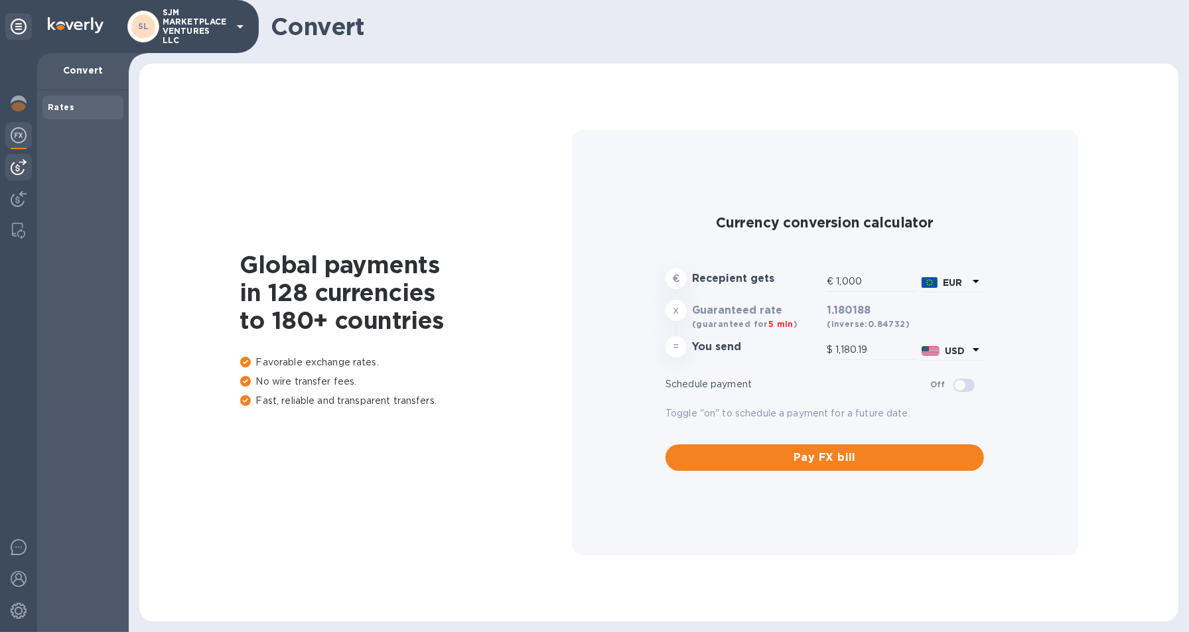
click at [23, 168] on img at bounding box center [19, 167] width 16 height 16
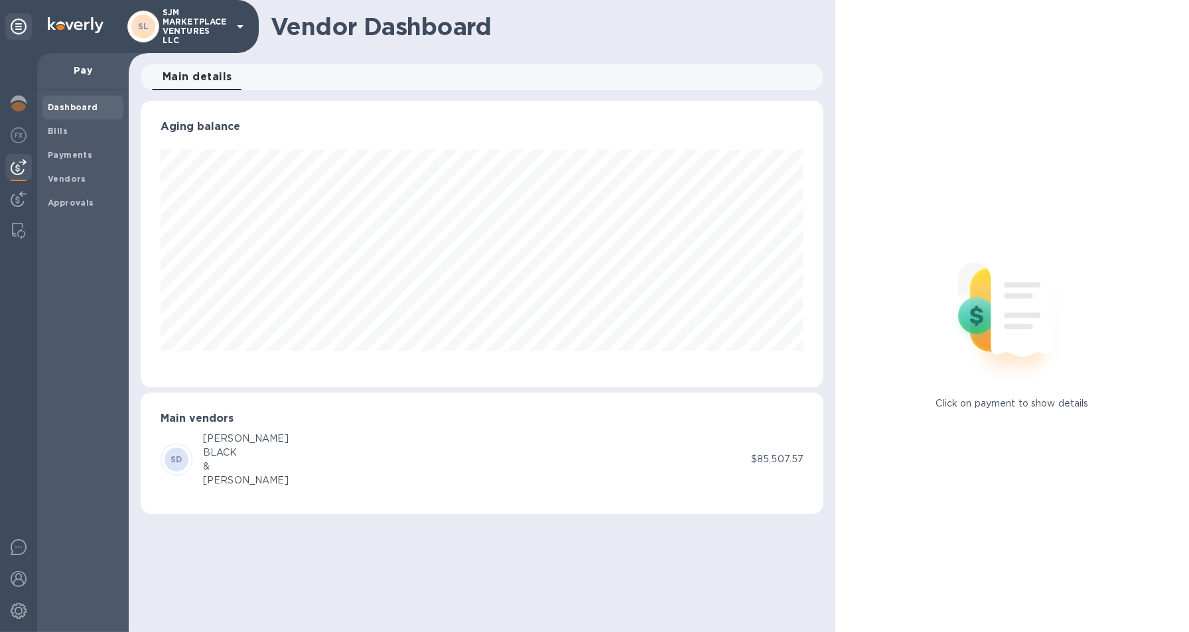
scroll to position [286, 683]
click at [54, 126] on b "Bills" at bounding box center [58, 131] width 20 height 10
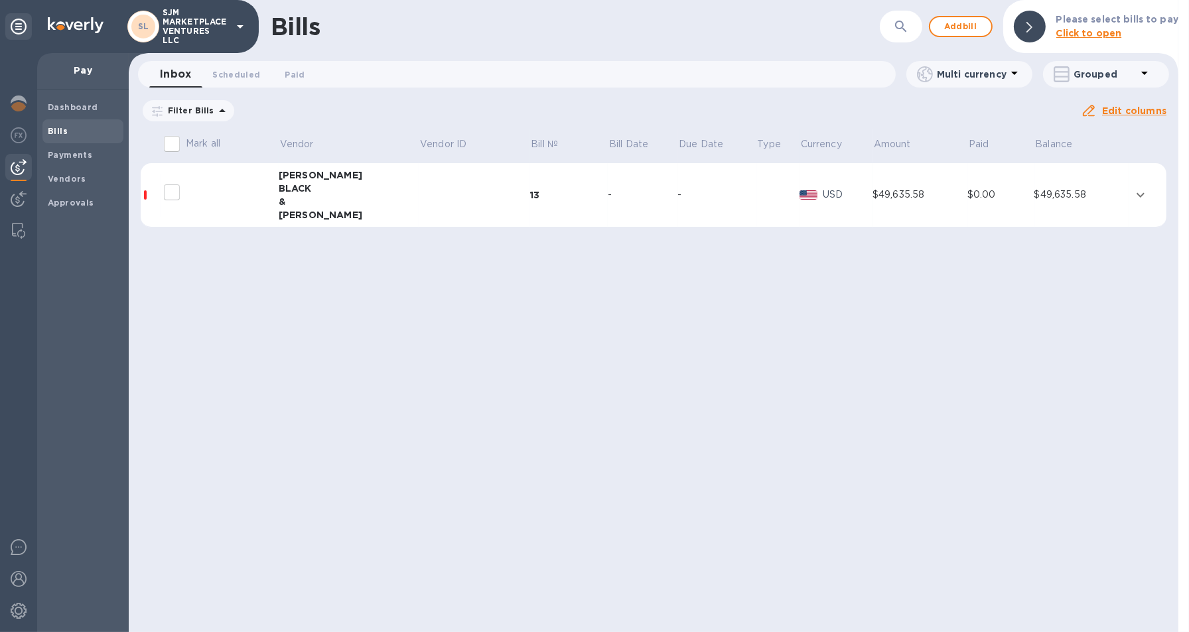
click at [1140, 195] on icon "expand row" at bounding box center [1140, 194] width 8 height 5
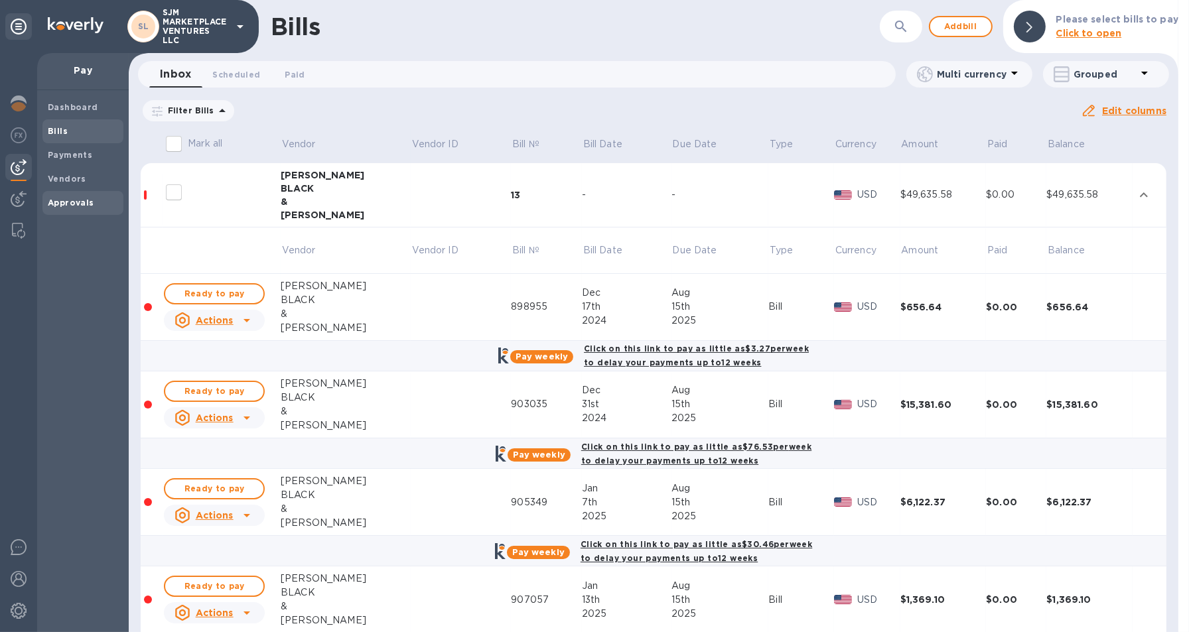
click at [64, 203] on b "Approvals" at bounding box center [71, 203] width 46 height 10
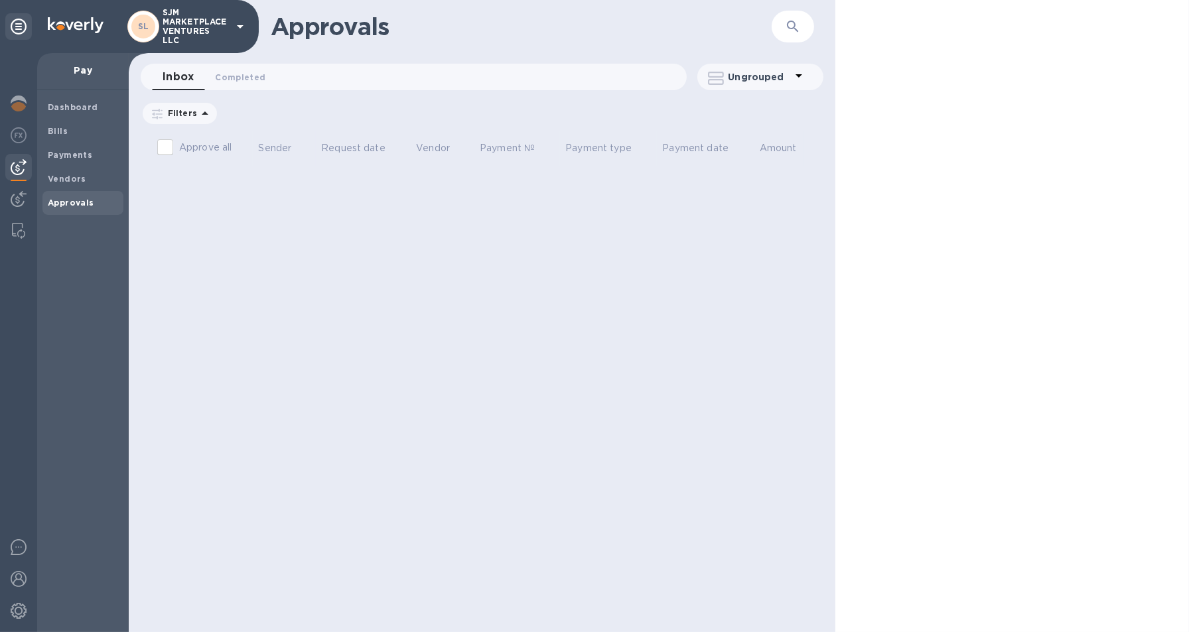
click at [775, 147] on p "Amount" at bounding box center [778, 148] width 37 height 14
click at [68, 110] on b "Dashboard" at bounding box center [73, 107] width 50 height 10
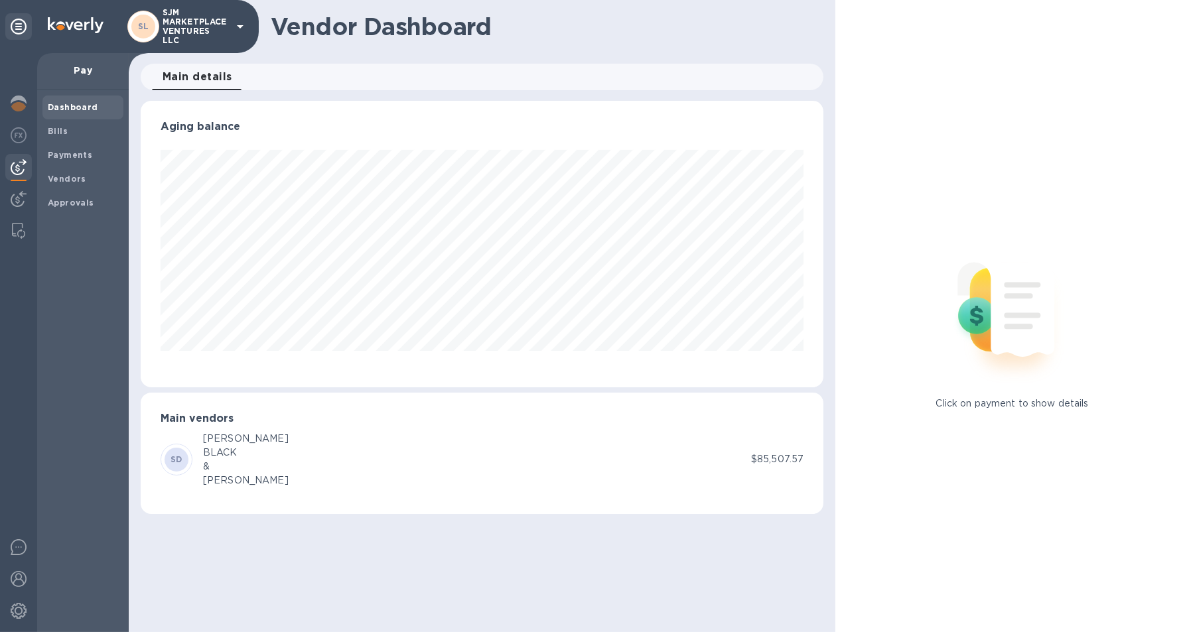
scroll to position [286, 683]
click at [92, 70] on p "Pay" at bounding box center [83, 70] width 70 height 13
click at [19, 104] on img at bounding box center [19, 104] width 16 height 16
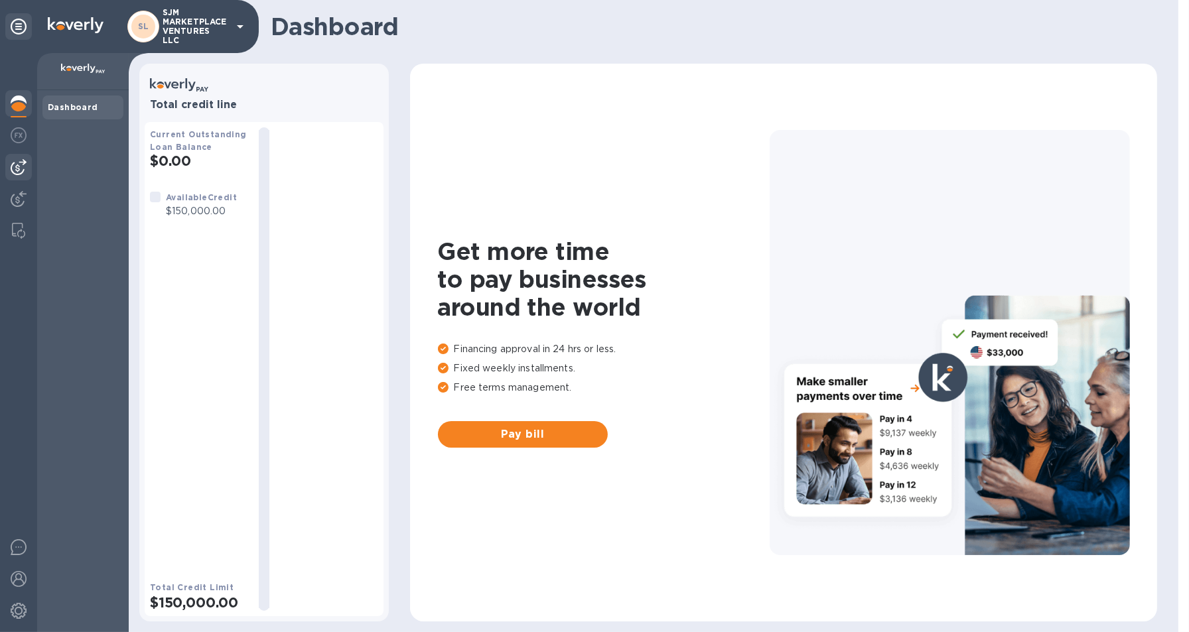
click at [21, 164] on img at bounding box center [19, 167] width 16 height 16
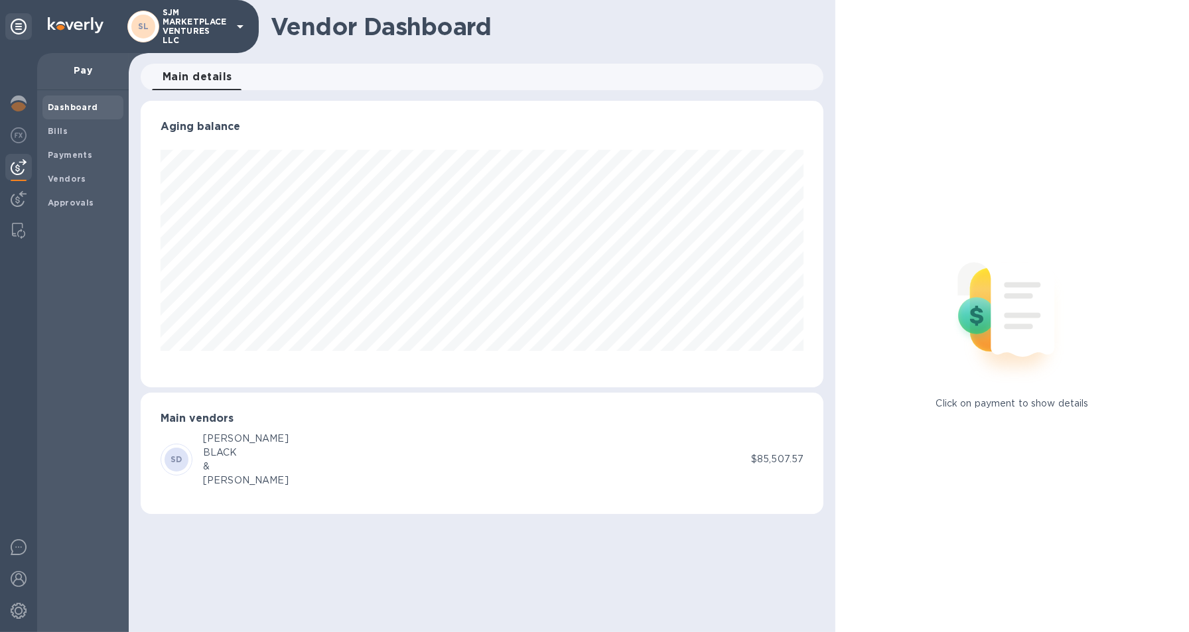
scroll to position [286, 683]
click at [18, 198] on img at bounding box center [19, 199] width 16 height 16
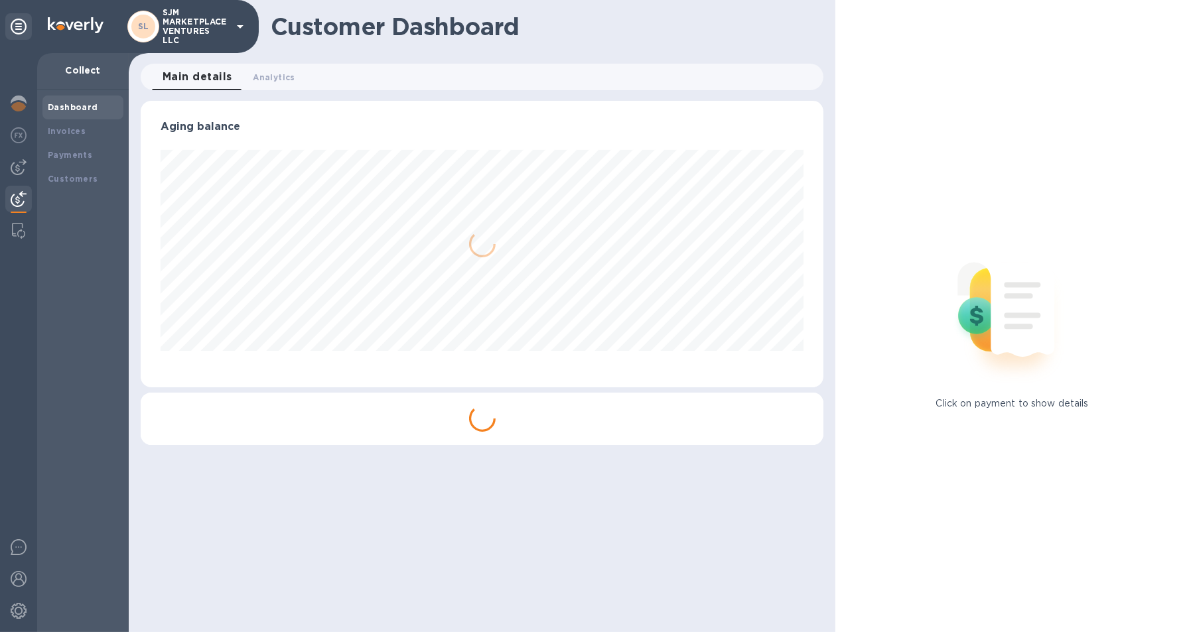
scroll to position [663168, 662777]
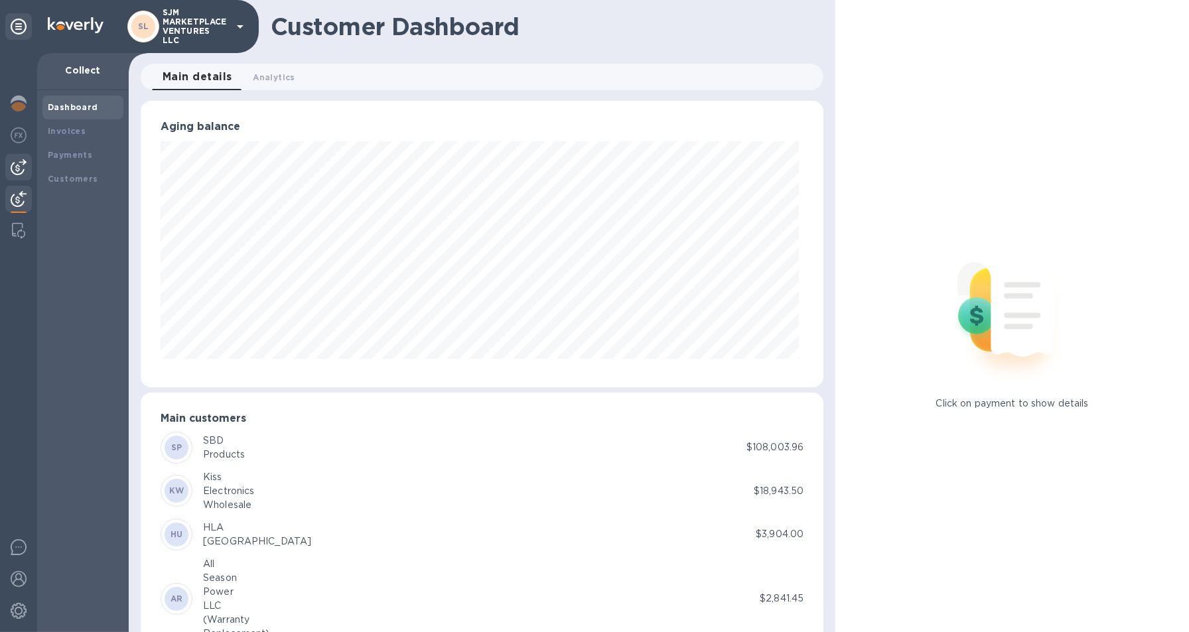
click at [13, 166] on img at bounding box center [19, 167] width 16 height 16
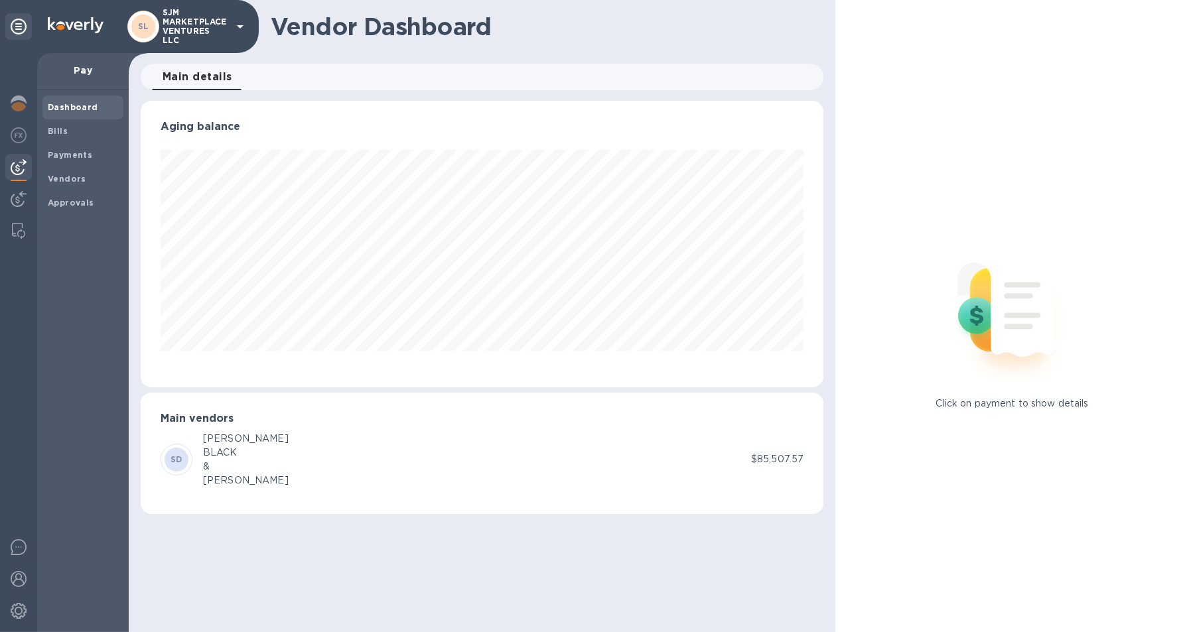
scroll to position [286, 683]
click at [54, 176] on b "Vendors" at bounding box center [67, 179] width 38 height 10
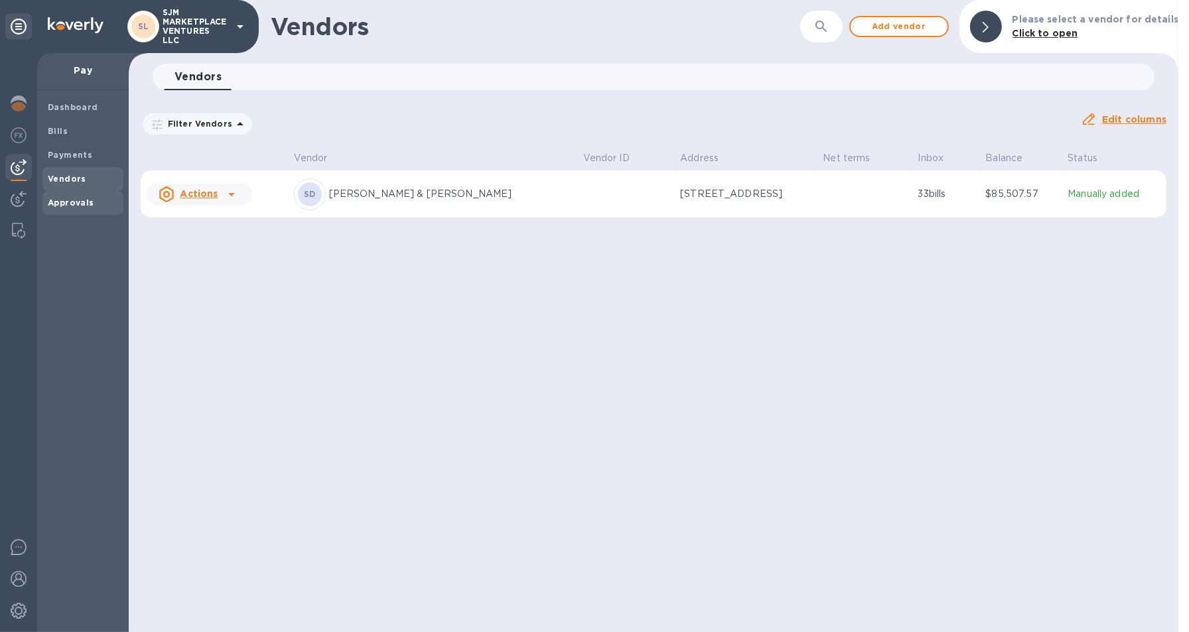
click at [76, 196] on span "Approvals" at bounding box center [71, 202] width 46 height 13
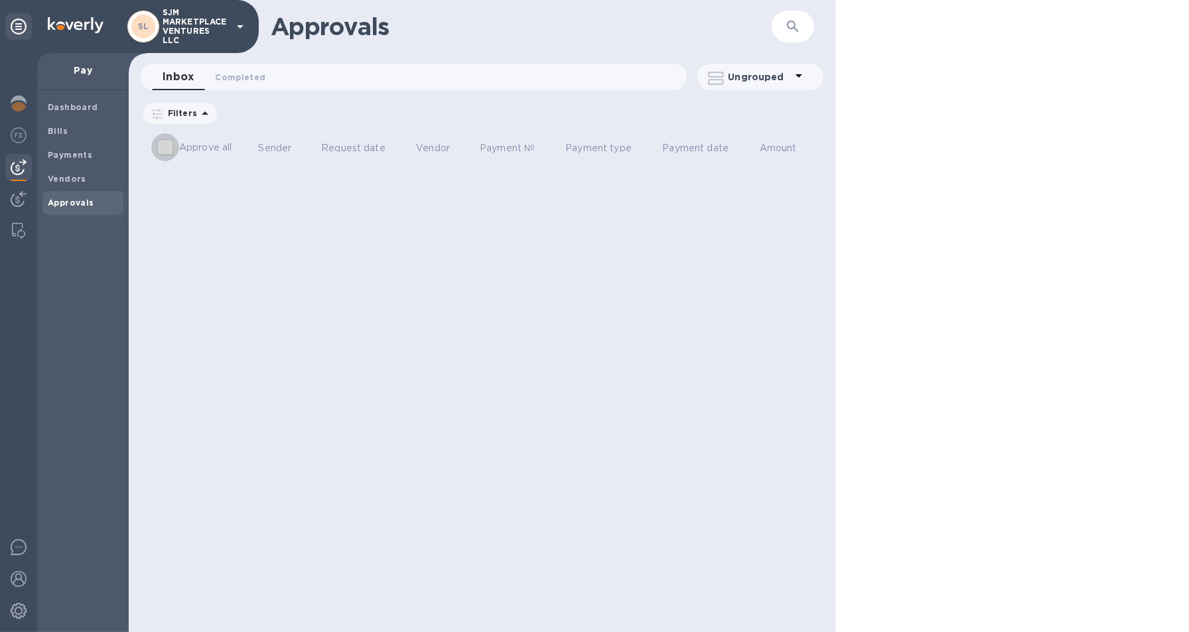
click at [165, 151] on input "Approve all" at bounding box center [165, 147] width 28 height 28
checkbox input "false"
click at [60, 127] on b "Bills" at bounding box center [58, 131] width 20 height 10
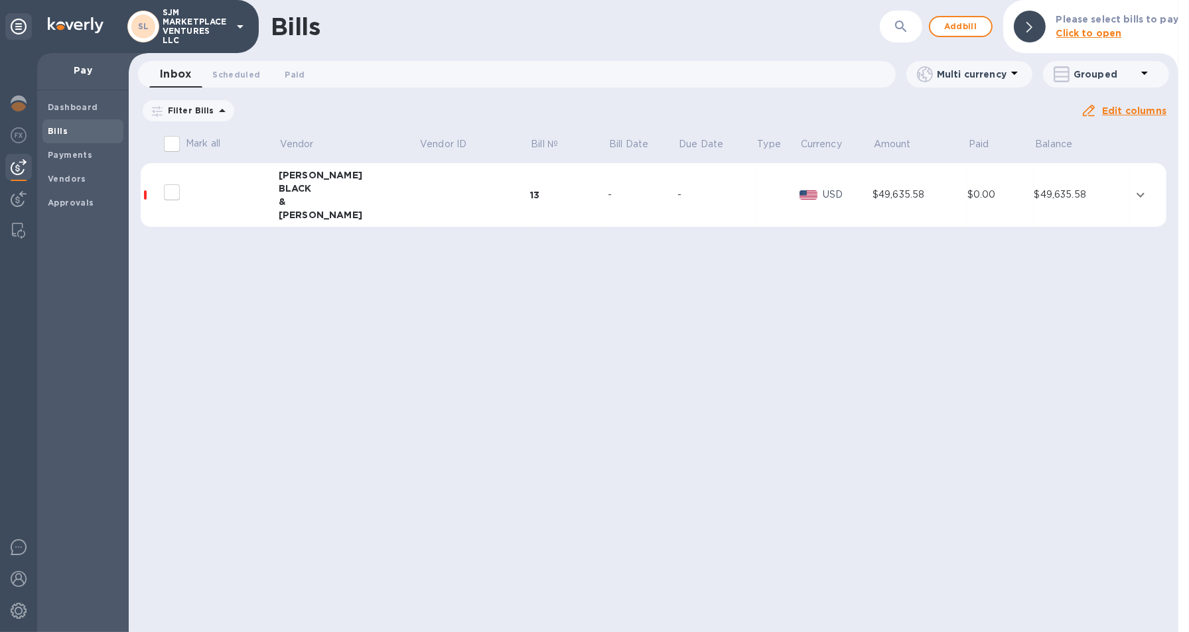
click at [0, 0] on icon at bounding box center [0, 0] width 0 height 0
click at [880, 196] on div "$85,507.57" at bounding box center [919, 195] width 95 height 14
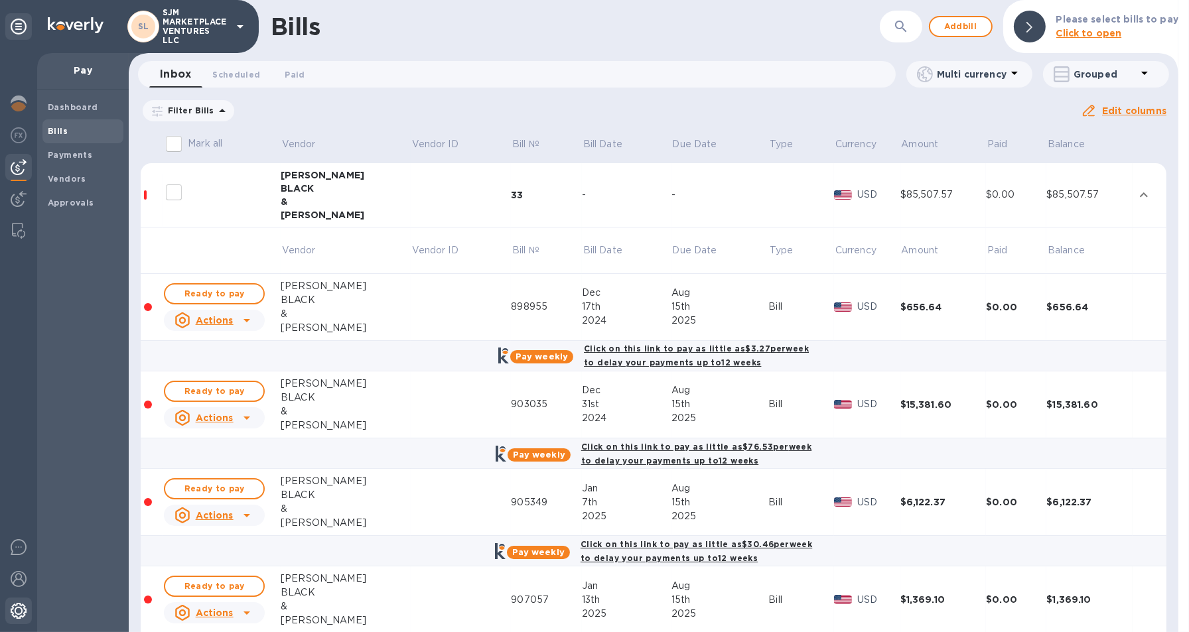
click at [18, 612] on img at bounding box center [19, 611] width 16 height 16
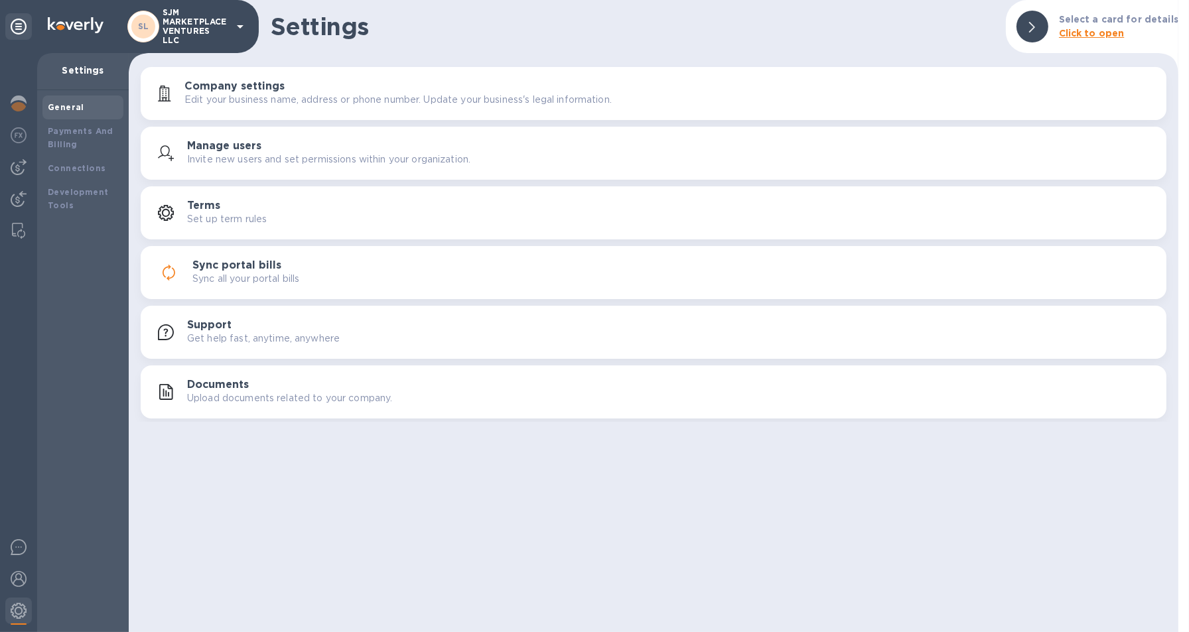
click at [266, 276] on p "Sync all your portal bills" at bounding box center [245, 279] width 107 height 14
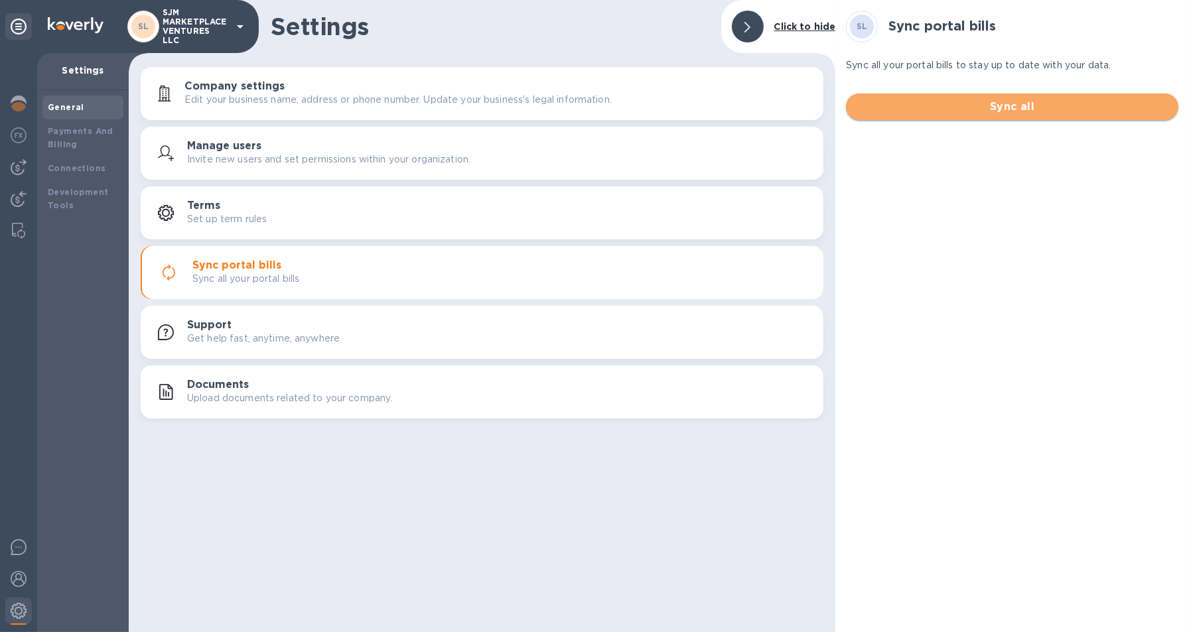
click at [943, 104] on span "Sync all" at bounding box center [1012, 107] width 311 height 16
click at [933, 113] on span "Sync all" at bounding box center [1012, 107] width 311 height 16
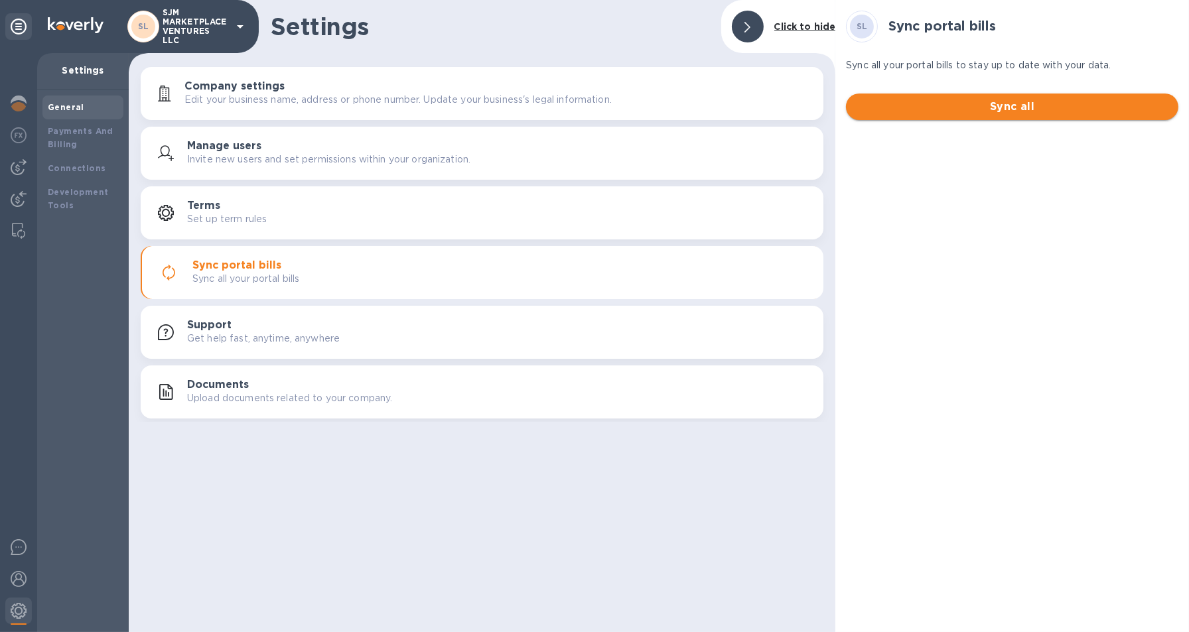
click at [933, 113] on span "Sync all" at bounding box center [1012, 107] width 311 height 16
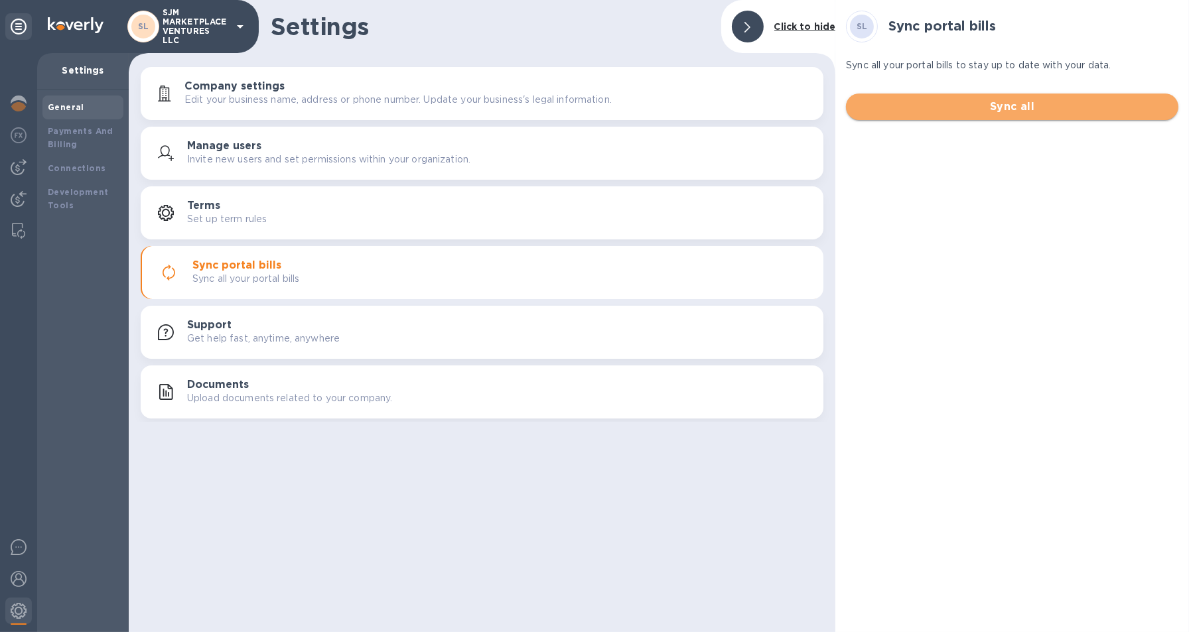
click at [933, 113] on span "Sync all" at bounding box center [1012, 107] width 311 height 16
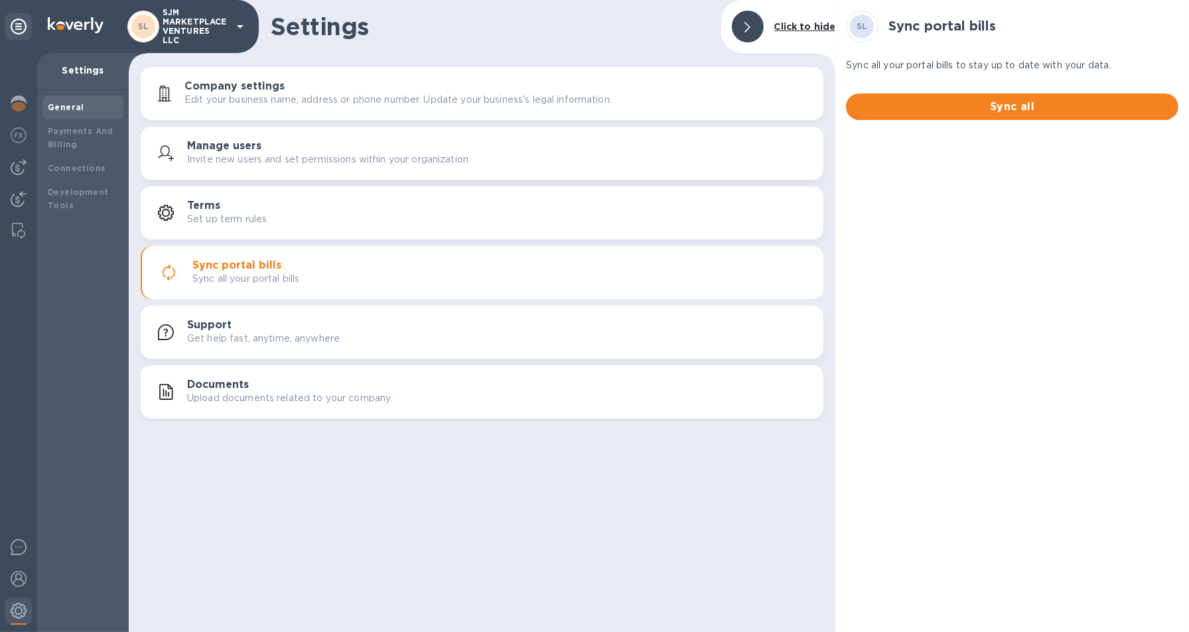
click at [261, 150] on div "Manage users Invite new users and set permissions within your organization." at bounding box center [500, 153] width 626 height 27
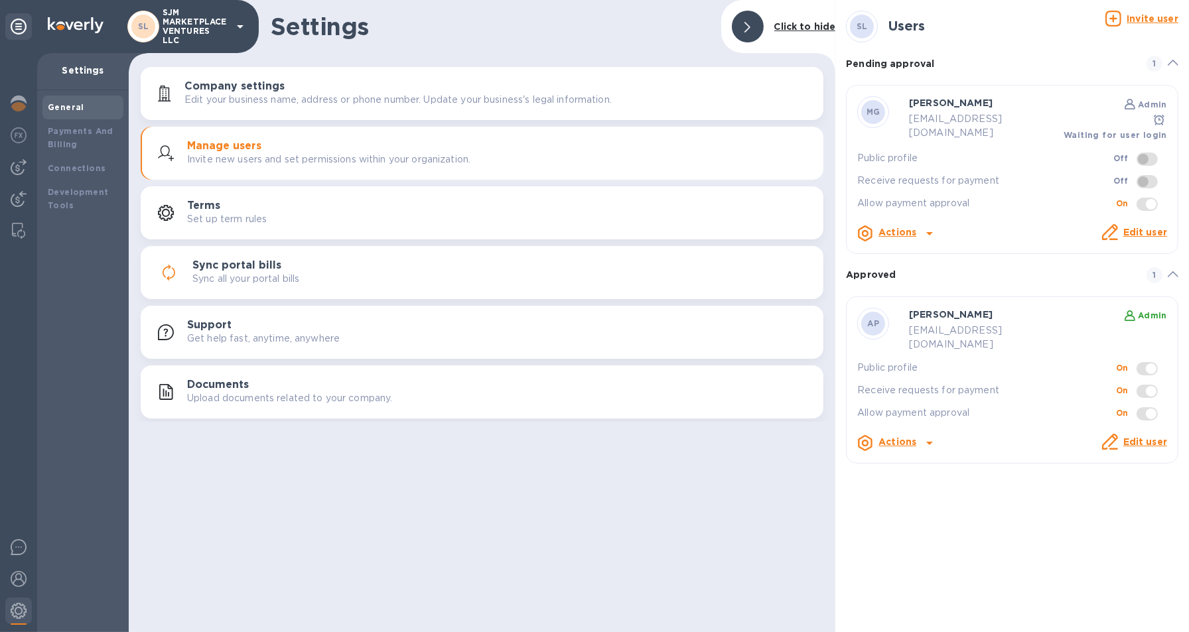
click at [496, 492] on div "Settings Click to hide Company settings Edit your business name, address or pho…" at bounding box center [482, 316] width 707 height 632
click at [73, 167] on b "Connections" at bounding box center [77, 168] width 58 height 10
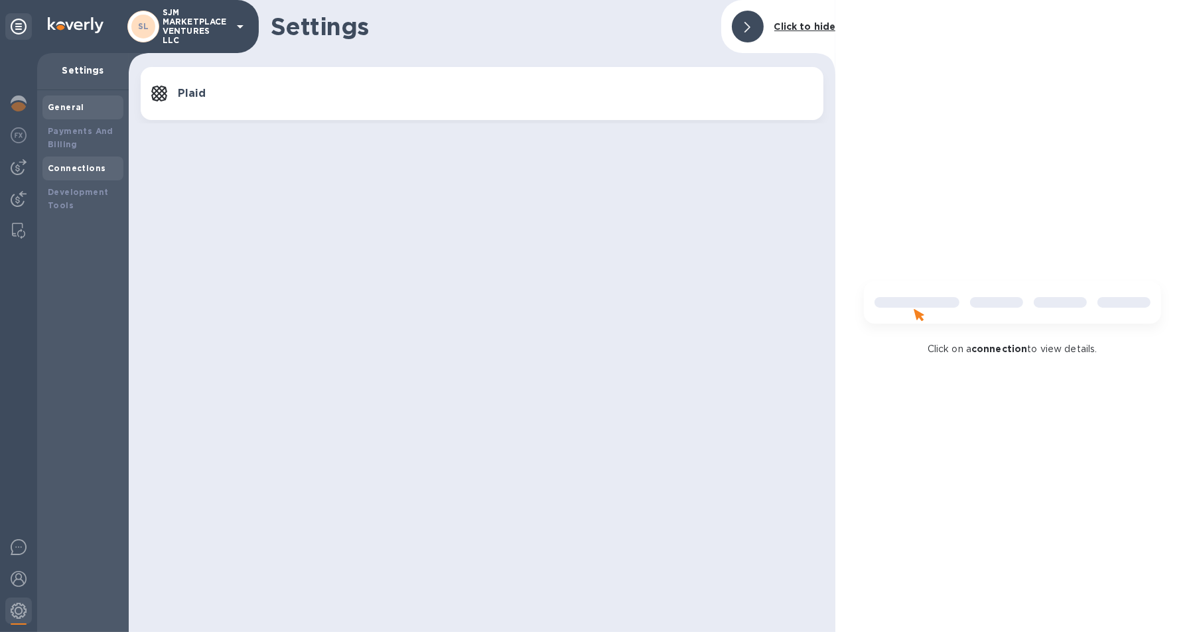
click at [74, 107] on b "General" at bounding box center [66, 107] width 36 height 10
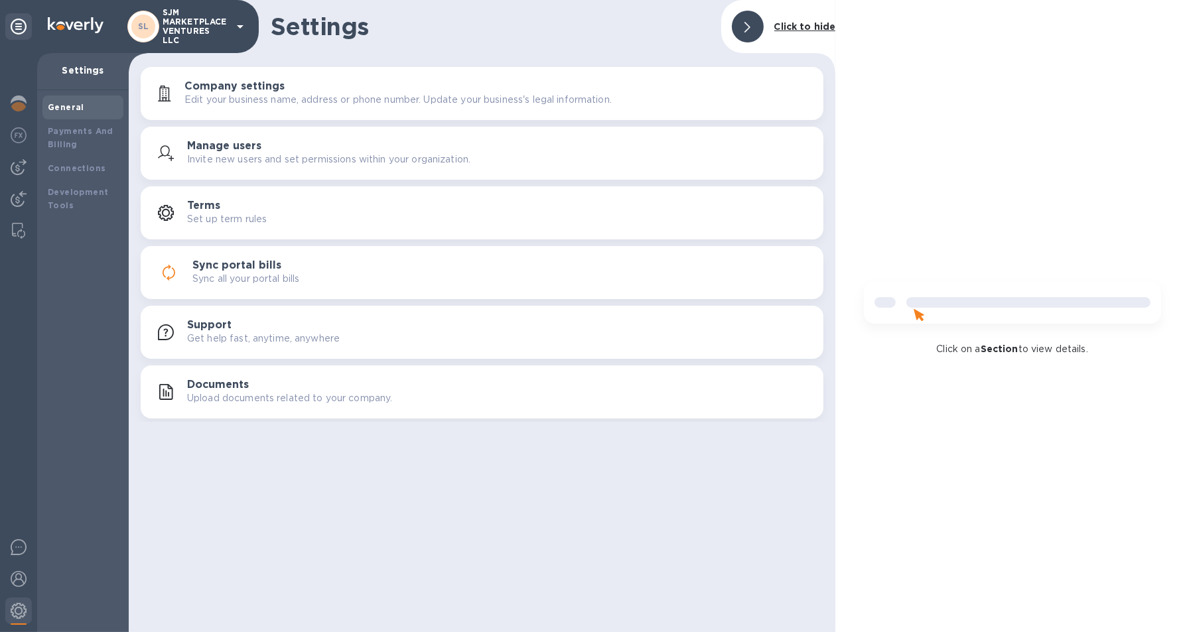
click at [240, 214] on p "Set up term rules" at bounding box center [227, 219] width 80 height 14
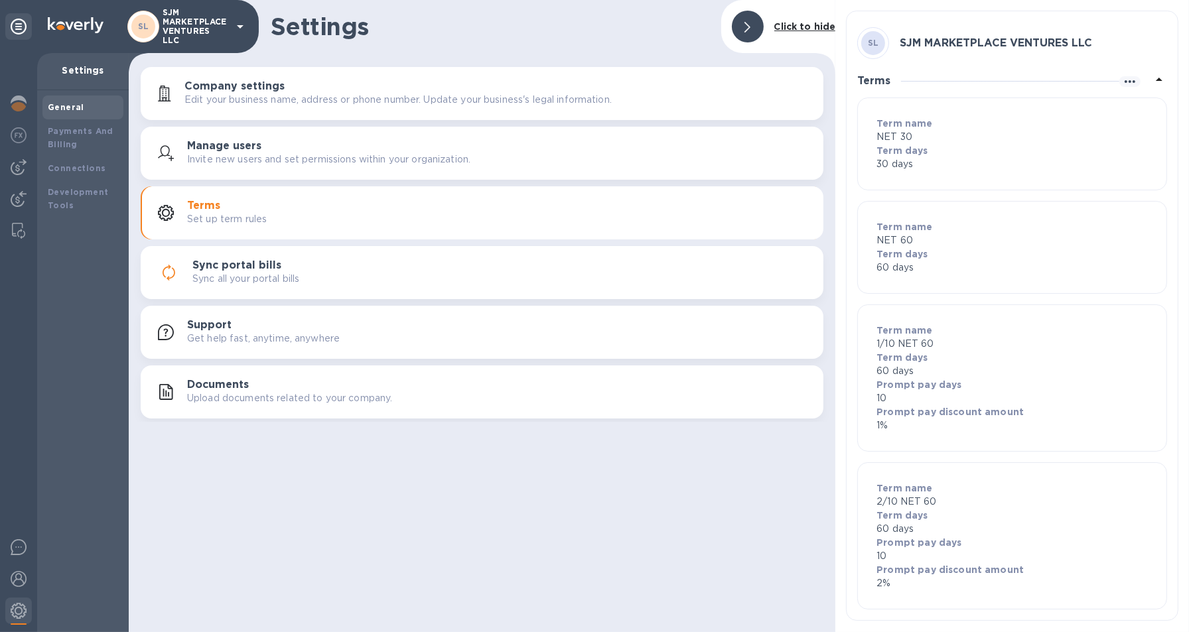
scroll to position [9, 0]
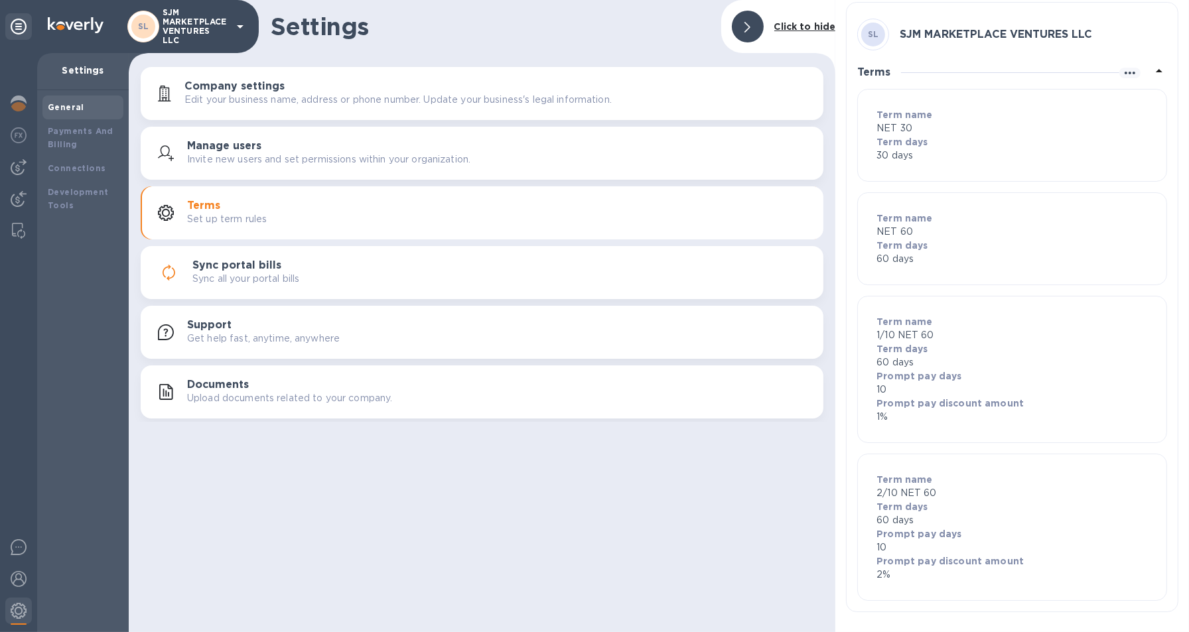
click at [287, 101] on p "Edit your business name, address or phone number. Update your business's legal …" at bounding box center [397, 100] width 427 height 14
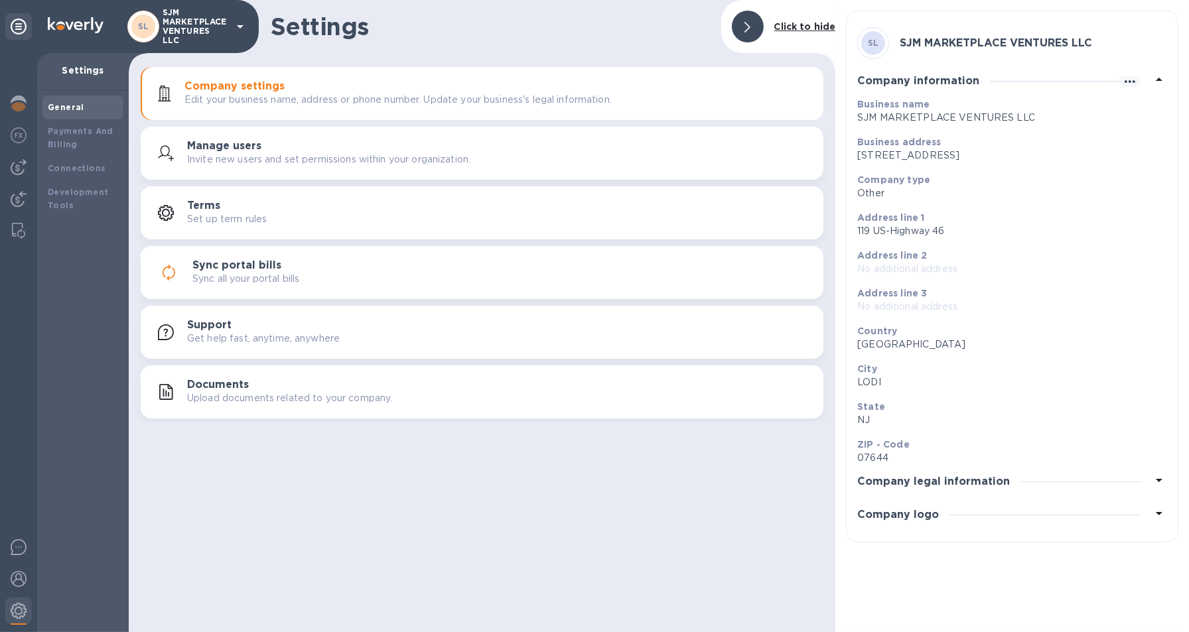
click at [955, 478] on h3 "Company legal information" at bounding box center [933, 482] width 153 height 13
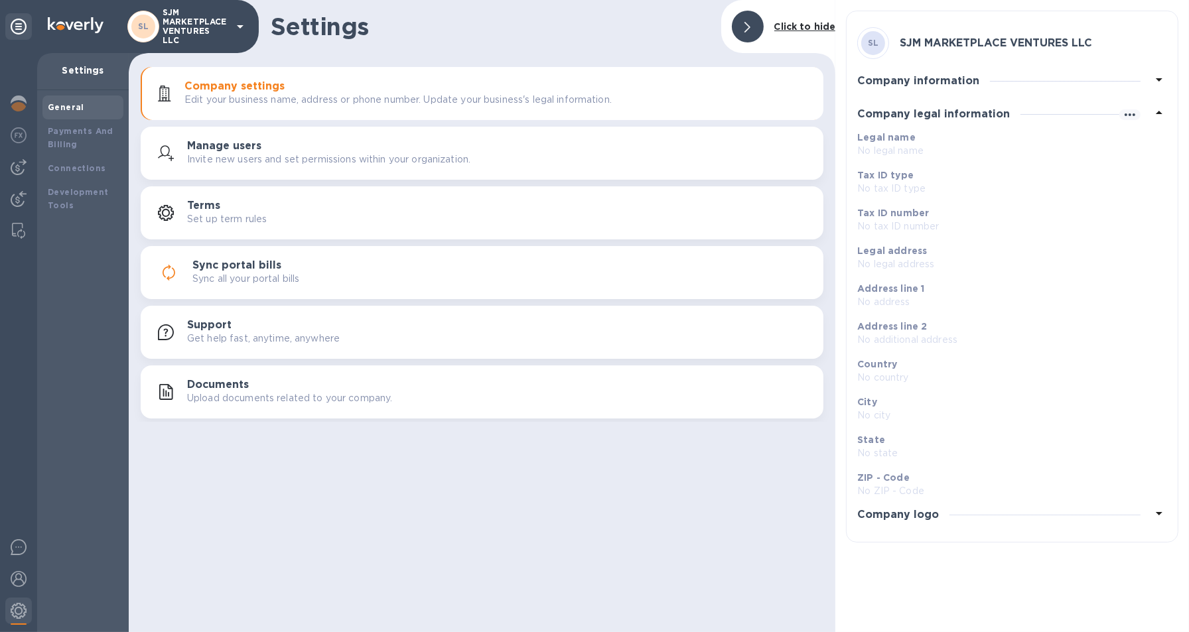
click at [314, 275] on div "Sync all your portal bills" at bounding box center [502, 279] width 620 height 14
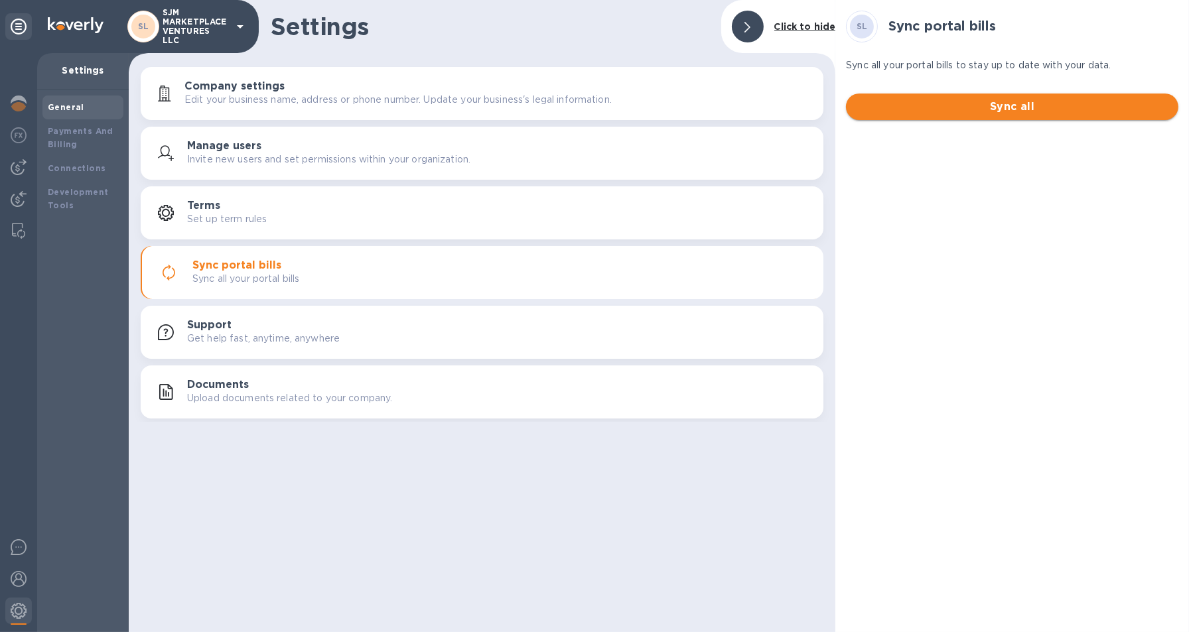
click at [961, 111] on span "Sync all" at bounding box center [1012, 107] width 311 height 16
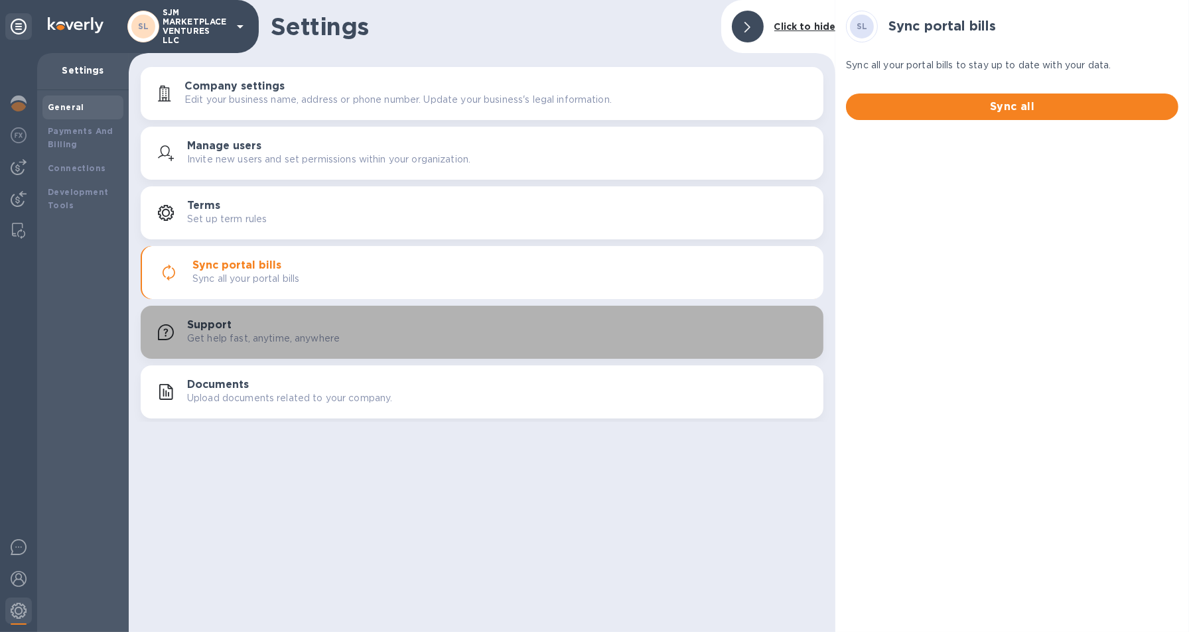
click at [299, 342] on p "Get help fast, anytime, anywhere" at bounding box center [263, 339] width 153 height 14
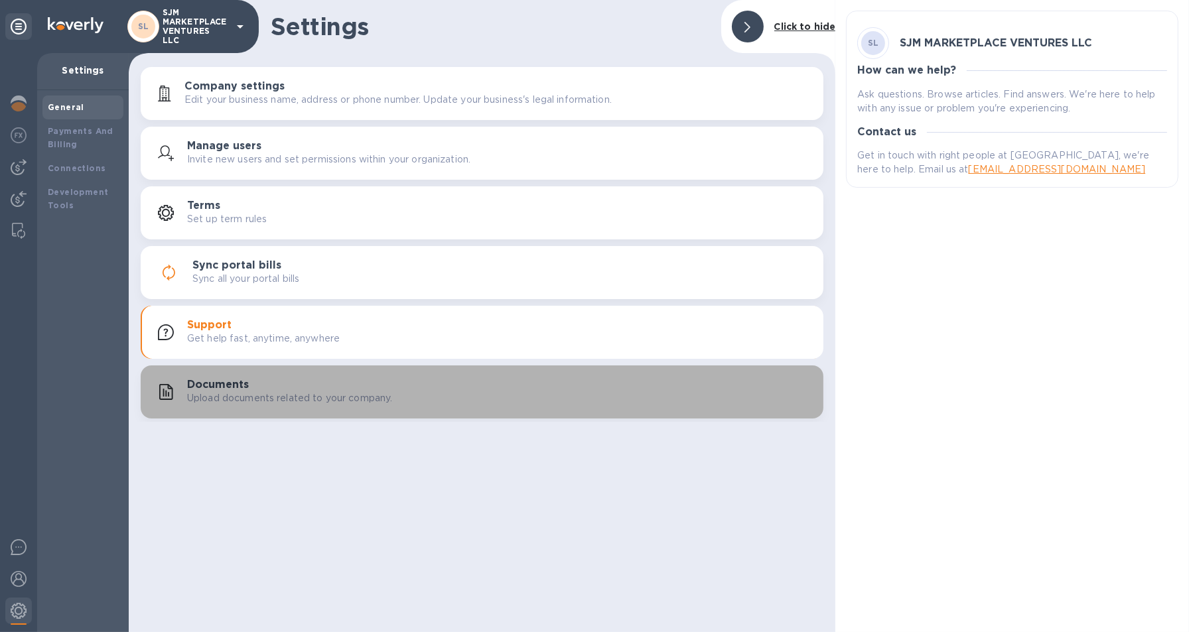
click at [341, 389] on div "Documents Upload documents related to your company." at bounding box center [500, 392] width 626 height 27
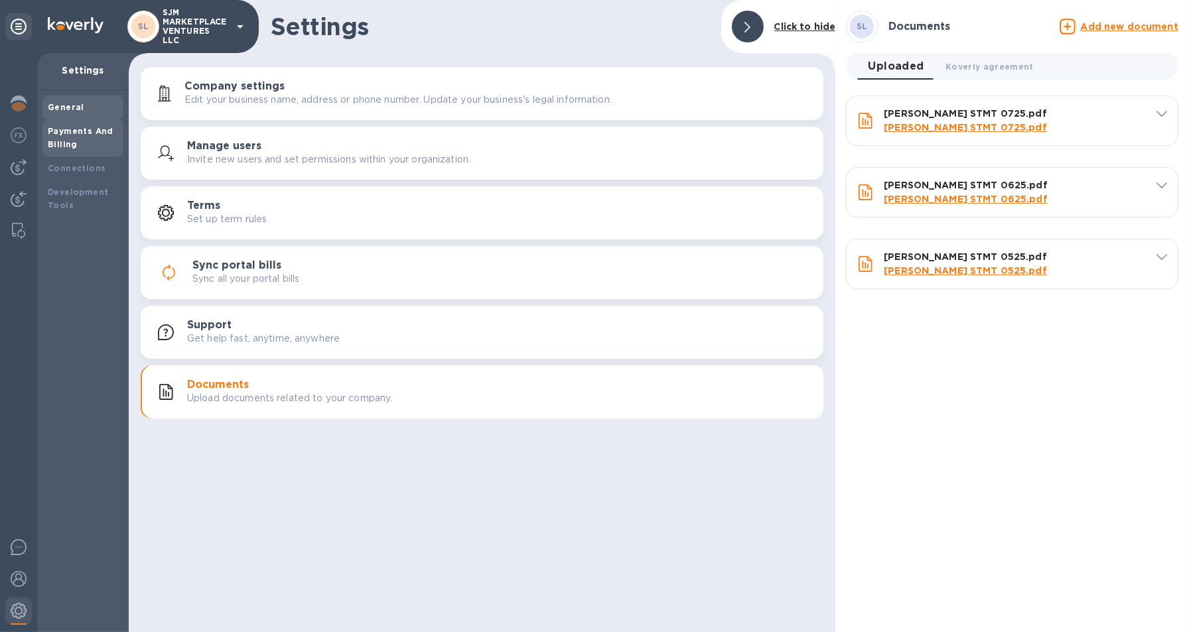
click at [61, 129] on b "Payments And Billing" at bounding box center [81, 137] width 66 height 23
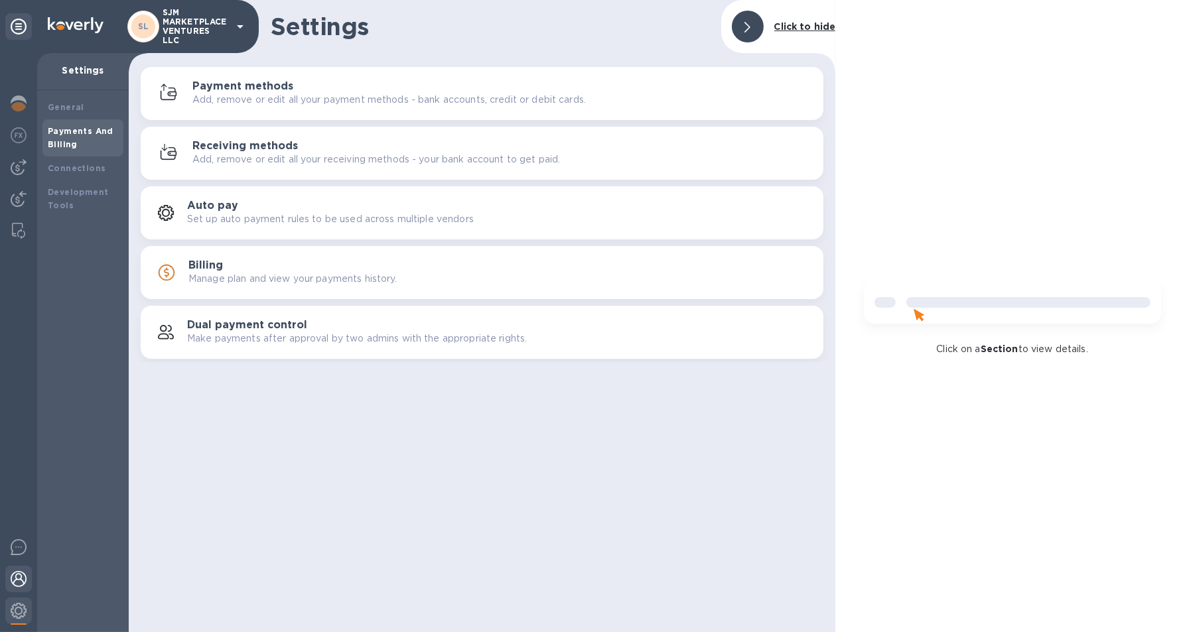
click at [17, 577] on img at bounding box center [19, 579] width 16 height 16
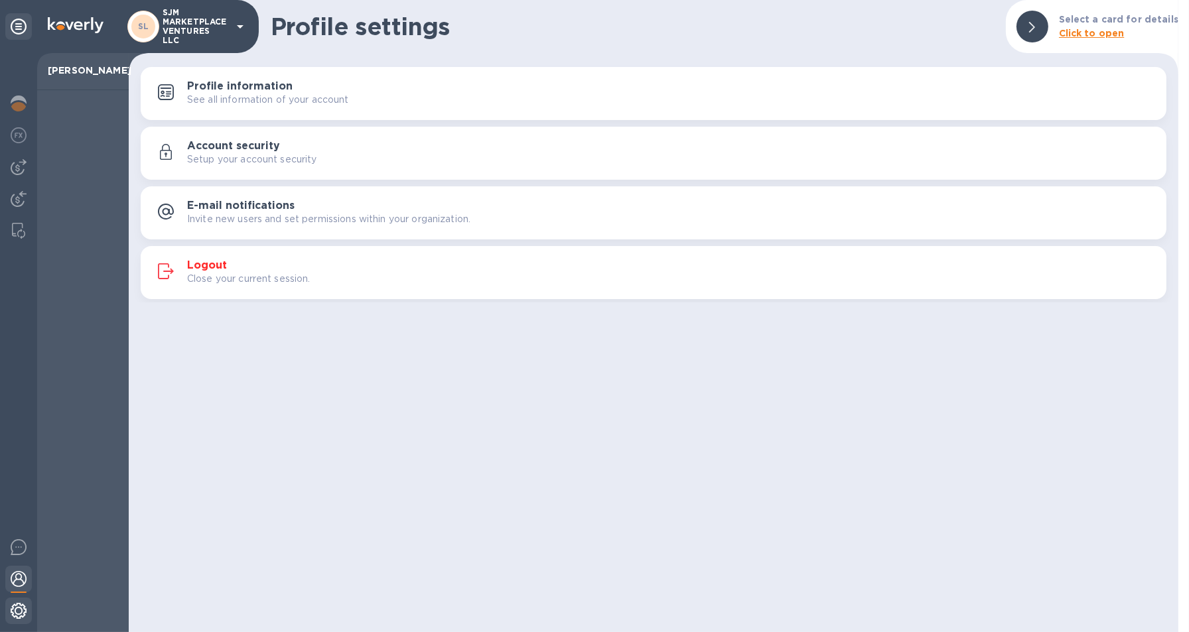
click at [18, 610] on img at bounding box center [19, 611] width 16 height 16
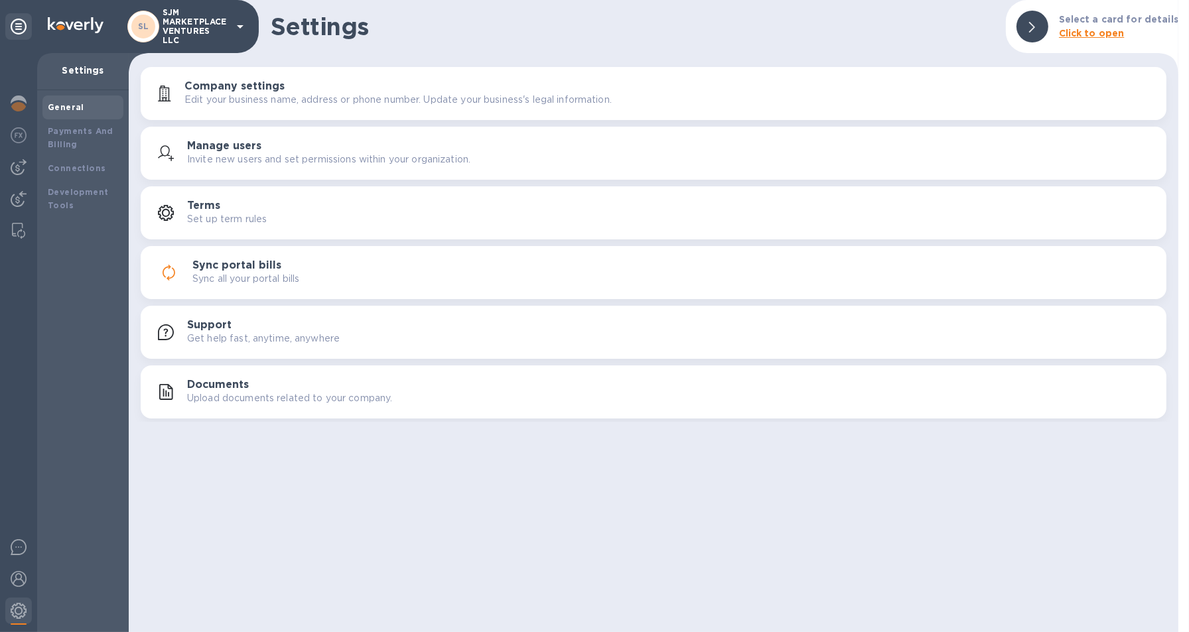
click at [249, 284] on p "Sync all your portal bills" at bounding box center [245, 279] width 107 height 14
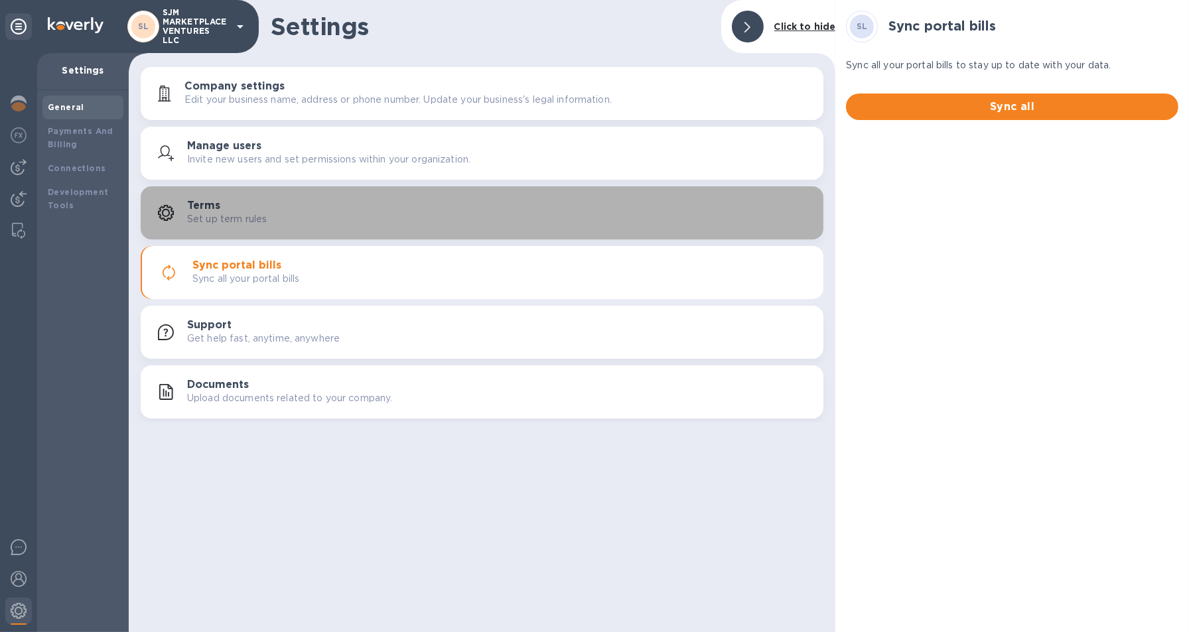
click at [204, 206] on h3 "Terms" at bounding box center [203, 206] width 33 height 13
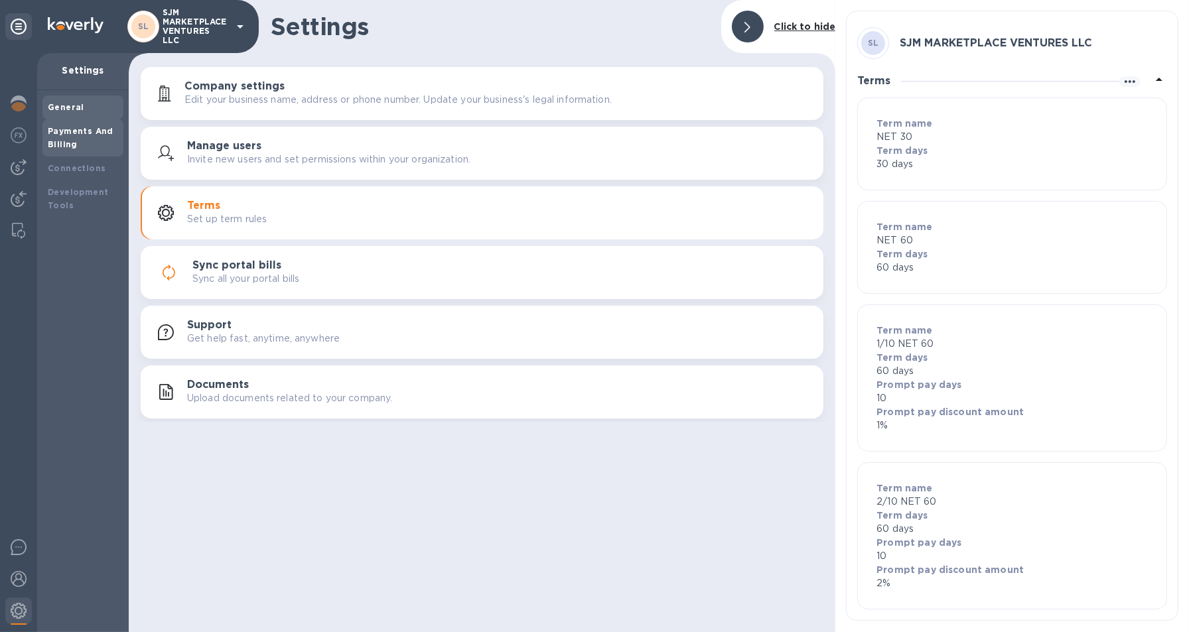
click at [69, 141] on b "Payments And Billing" at bounding box center [81, 137] width 66 height 23
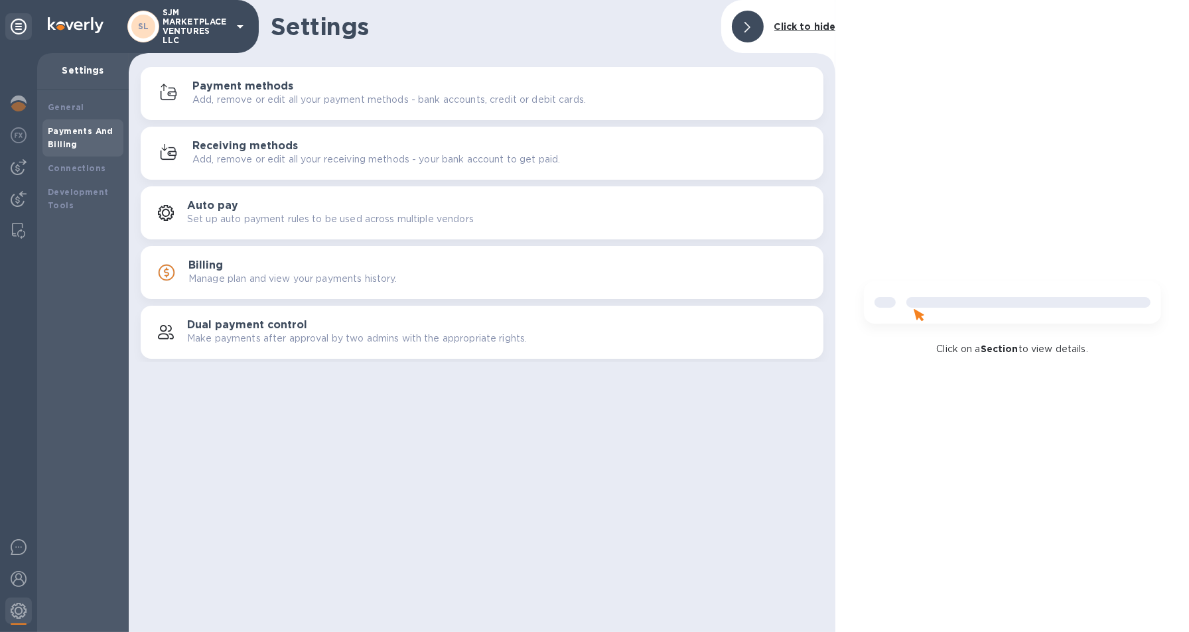
click at [202, 279] on p "Manage plan and view your payments history." at bounding box center [292, 279] width 209 height 14
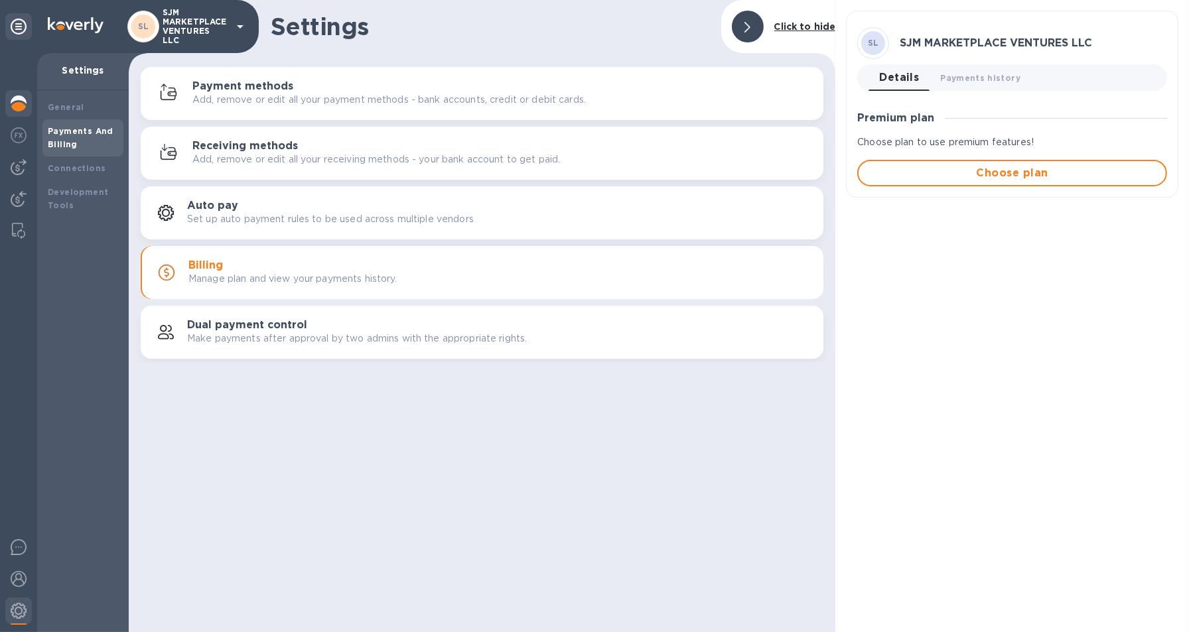
click at [22, 107] on img at bounding box center [19, 104] width 16 height 16
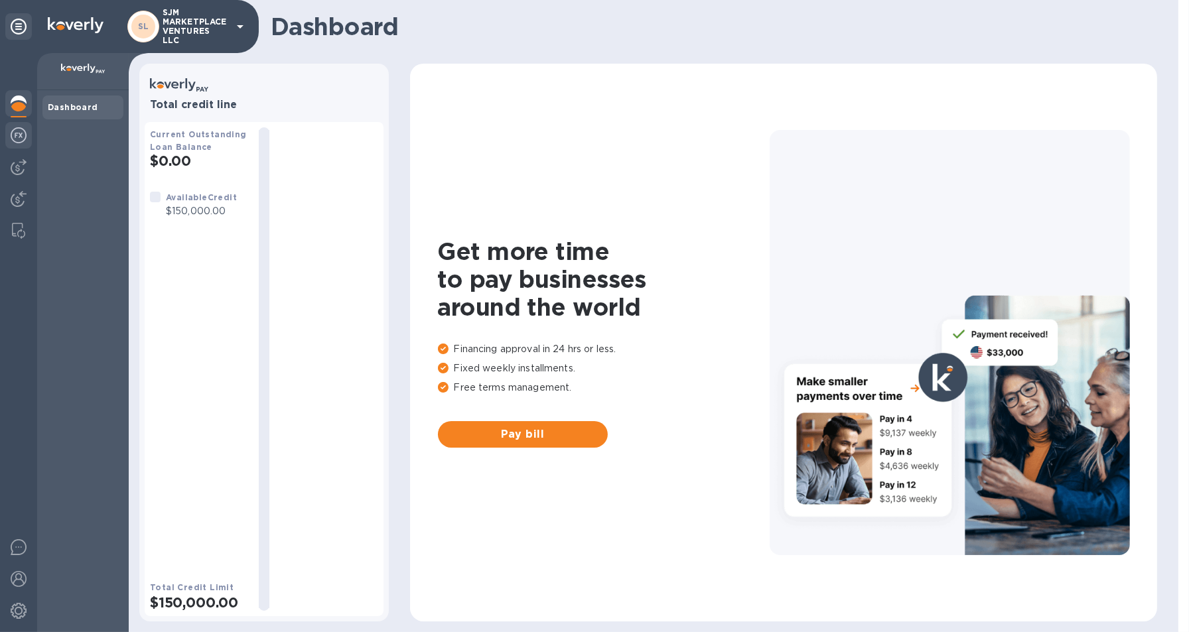
click at [17, 135] on img at bounding box center [19, 135] width 16 height 16
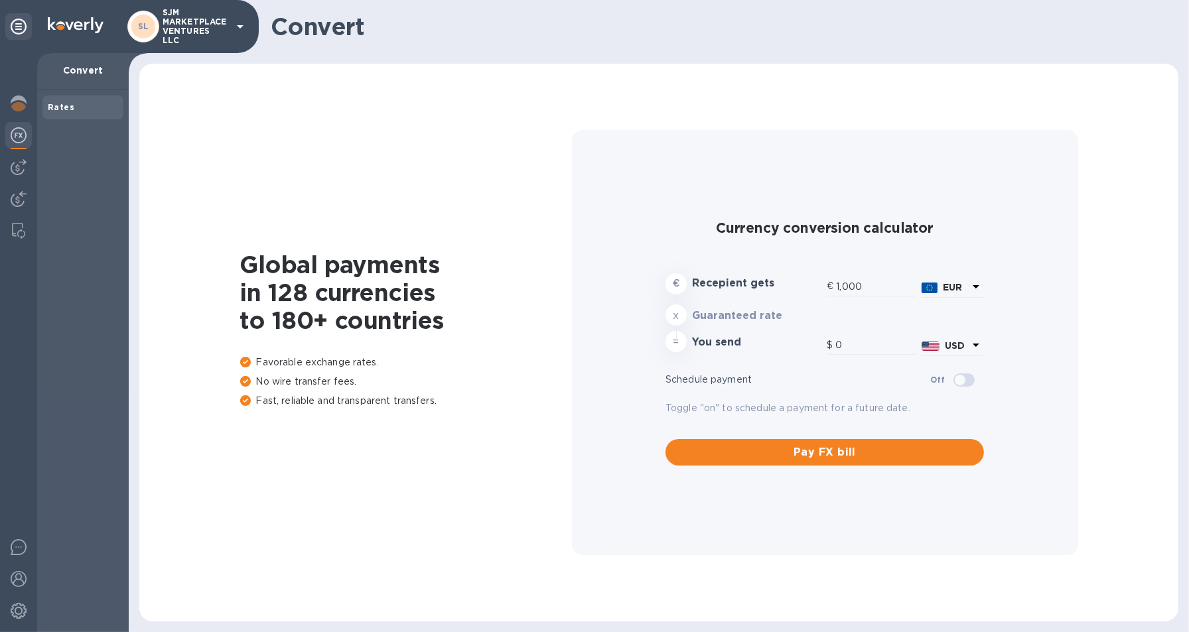
type input "1,180.09"
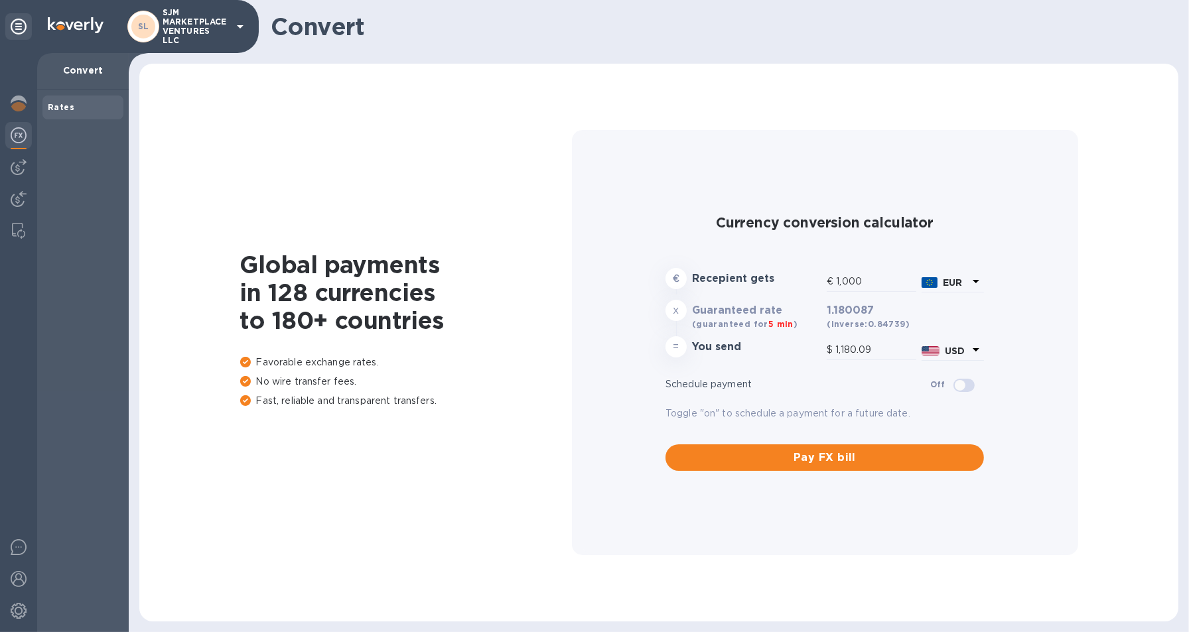
click at [192, 31] on p "SJM MARKETPLACE VENTURES LLC" at bounding box center [196, 26] width 66 height 37
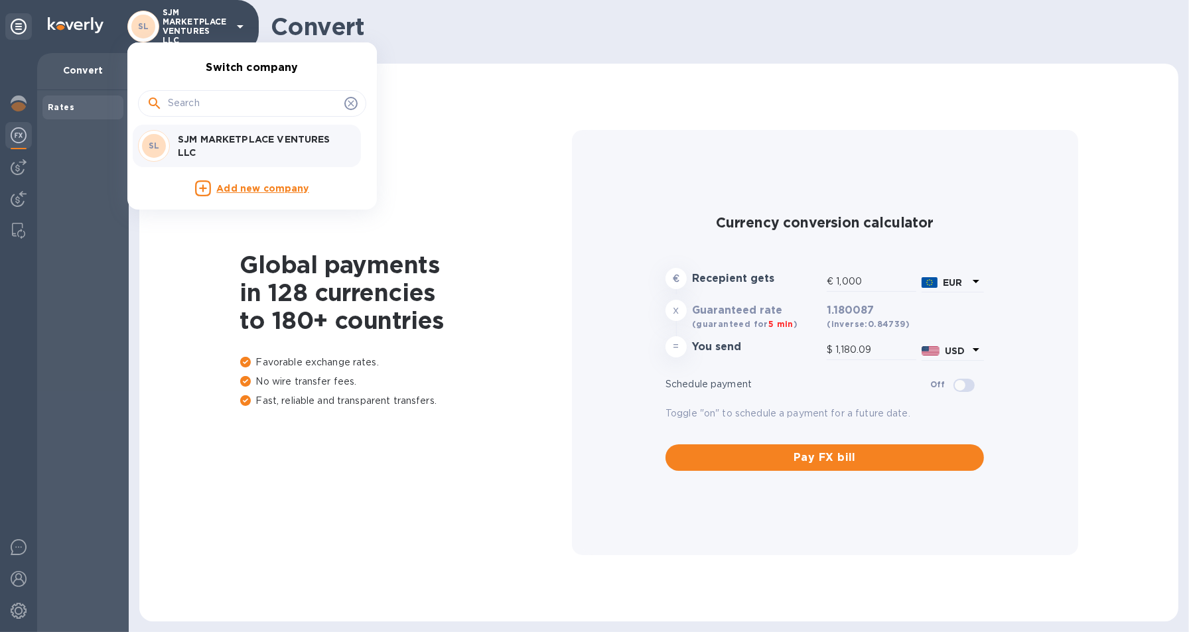
click at [9, 171] on div at bounding box center [594, 316] width 1189 height 632
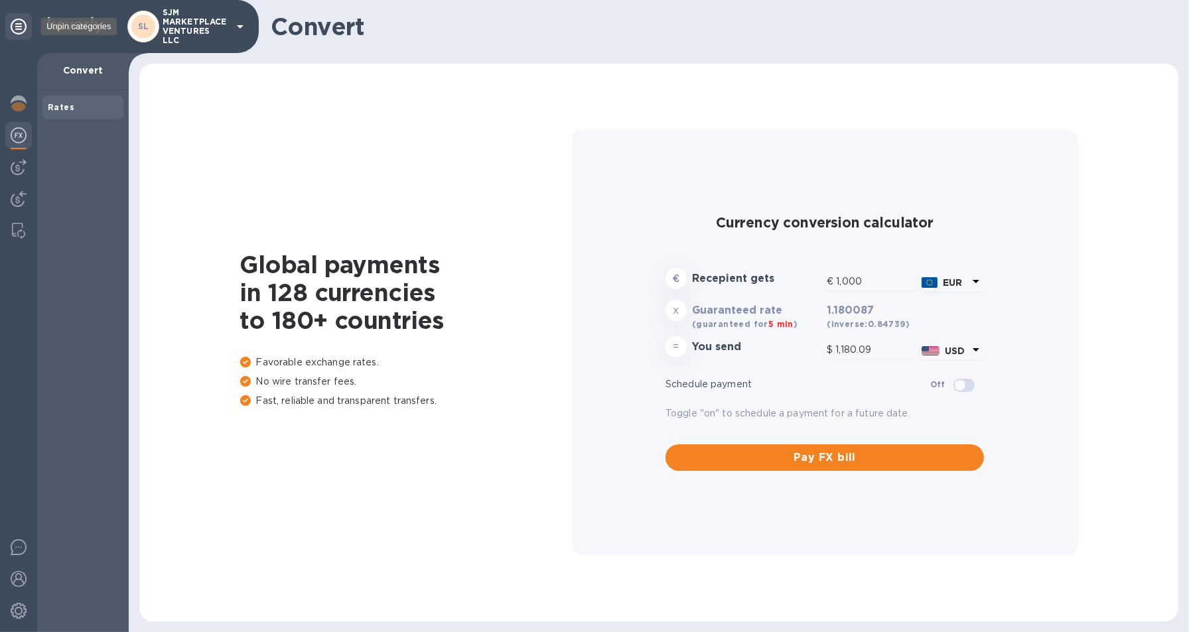
click at [14, 25] on icon at bounding box center [19, 27] width 16 height 16
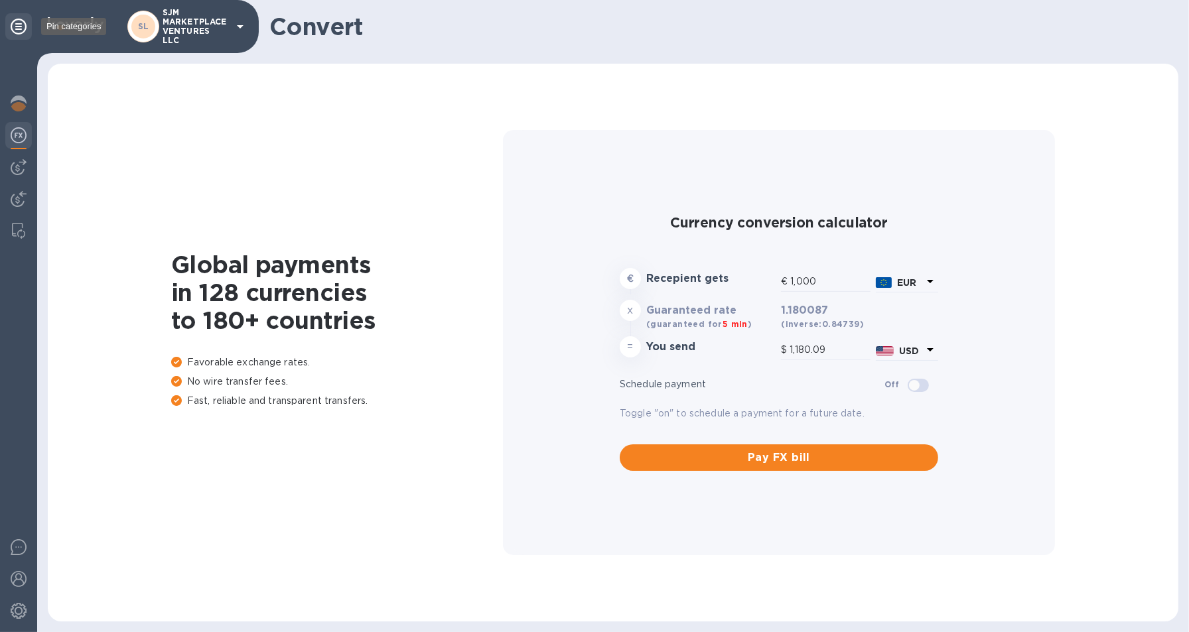
click at [14, 25] on icon at bounding box center [19, 27] width 16 height 16
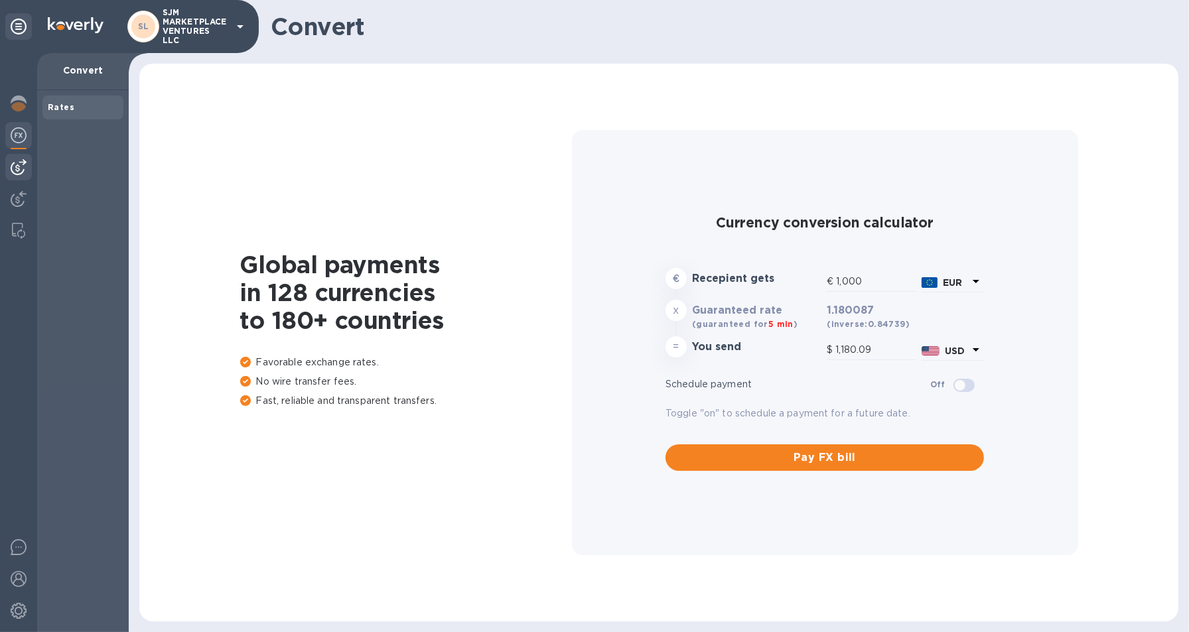
click at [25, 174] on img at bounding box center [19, 167] width 16 height 16
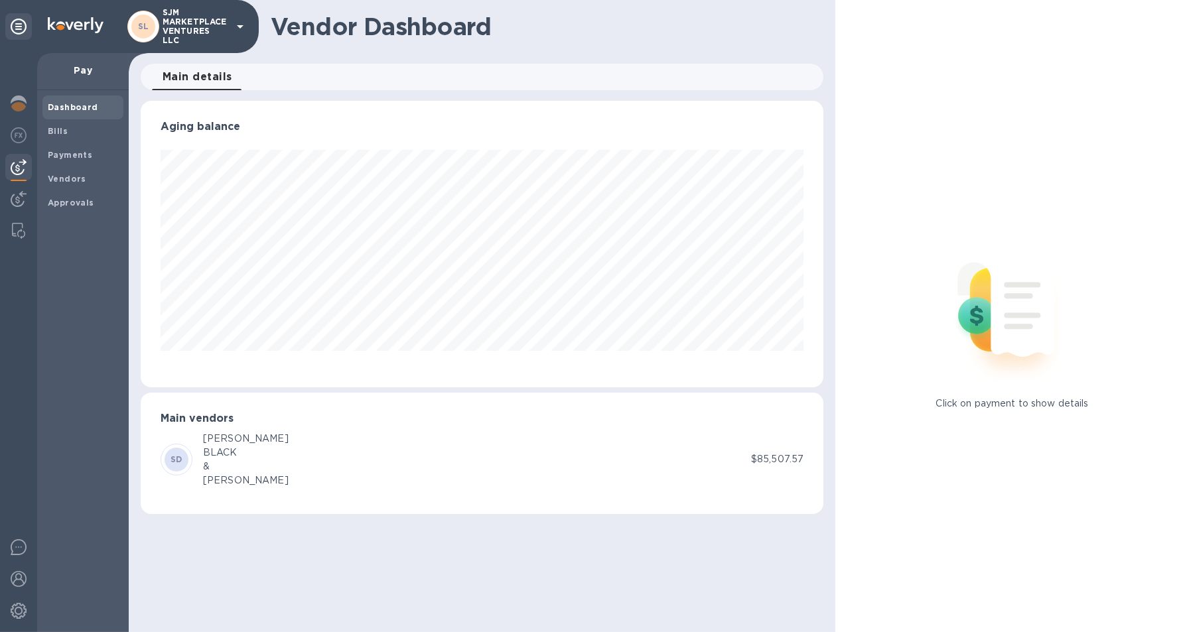
scroll to position [286, 683]
click at [64, 171] on div "Vendors" at bounding box center [82, 179] width 81 height 24
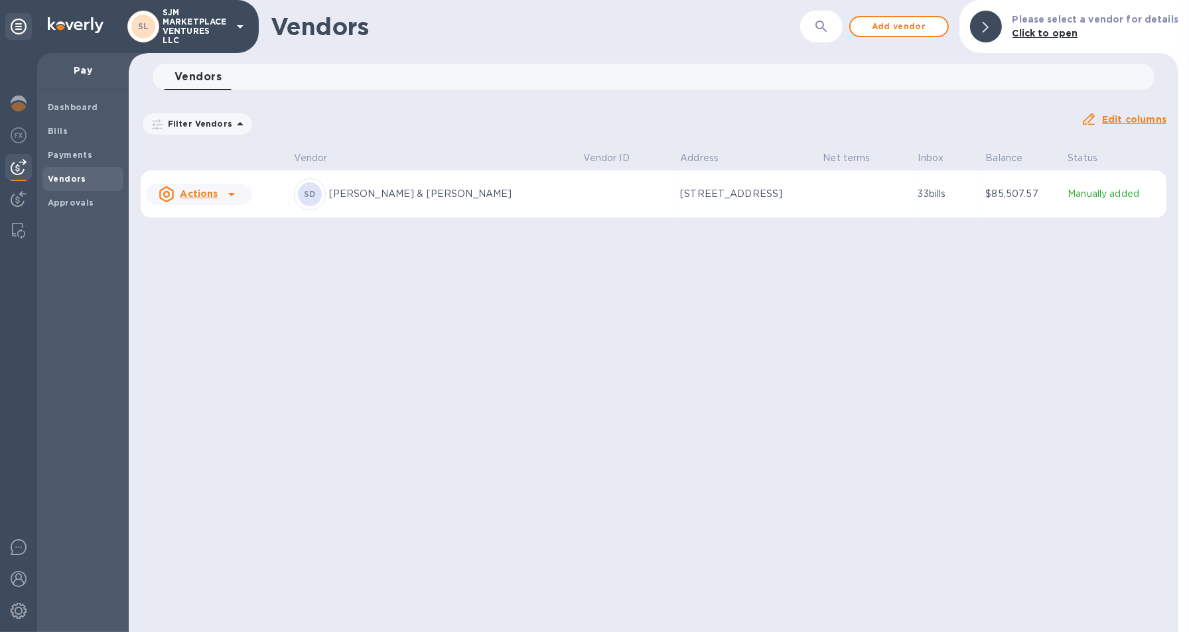
click at [348, 196] on p "[PERSON_NAME] & [PERSON_NAME]" at bounding box center [450, 194] width 243 height 14
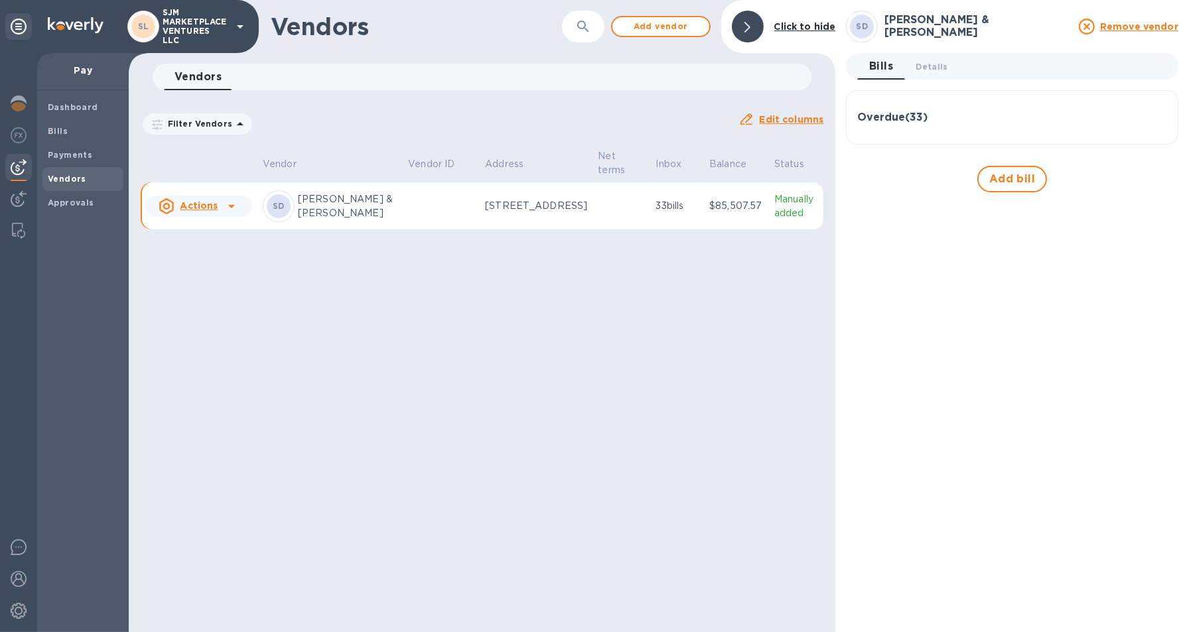
click at [774, 207] on p "Manually added" at bounding box center [796, 206] width 44 height 28
click at [1015, 181] on span "Add bill" at bounding box center [1012, 179] width 46 height 16
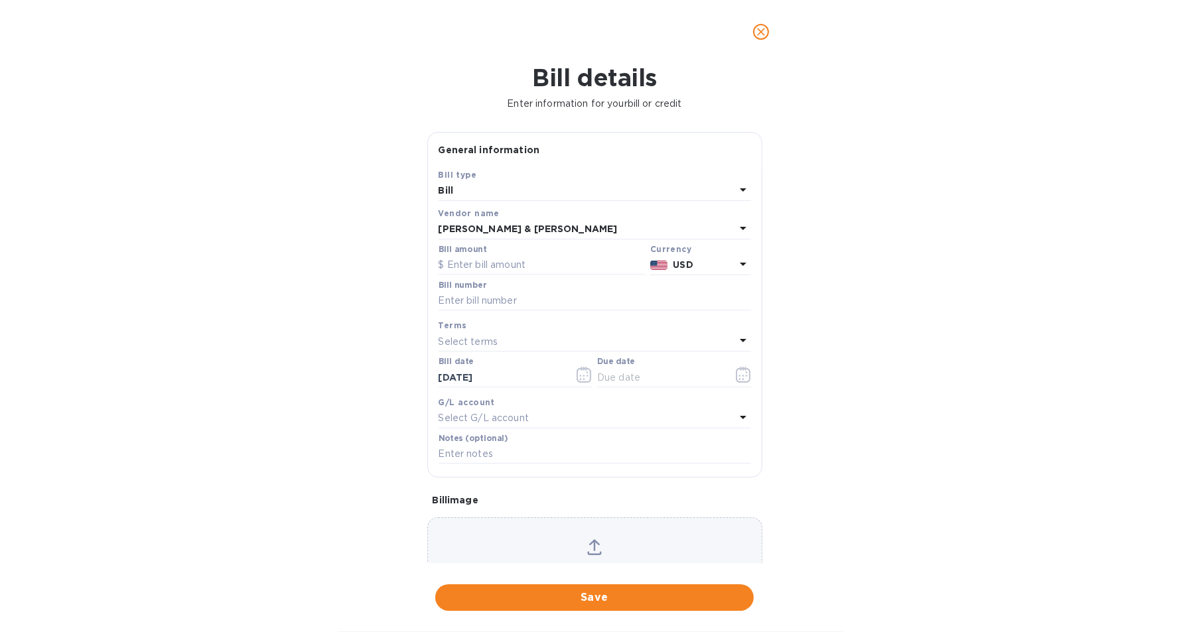
click at [756, 41] on button "close" at bounding box center [761, 32] width 32 height 32
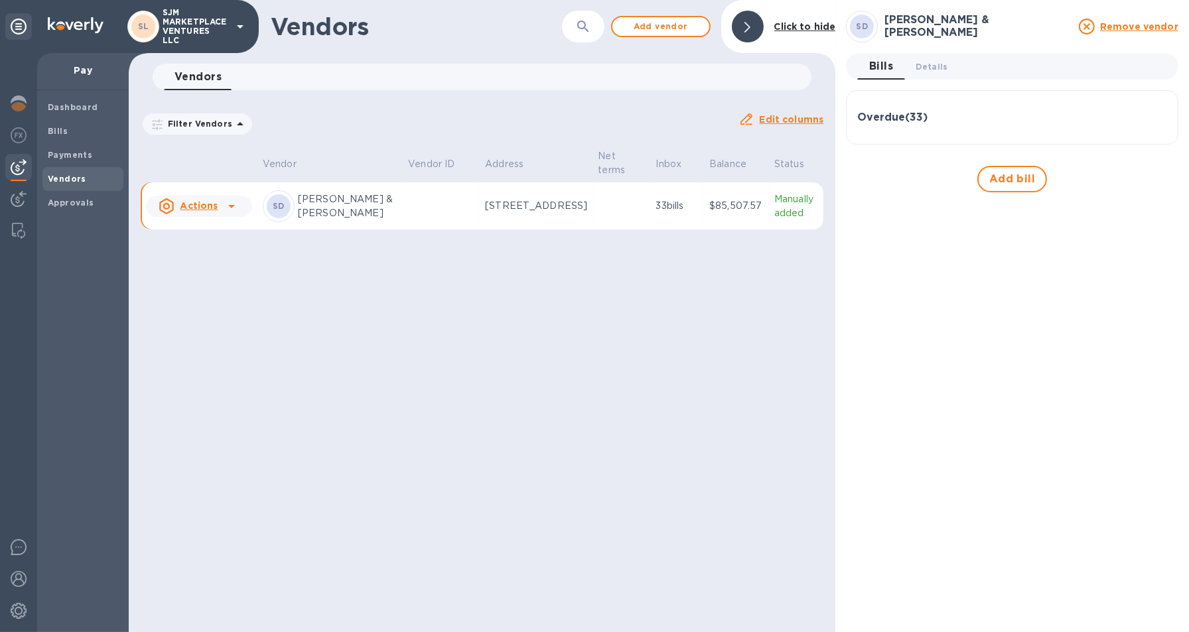
click at [898, 116] on h3 "Overdue ( 33 )" at bounding box center [892, 117] width 70 height 13
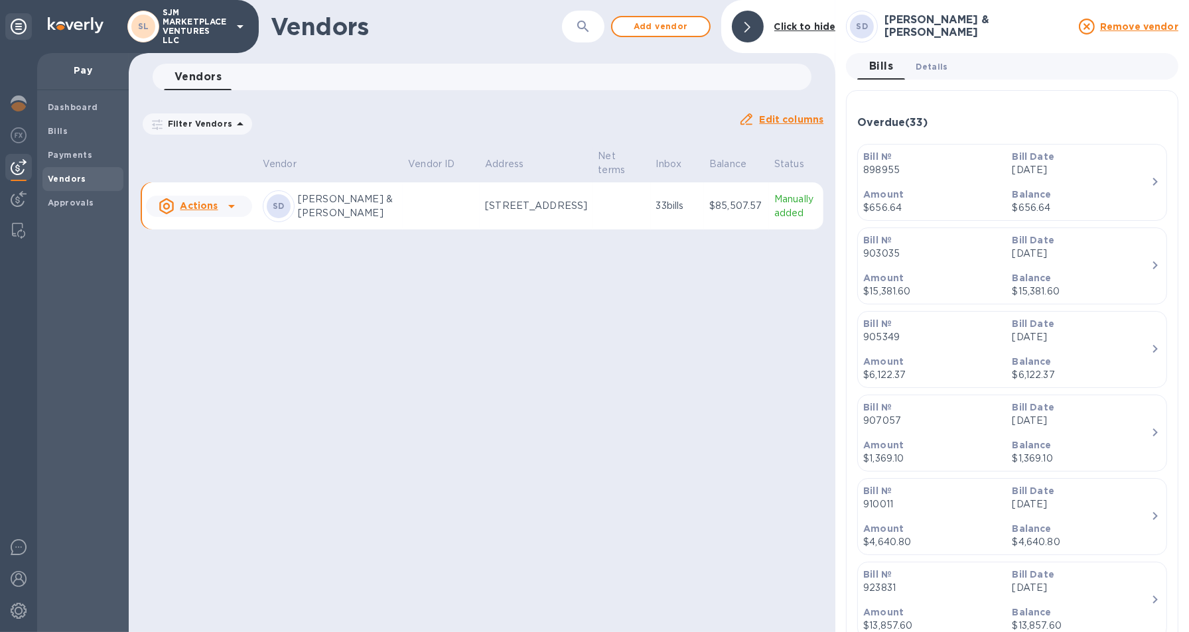
click at [924, 67] on span "Details 0" at bounding box center [932, 67] width 32 height 14
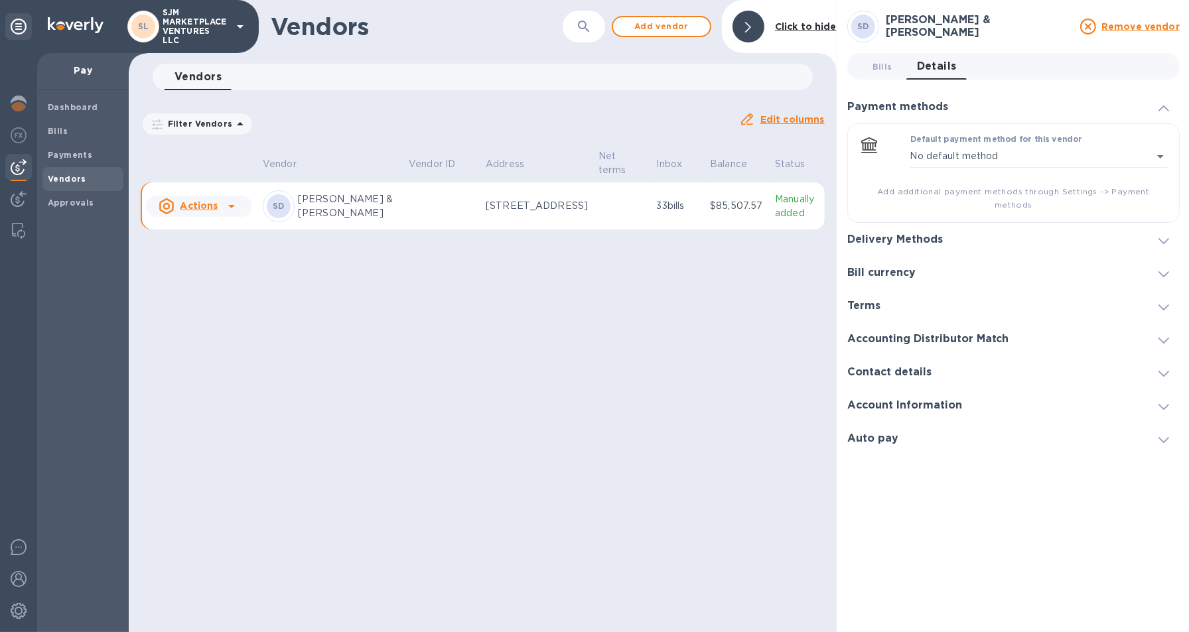
click at [219, 212] on div "Actions" at bounding box center [188, 206] width 64 height 21
click at [352, 276] on div at bounding box center [594, 316] width 1189 height 632
click at [235, 205] on icon at bounding box center [232, 206] width 16 height 16
click at [316, 200] on div at bounding box center [594, 316] width 1189 height 632
click at [320, 210] on p "[PERSON_NAME] & [PERSON_NAME]" at bounding box center [348, 206] width 100 height 28
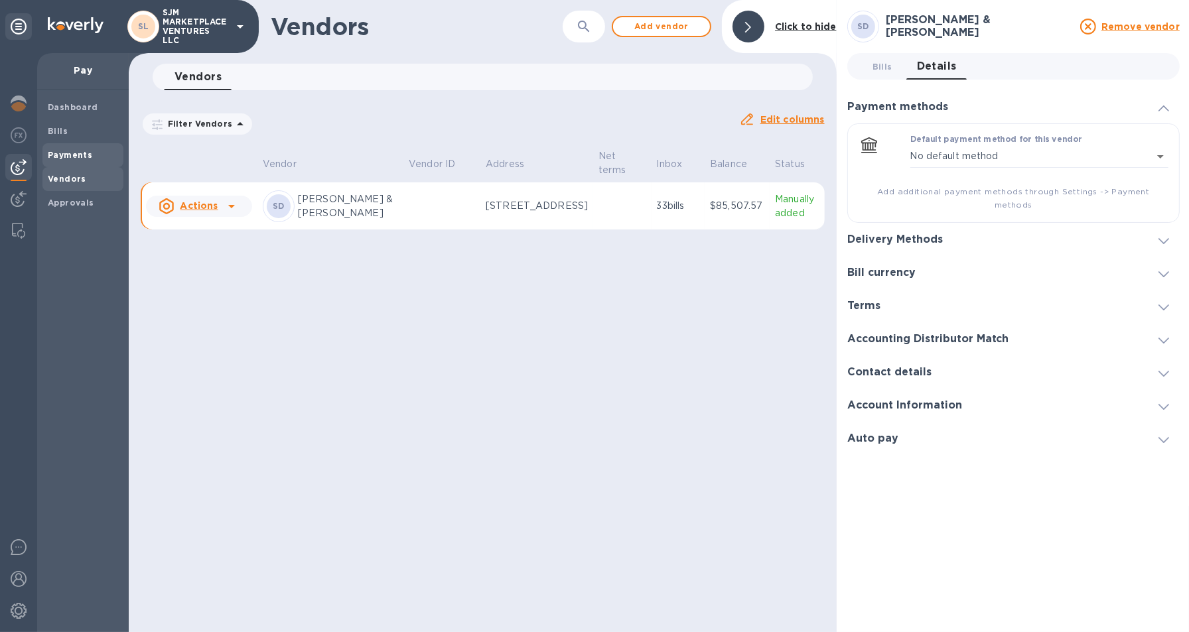
click at [61, 158] on b "Payments" at bounding box center [70, 155] width 44 height 10
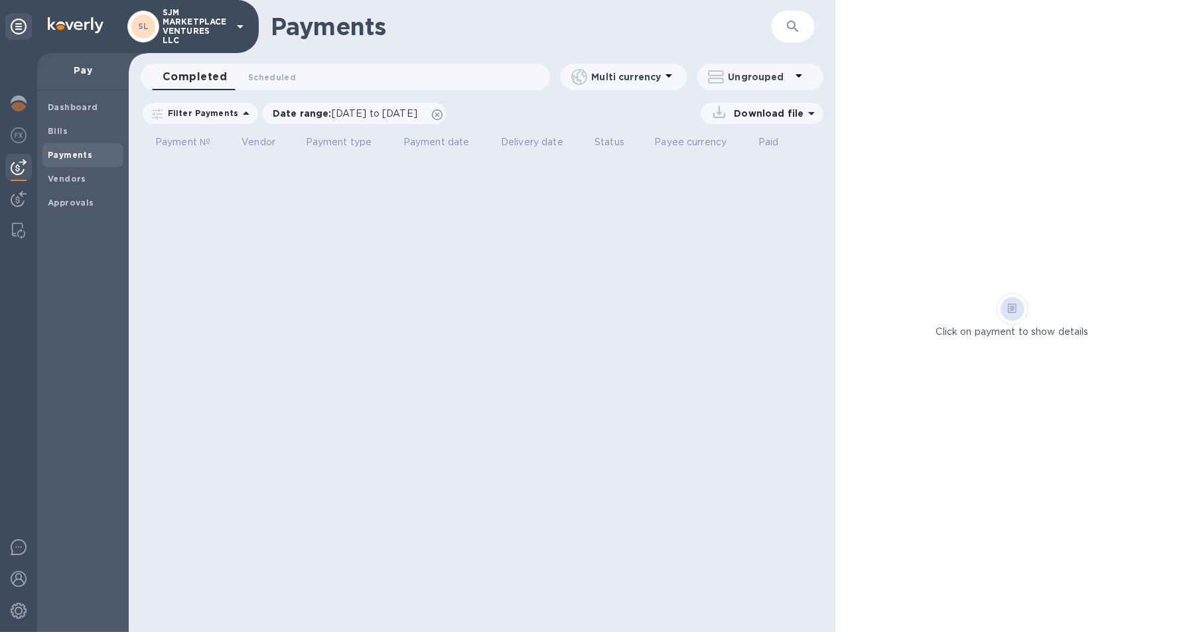
click at [771, 116] on p "Download file" at bounding box center [765, 113] width 75 height 13
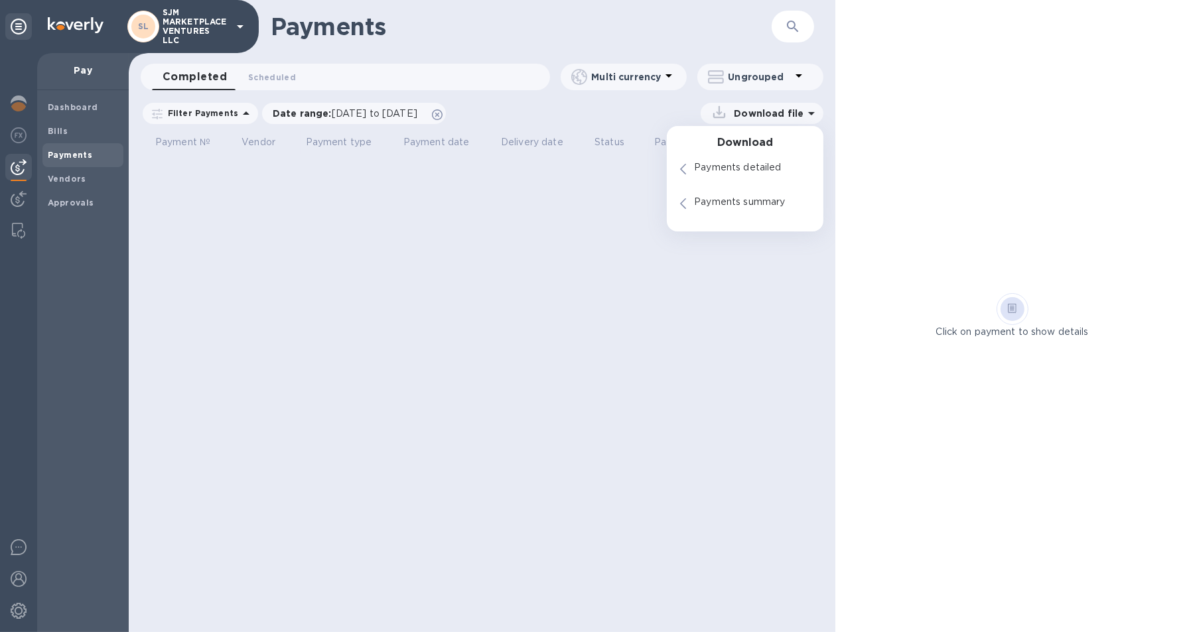
click at [776, 76] on p "Ungrouped" at bounding box center [759, 76] width 63 height 13
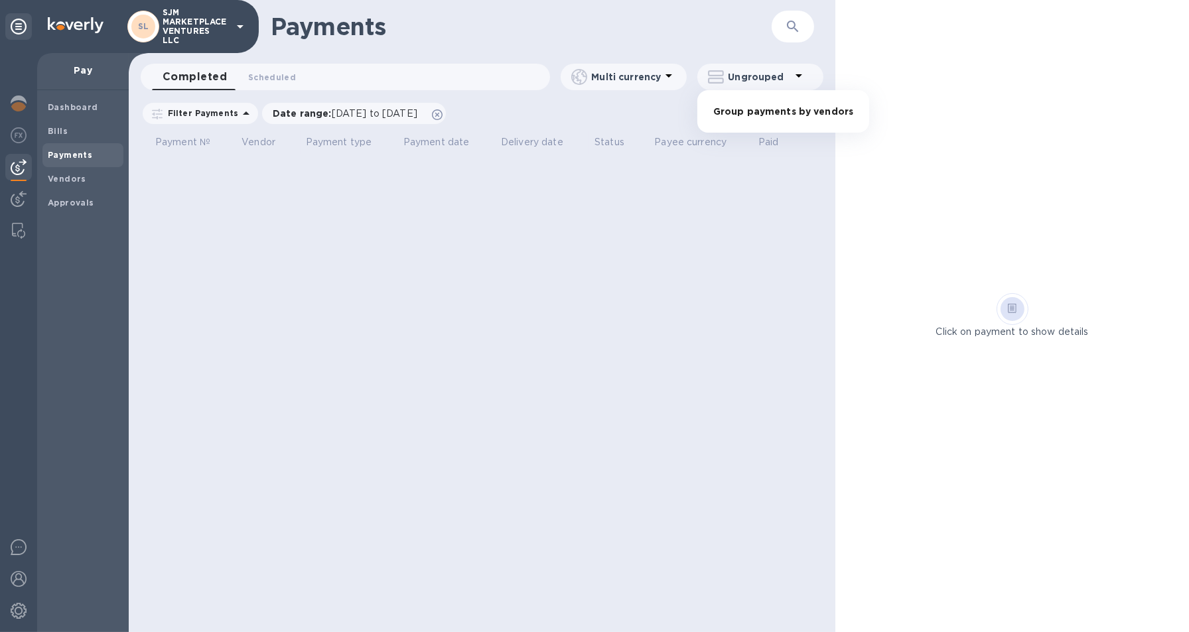
click at [73, 107] on div at bounding box center [594, 316] width 1189 height 632
click at [73, 107] on b "Dashboard" at bounding box center [73, 107] width 50 height 10
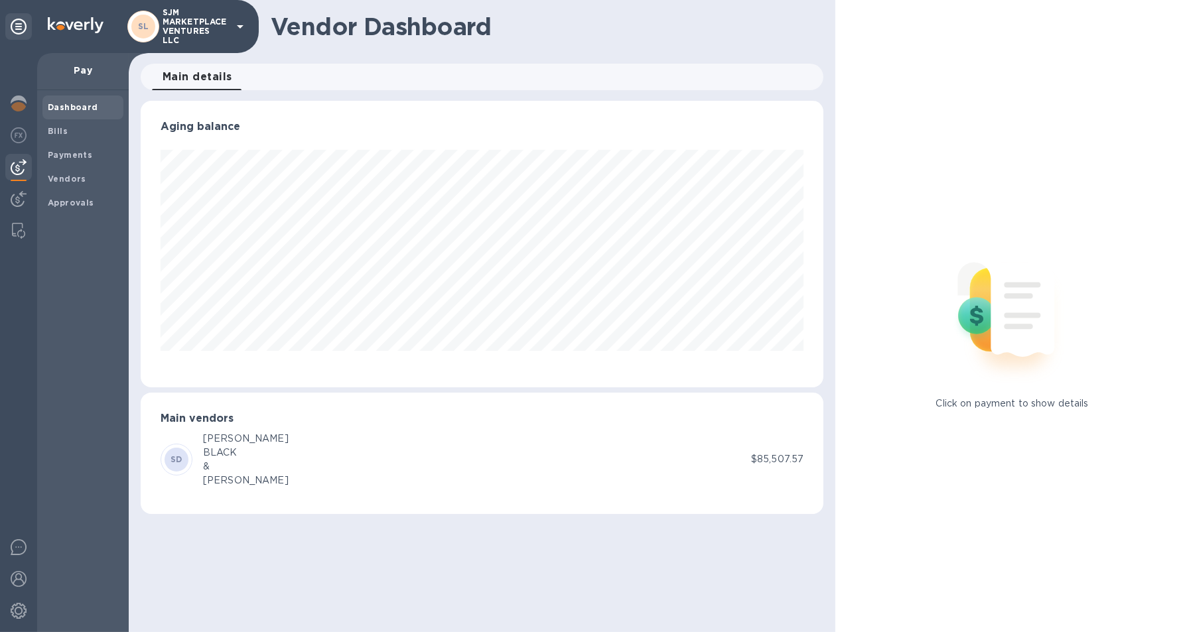
scroll to position [286, 683]
click at [70, 192] on div "Approvals" at bounding box center [82, 203] width 81 height 24
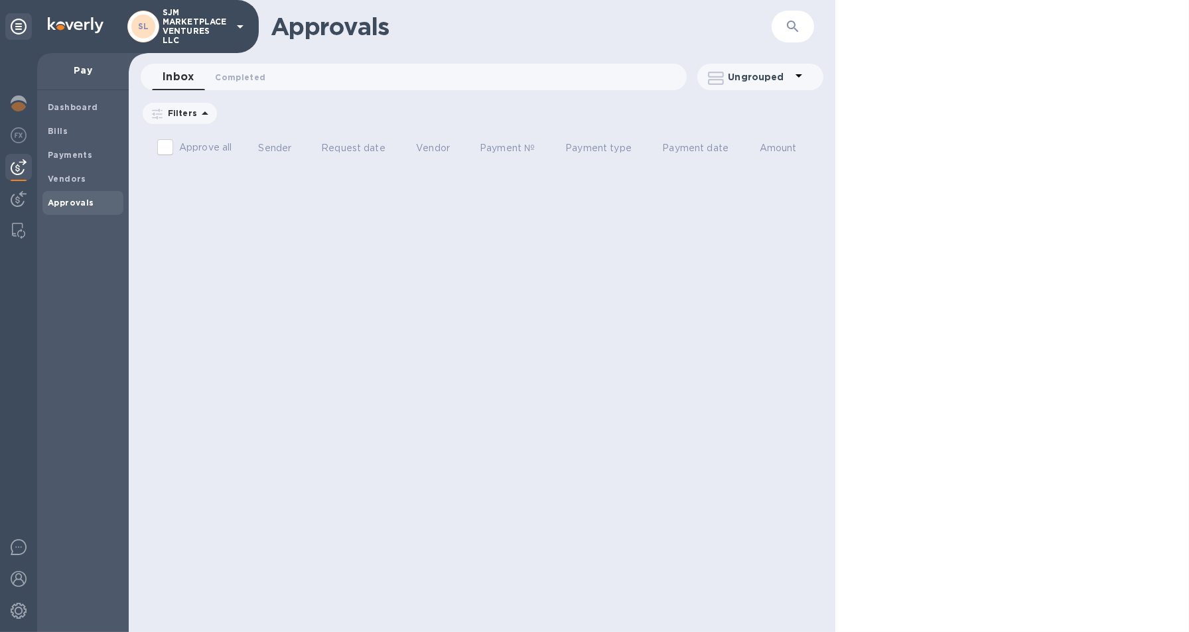
click at [21, 163] on img at bounding box center [19, 167] width 16 height 16
click at [27, 198] on div at bounding box center [18, 200] width 27 height 29
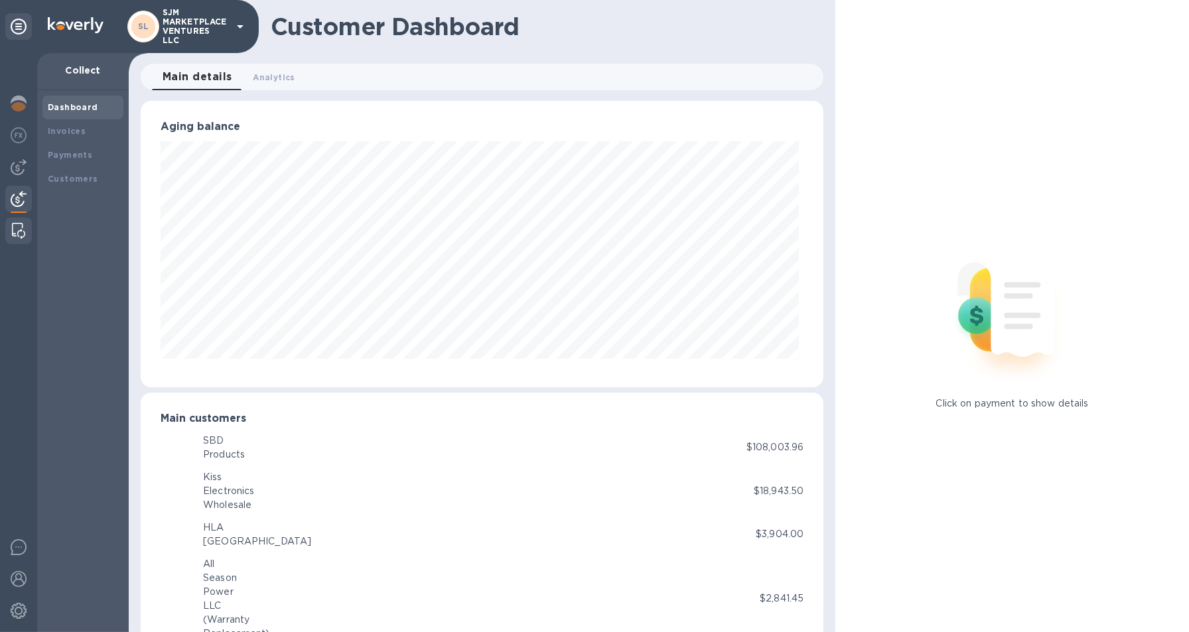
scroll to position [286, 678]
click at [215, 452] on div "Products" at bounding box center [224, 455] width 42 height 14
click at [23, 228] on img at bounding box center [18, 231] width 13 height 16
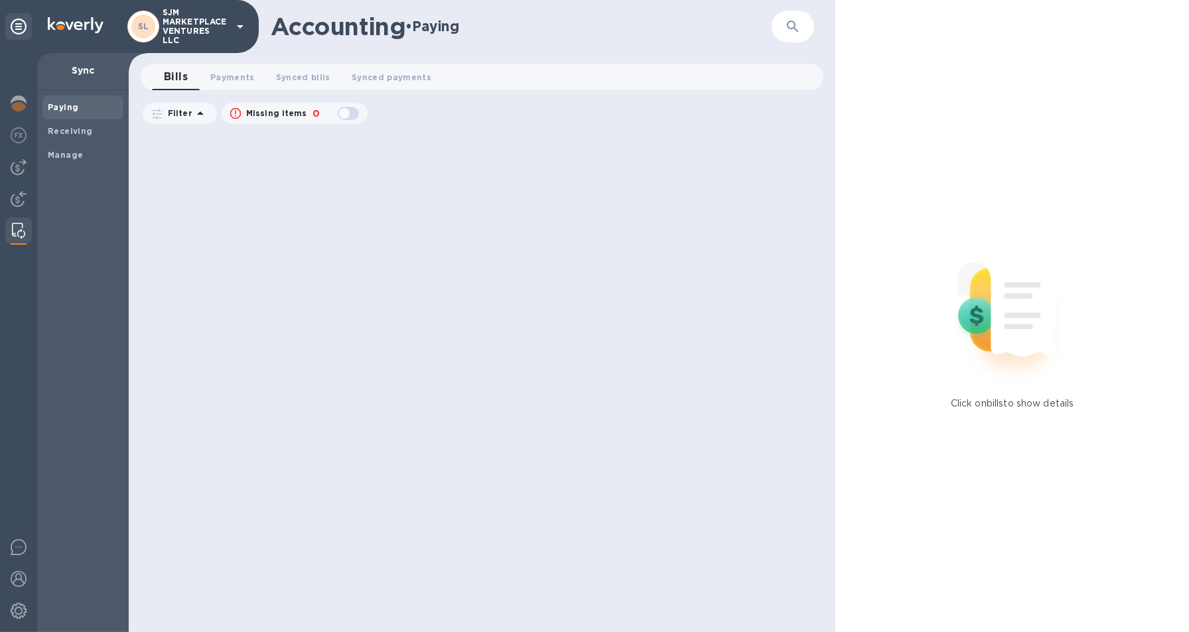
click at [312, 114] on p "0" at bounding box center [315, 114] width 7 height 14
checkbox input "true"
click at [307, 74] on span "Synced bills 0" at bounding box center [303, 77] width 54 height 14
click at [180, 78] on span "Bills 0" at bounding box center [176, 77] width 20 height 14
click at [346, 111] on div "button" at bounding box center [348, 113] width 27 height 19
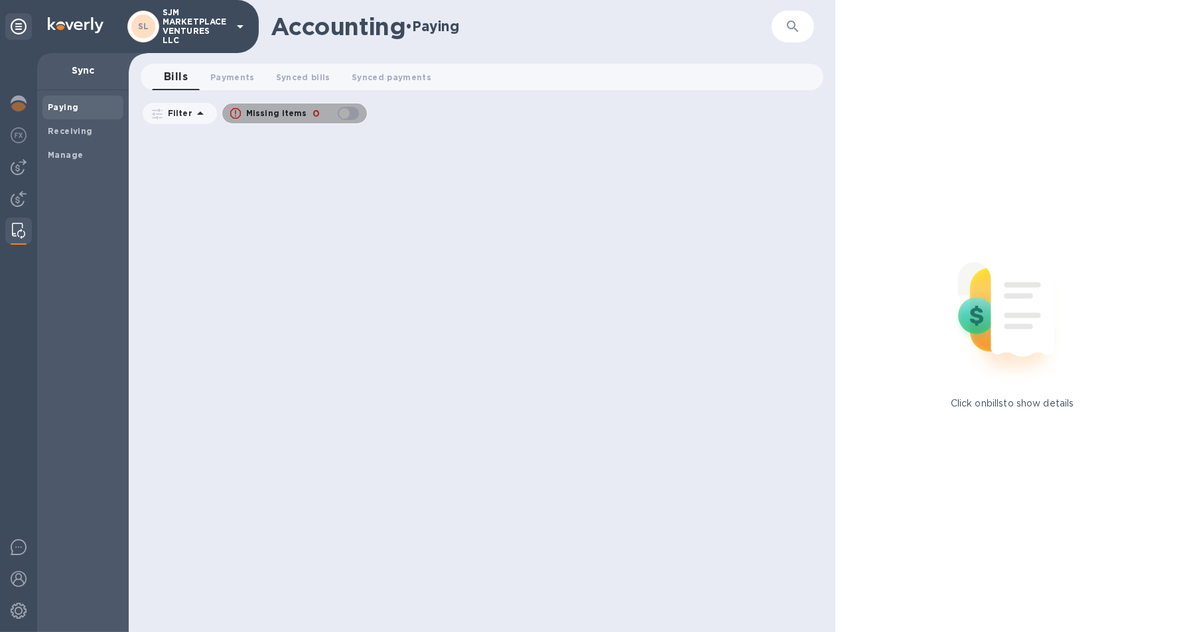
click at [346, 111] on div "button" at bounding box center [348, 113] width 27 height 19
click at [352, 111] on div "button" at bounding box center [348, 113] width 27 height 19
checkbox input "false"
click at [68, 159] on span "Manage" at bounding box center [65, 155] width 35 height 13
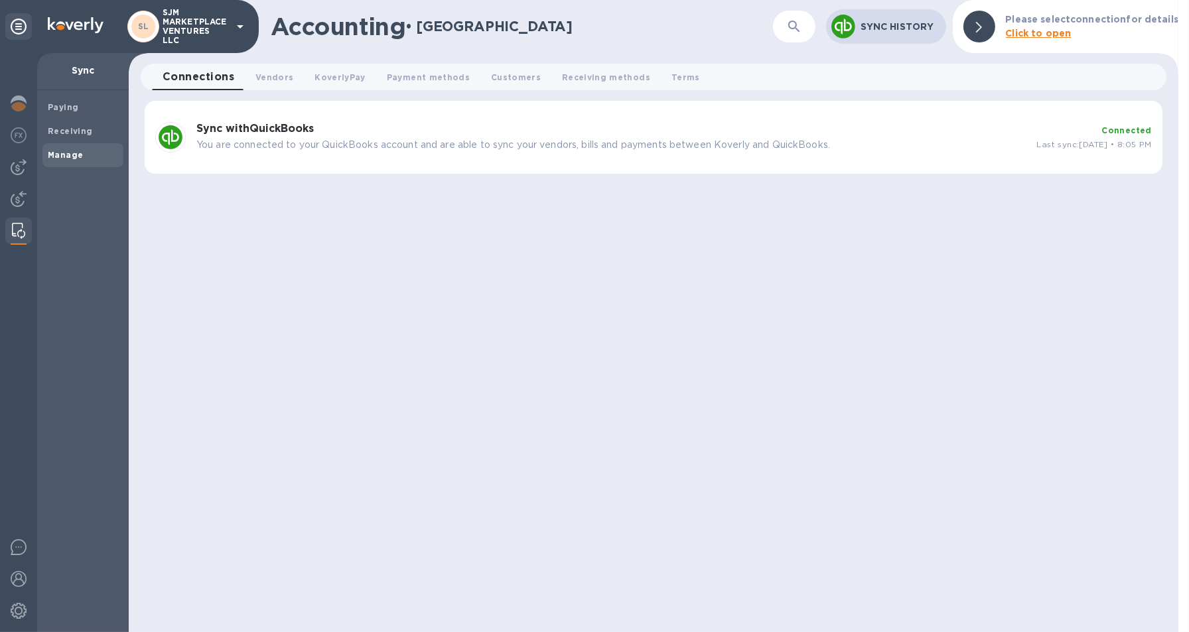
click at [221, 147] on p "You are connected to your QuickBooks account and are able to sync your vendors,…" at bounding box center [611, 145] width 830 height 14
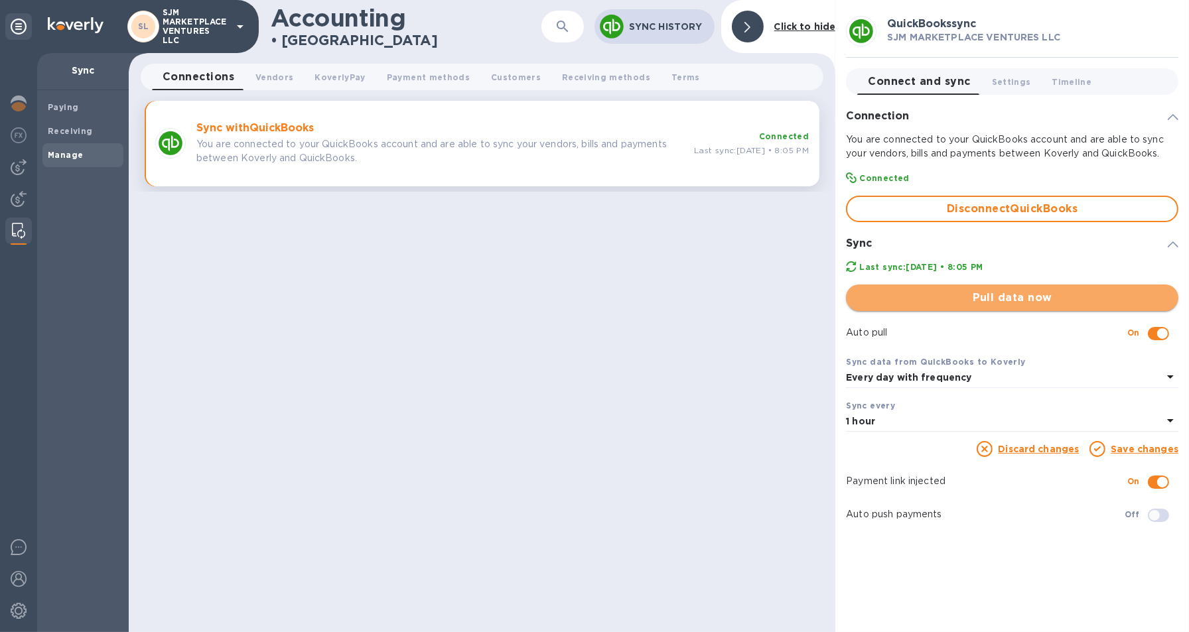
click at [946, 298] on span "Pull data now" at bounding box center [1012, 298] width 311 height 16
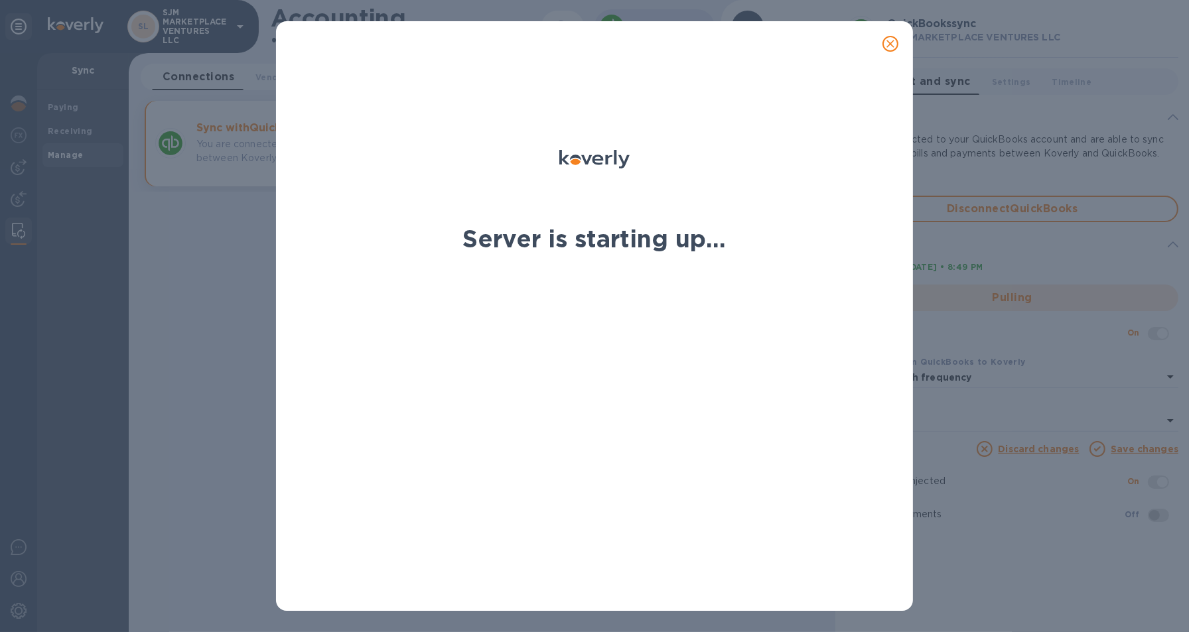
click at [892, 42] on icon "close" at bounding box center [890, 44] width 8 height 8
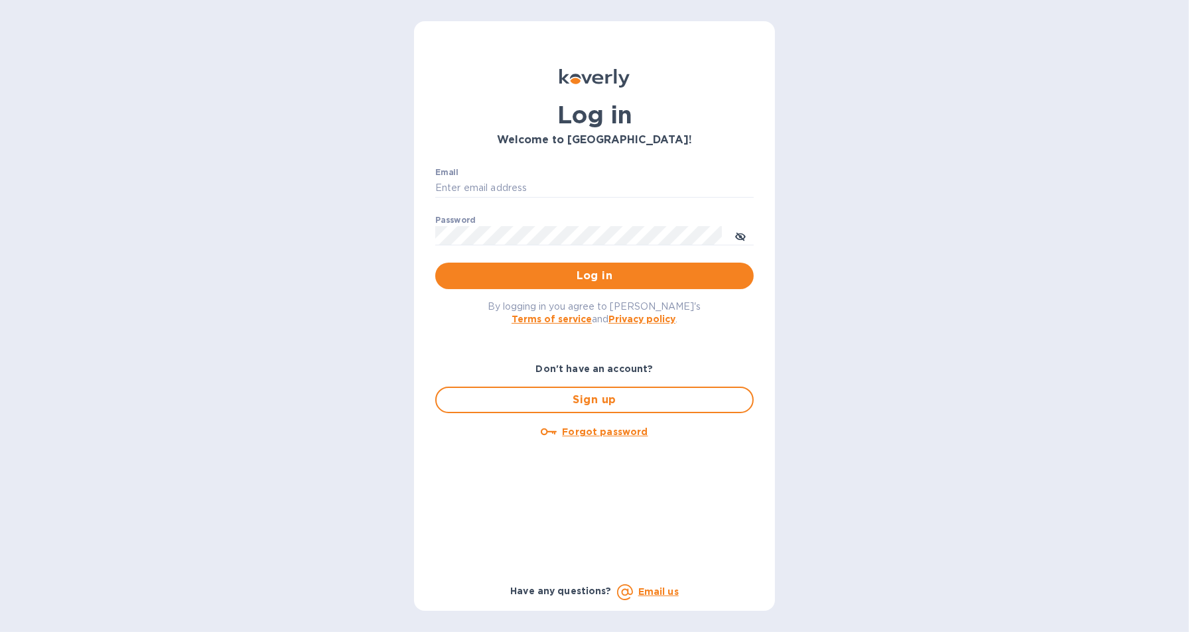
type input "[EMAIL_ADDRESS][DOMAIN_NAME]"
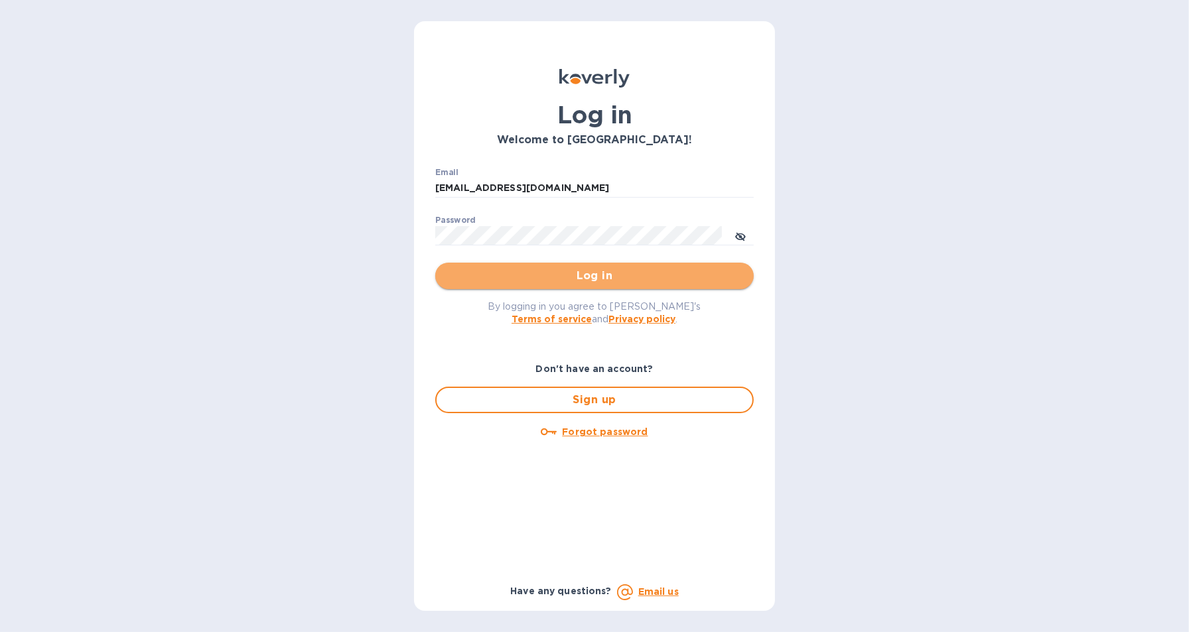
click at [548, 287] on button "Log in" at bounding box center [594, 276] width 318 height 27
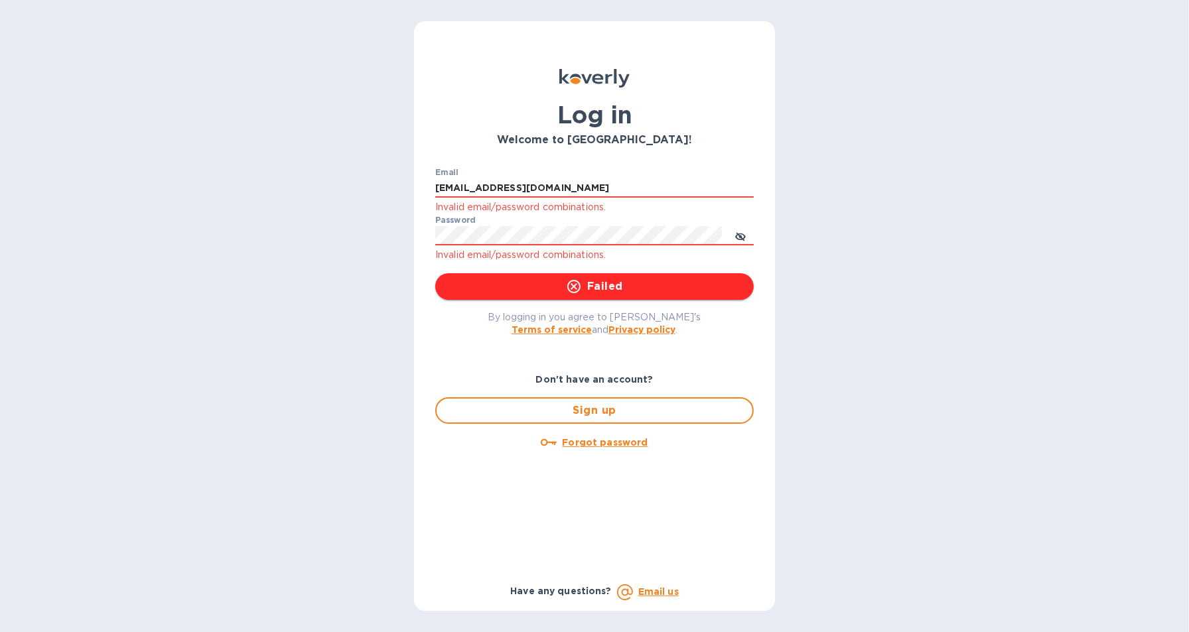
click at [552, 279] on span "Failed" at bounding box center [594, 287] width 297 height 16
